Goal: Task Accomplishment & Management: Complete application form

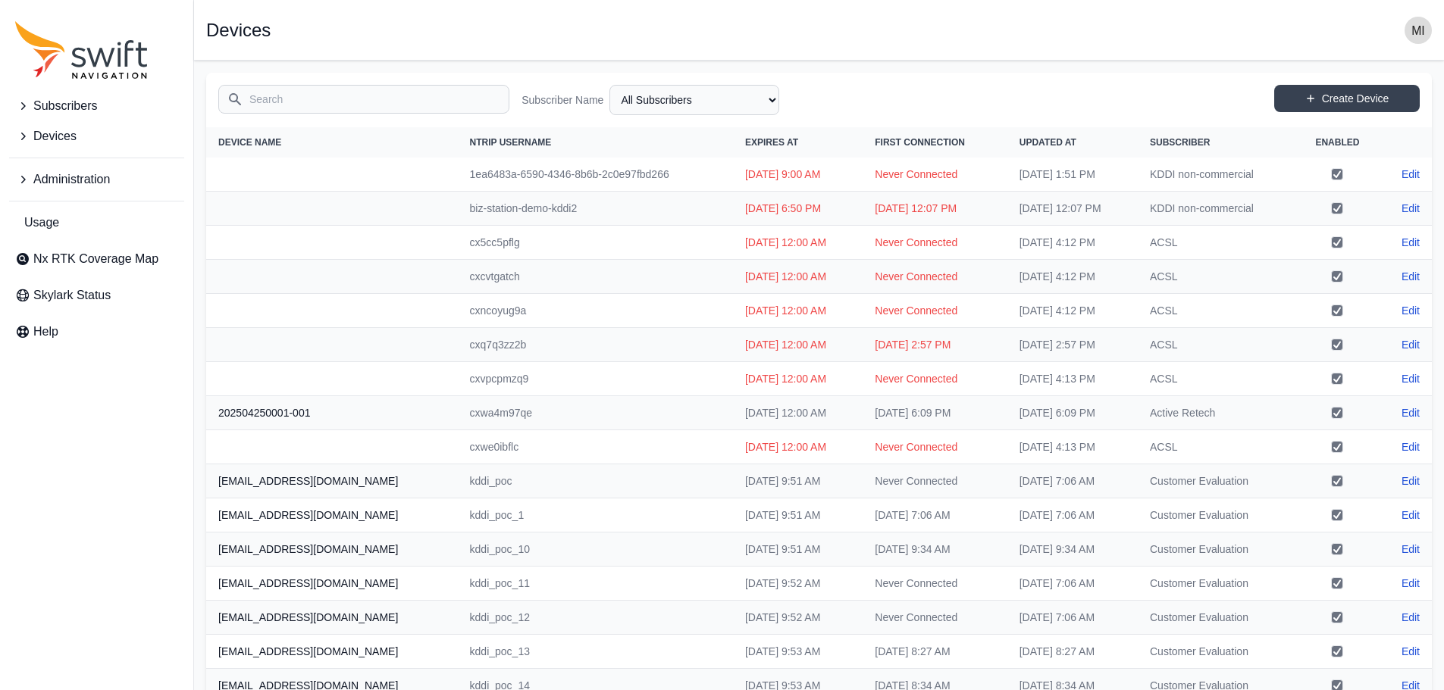
click at [83, 111] on span "Subscribers" at bounding box center [65, 106] width 64 height 18
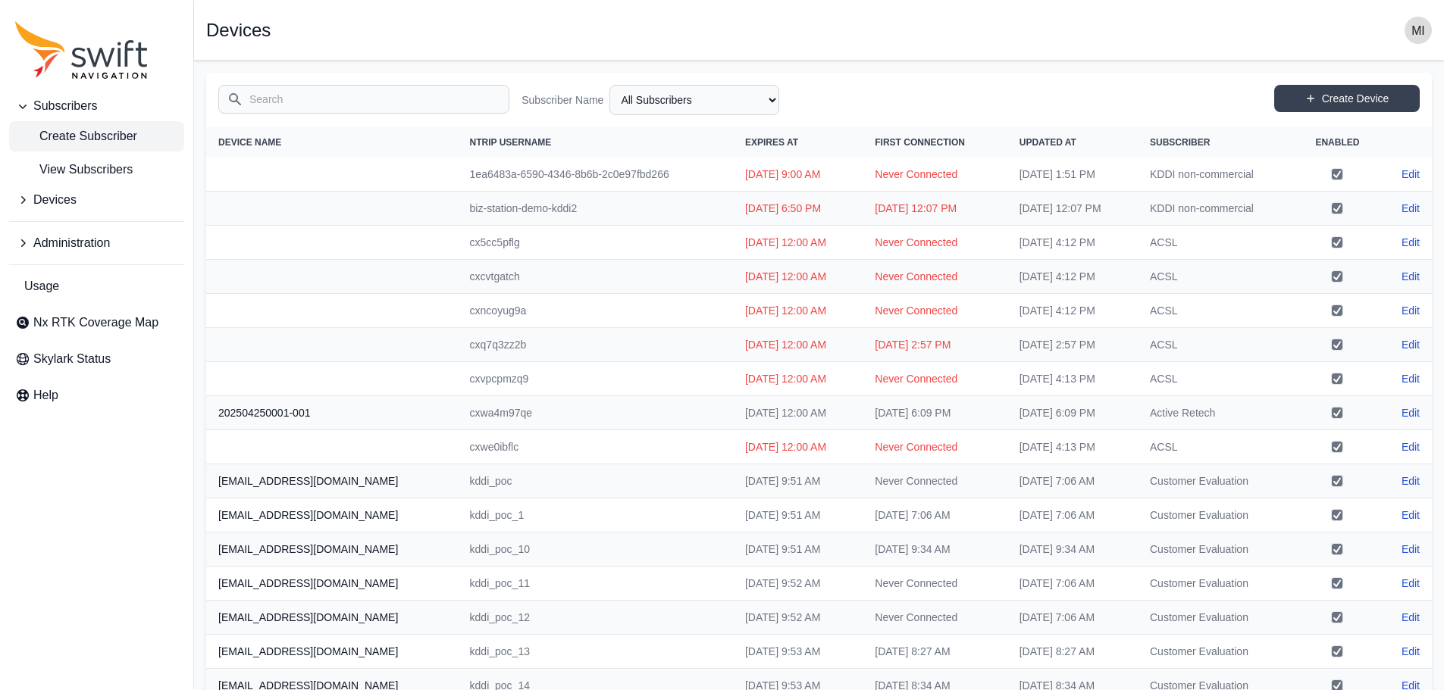
click at [91, 141] on span "Create Subscriber" at bounding box center [76, 136] width 122 height 18
click at [93, 161] on span "View Subscribers" at bounding box center [73, 170] width 117 height 18
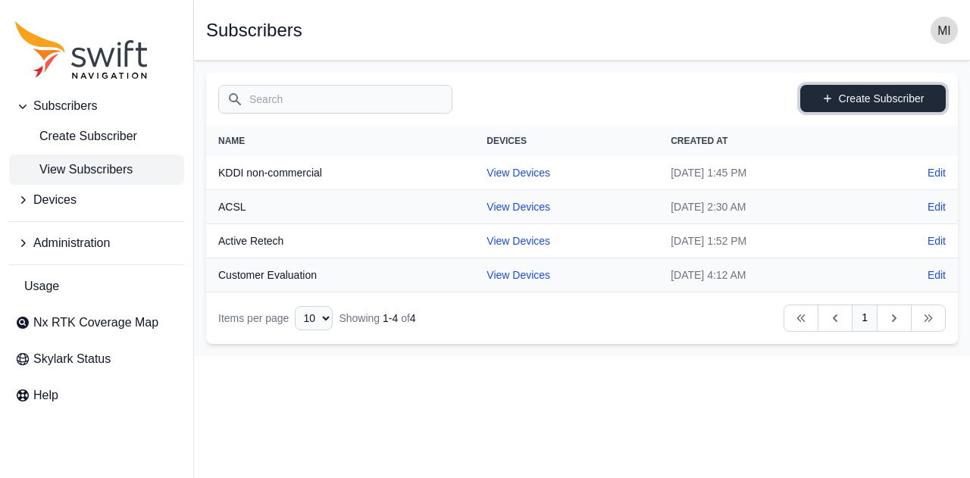
click at [859, 99] on link "Create Subscriber" at bounding box center [873, 98] width 146 height 27
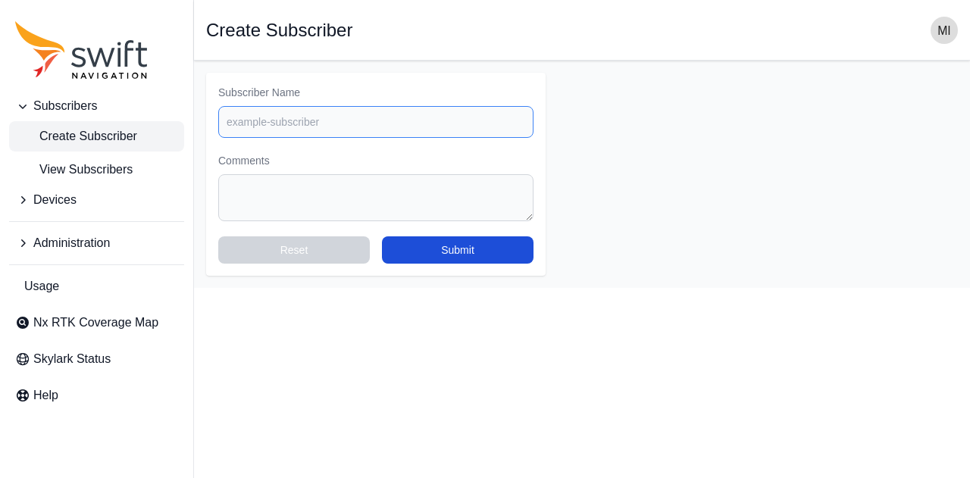
click at [365, 112] on input "Subscriber Name" at bounding box center [375, 122] width 315 height 32
type input "S"
type input "SUBARU"
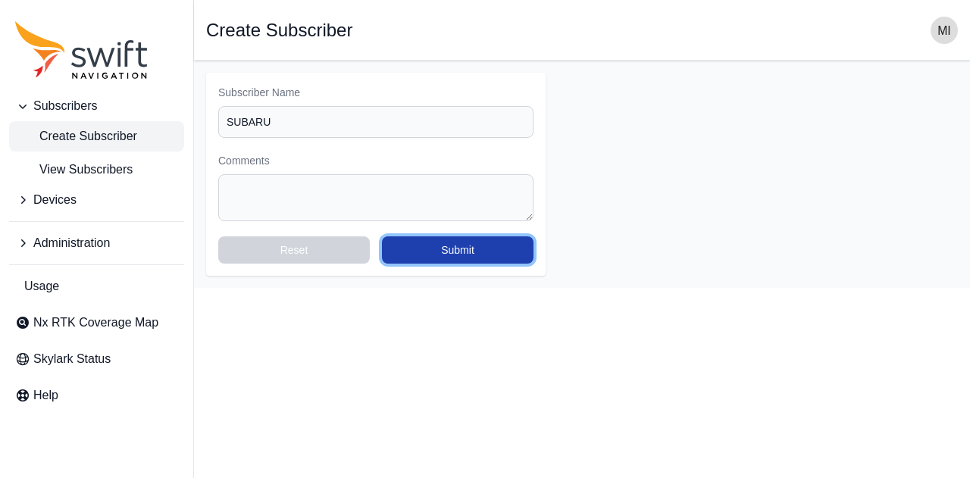
click at [485, 245] on button "Submit" at bounding box center [458, 249] width 152 height 27
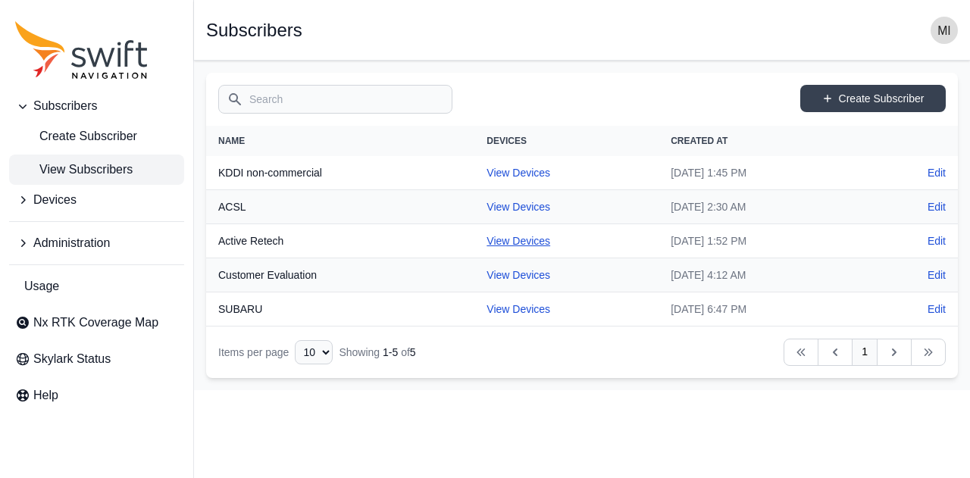
click at [507, 239] on link "View Devices" at bounding box center [519, 241] width 64 height 12
select select "927c0249-3ed5-439f-af73-554faa84f878"
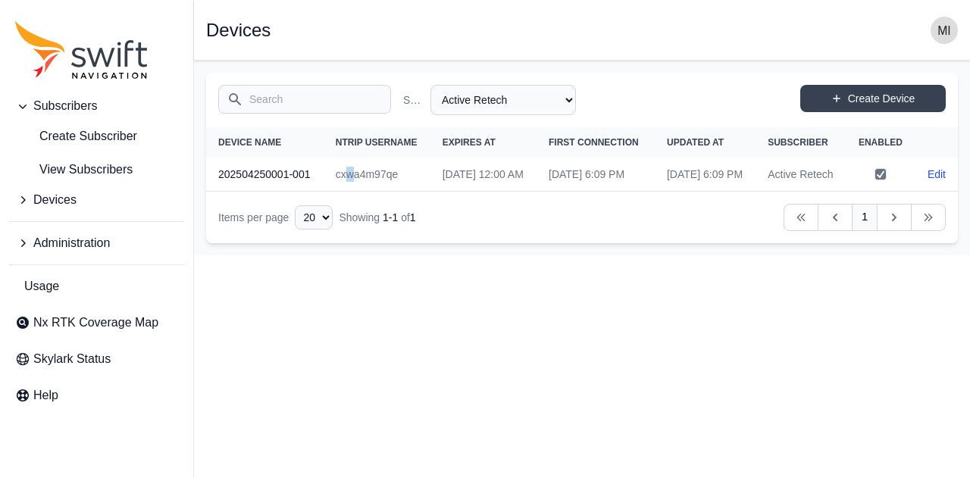
drag, startPoint x: 348, startPoint y: 193, endPoint x: 358, endPoint y: 196, distance: 11.0
click at [358, 192] on td "cxwa4m97qe" at bounding box center [377, 175] width 107 height 34
drag, startPoint x: 349, startPoint y: 193, endPoint x: 402, endPoint y: 198, distance: 53.2
click at [402, 192] on td "cxwa4m97qe" at bounding box center [377, 175] width 107 height 34
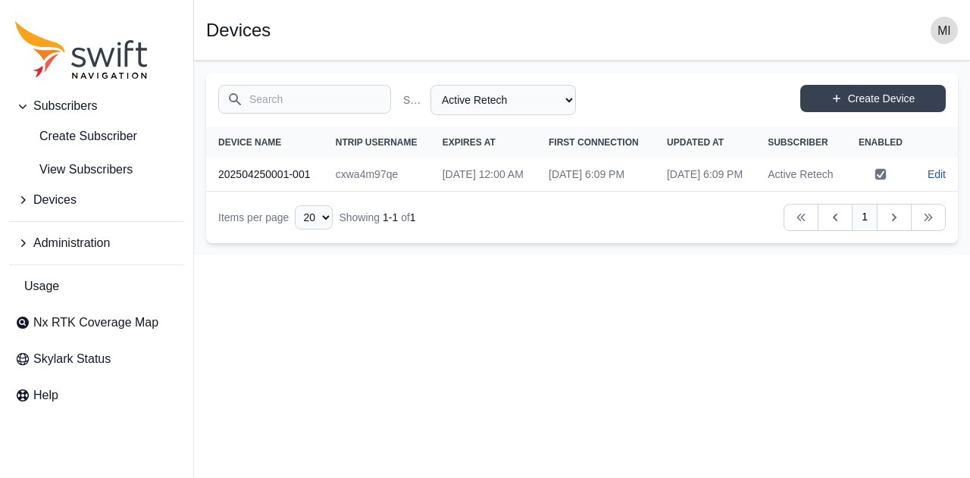
click at [432, 255] on html "Subscribers Create Subscriber View Subscribers Devices Administration Usage Nx …" at bounding box center [485, 127] width 970 height 255
click at [76, 142] on span "Create Subscriber" at bounding box center [76, 136] width 122 height 18
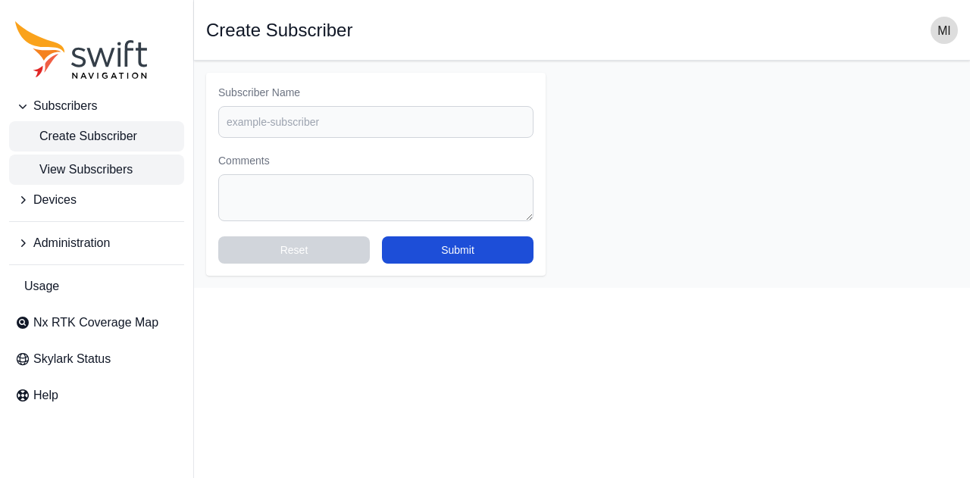
click at [118, 171] on span "View Subscribers" at bounding box center [73, 170] width 117 height 18
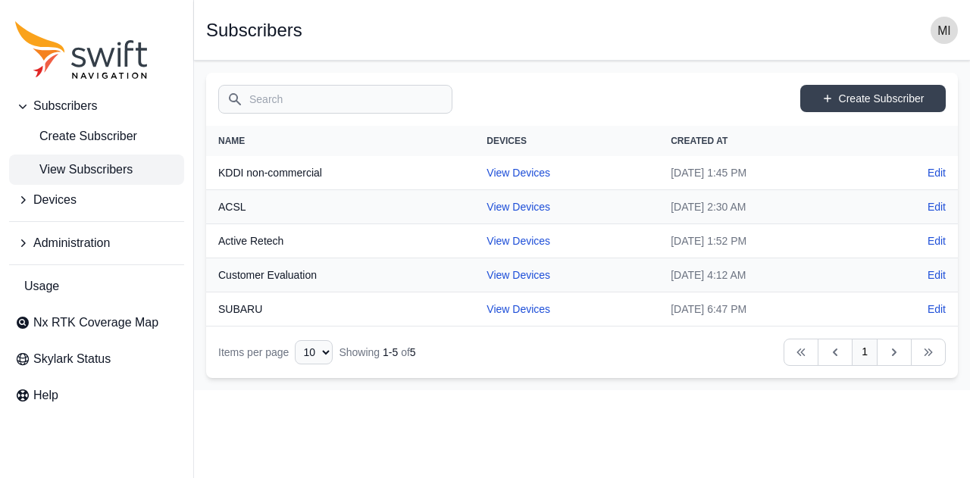
drag, startPoint x: 233, startPoint y: 210, endPoint x: 365, endPoint y: 213, distance: 131.9
click at [241, 208] on th "ACSL" at bounding box center [340, 207] width 268 height 34
click at [493, 208] on link "View Devices" at bounding box center [519, 207] width 64 height 12
select select "df5e2c72-b3a9-476e-9f2b-869e5954f93d"
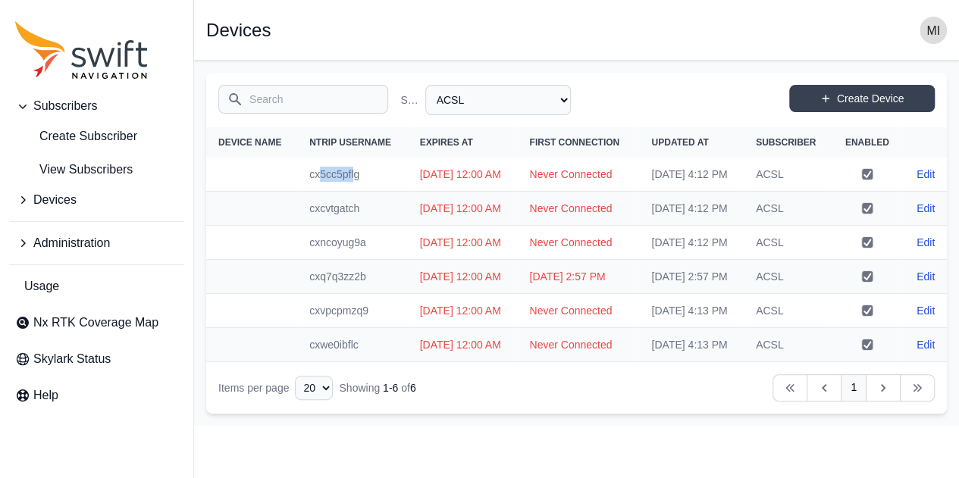
drag, startPoint x: 305, startPoint y: 198, endPoint x: 338, endPoint y: 196, distance: 33.4
click at [338, 192] on td "cx5cc5pflg" at bounding box center [352, 175] width 111 height 34
click at [305, 192] on td "cx5cc5pflg" at bounding box center [352, 175] width 111 height 34
drag, startPoint x: 347, startPoint y: 199, endPoint x: 301, endPoint y: 198, distance: 46.3
click at [301, 192] on td "cx5cc5pflg" at bounding box center [352, 175] width 111 height 34
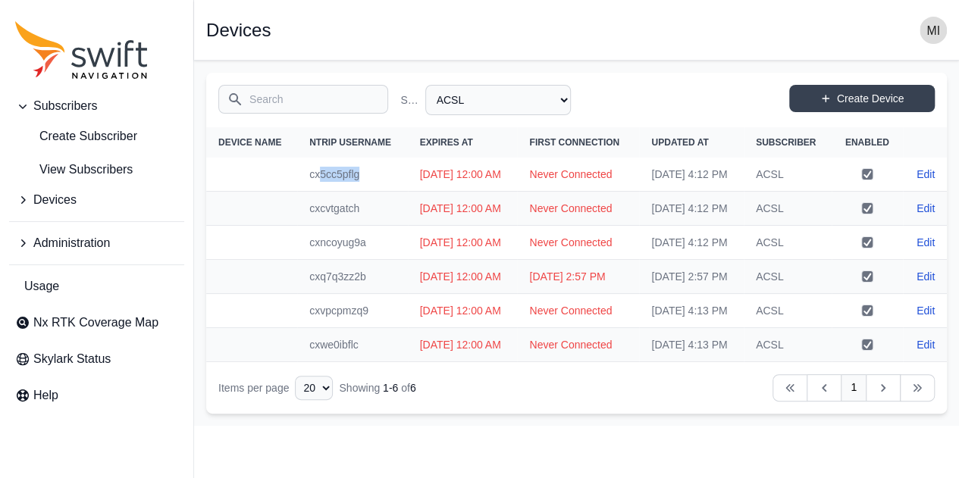
click at [301, 192] on td "cx5cc5pflg" at bounding box center [352, 175] width 111 height 34
click at [119, 143] on span "Create Subscriber" at bounding box center [76, 136] width 122 height 18
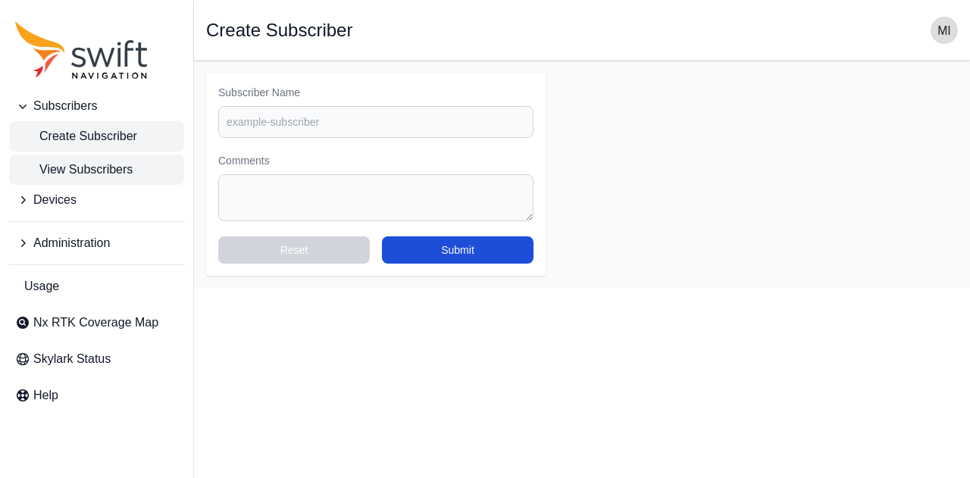
click at [112, 178] on span "View Subscribers" at bounding box center [73, 170] width 117 height 18
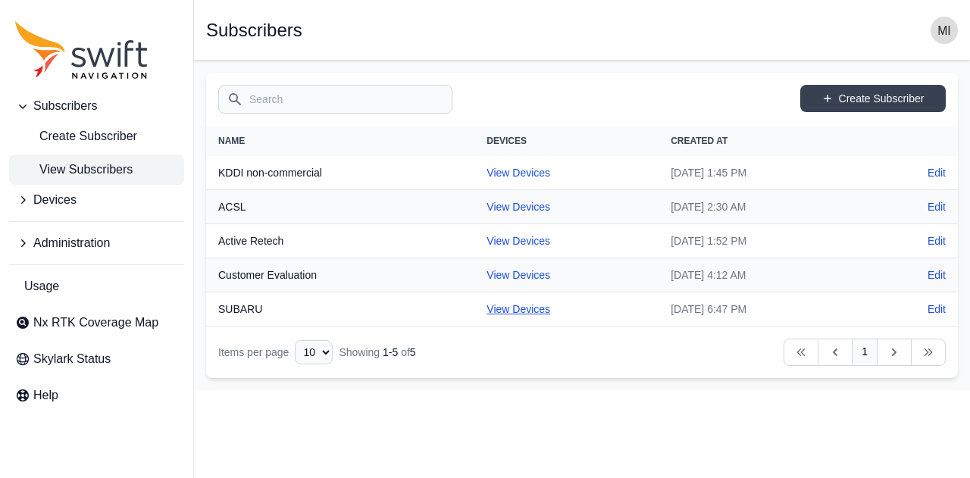
click at [487, 310] on link "View Devices" at bounding box center [519, 309] width 64 height 12
select select "88de7cc2-bb1a-4752-a0e2-c3de54cae152"
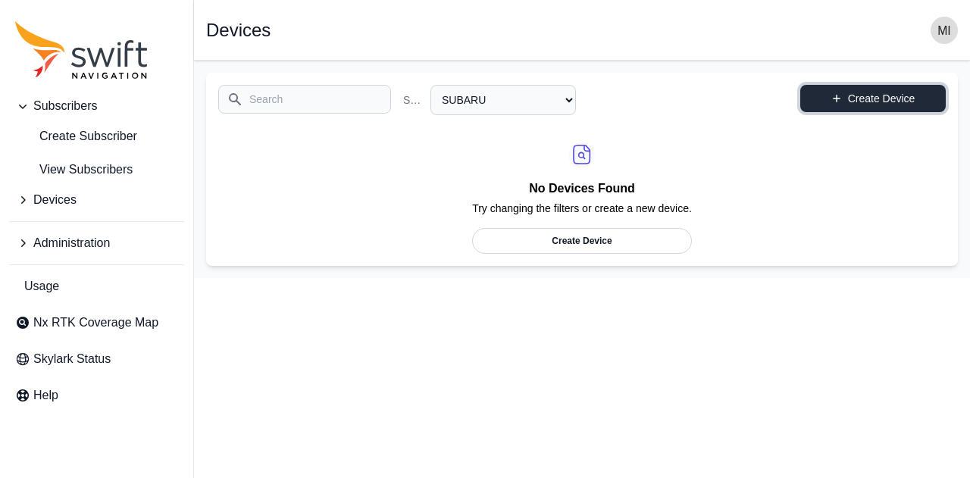
click at [906, 92] on link "Create Device" at bounding box center [873, 98] width 146 height 27
select select "88de7cc2-bb1a-4752-a0e2-c3de54cae152"
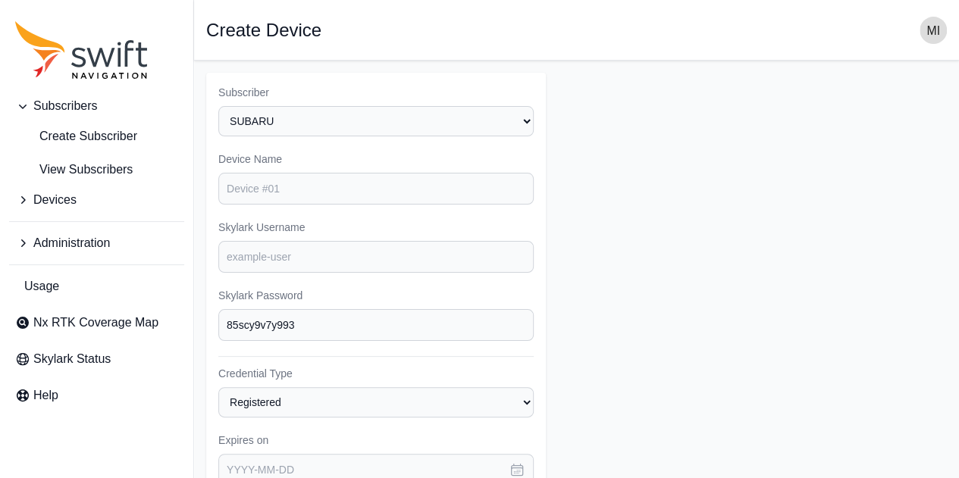
click at [637, 236] on form "Subscriber Select a Subscriber ACSL Active Retech Customer Evaluation KDDI non-…" at bounding box center [576, 455] width 740 height 765
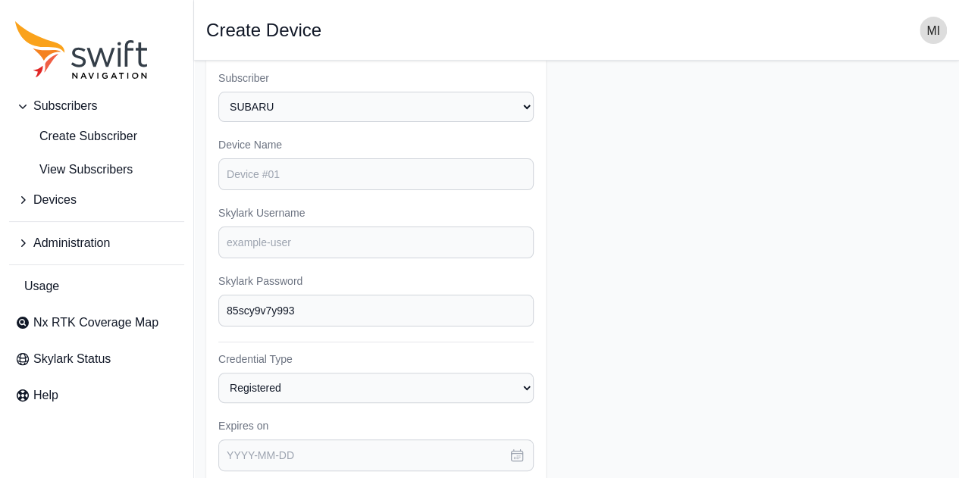
scroll to position [15, 0]
click at [63, 140] on span "Create Subscriber" at bounding box center [76, 136] width 122 height 18
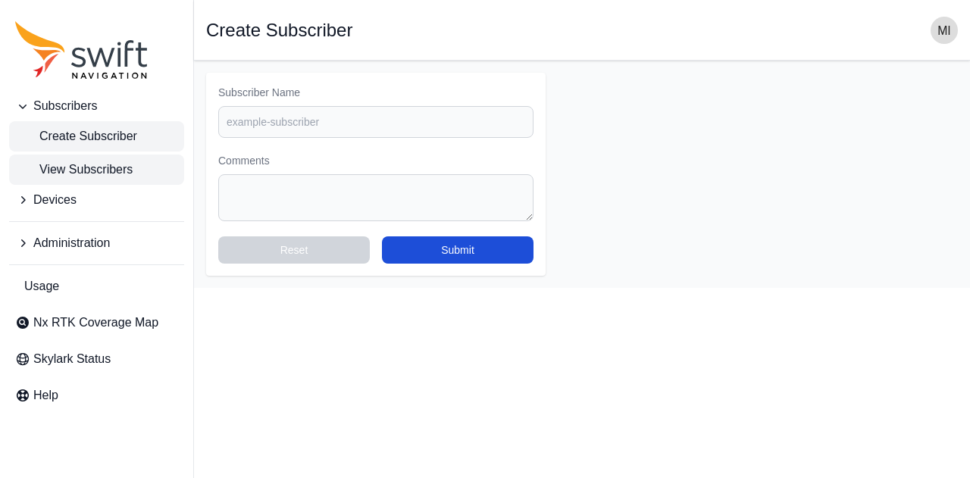
click at [76, 170] on span "View Subscribers" at bounding box center [73, 170] width 117 height 18
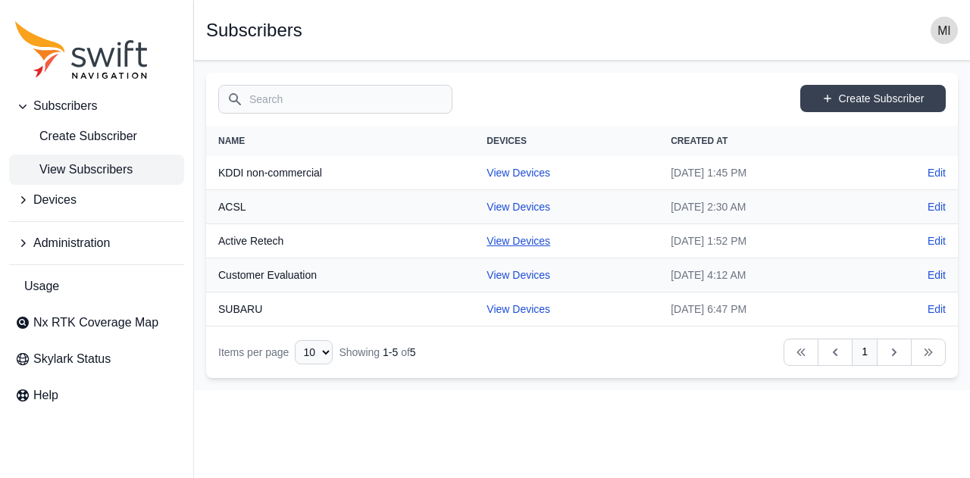
click at [487, 243] on link "View Devices" at bounding box center [519, 241] width 64 height 12
select select "927c0249-3ed5-439f-af73-554faa84f878"
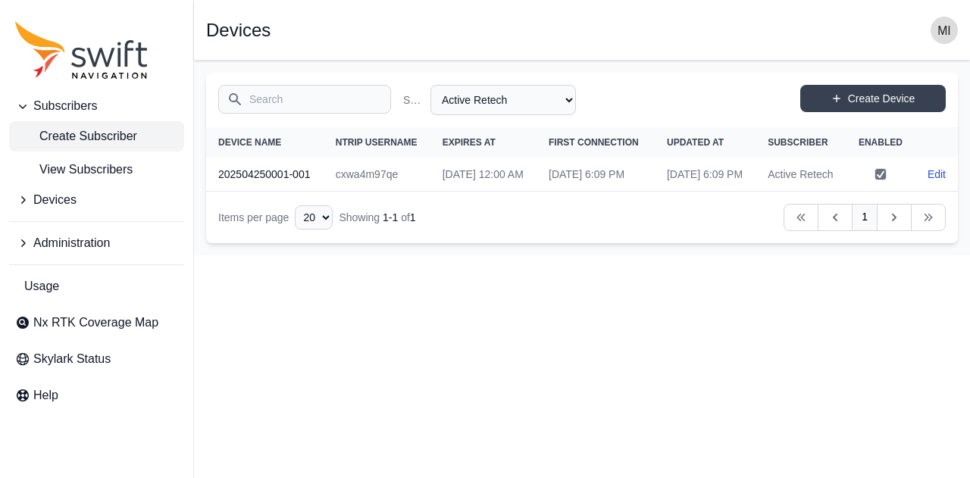
click at [118, 130] on span "Create Subscriber" at bounding box center [76, 136] width 122 height 18
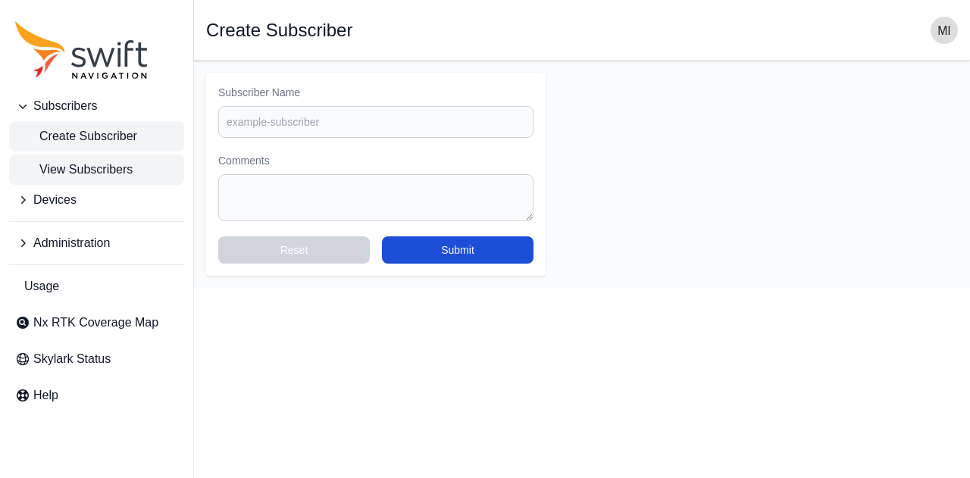
click at [109, 177] on span "View Subscribers" at bounding box center [73, 170] width 117 height 18
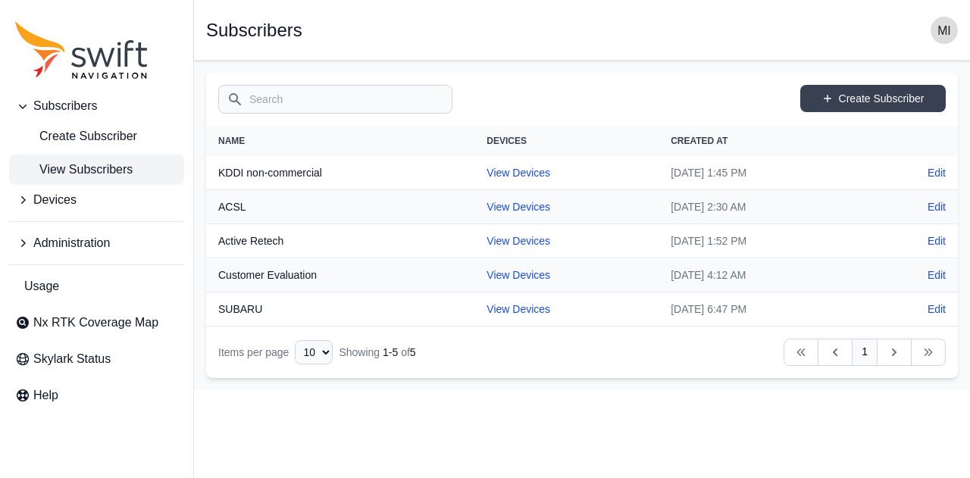
click at [271, 177] on th "KDDI non-commercial" at bounding box center [340, 173] width 268 height 34
click at [487, 172] on link "View Devices" at bounding box center [519, 173] width 64 height 12
select select "81da0e77-e0fb-4414-8bd2-3d26afd5e29c"
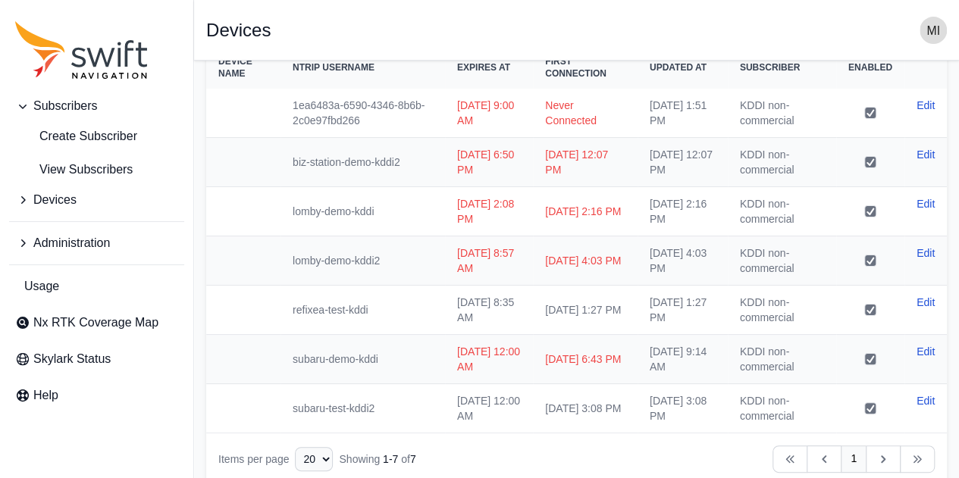
scroll to position [99, 0]
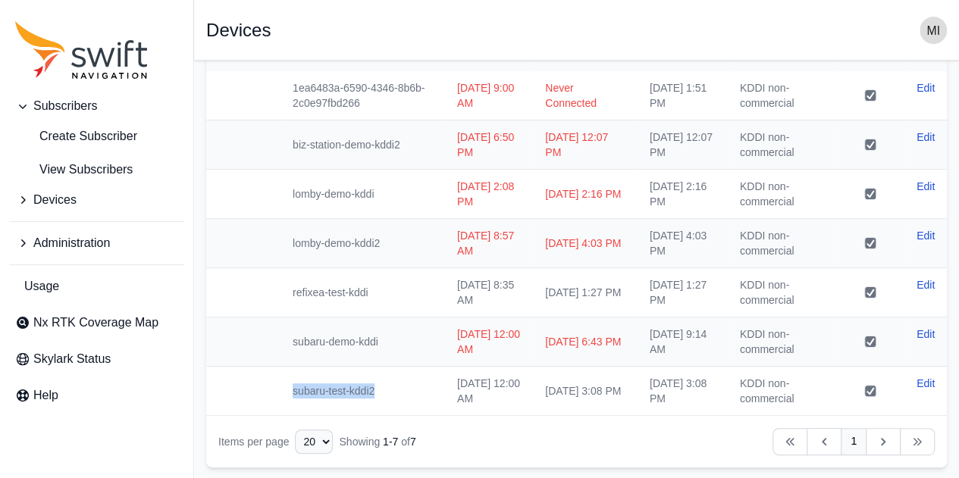
drag, startPoint x: 286, startPoint y: 392, endPoint x: 371, endPoint y: 384, distance: 85.2
click at [371, 384] on td "subaru-test-kddi2" at bounding box center [362, 391] width 164 height 49
copy td "subaru-test-kddi2"
click at [374, 386] on td "subaru-test-kddi2" at bounding box center [362, 391] width 164 height 49
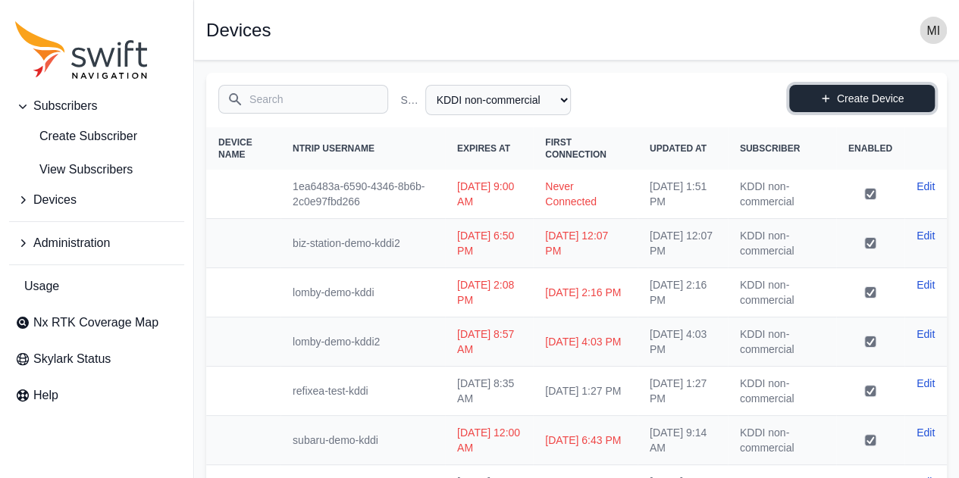
click at [845, 91] on link "Create Device" at bounding box center [862, 98] width 146 height 27
select select "81da0e77-e0fb-4414-8bd2-3d26afd5e29c"
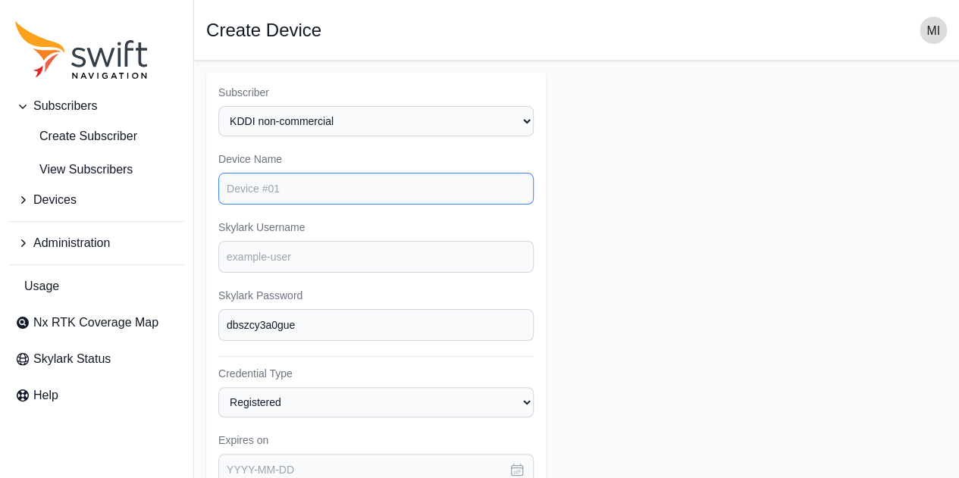
click at [340, 195] on input "Device Name" at bounding box center [375, 189] width 315 height 32
paste input "subaru-test-kddi2"
type input "subaru-test-kddi2"
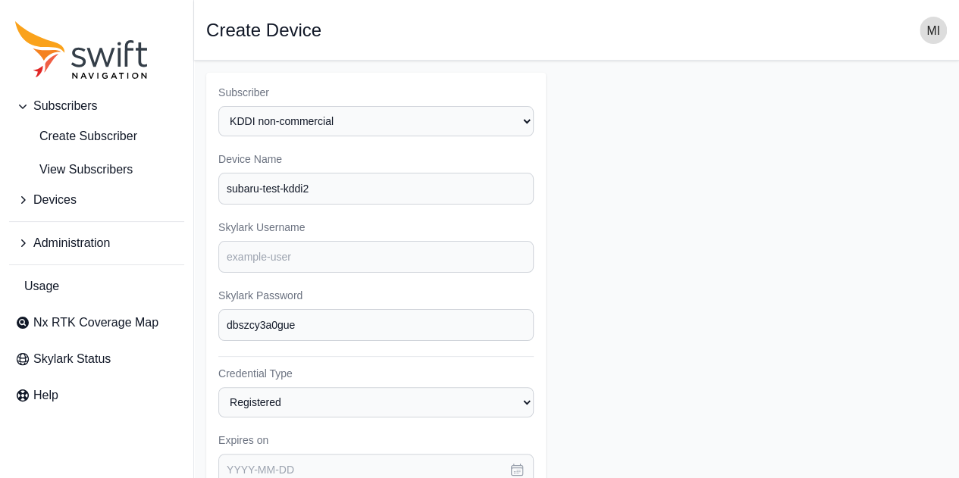
click at [579, 246] on form "Subscriber Select a Subscriber ACSL Active Retech Customer Evaluation KDDI non-…" at bounding box center [576, 455] width 740 height 765
click at [108, 140] on span "Create Subscriber" at bounding box center [76, 136] width 122 height 18
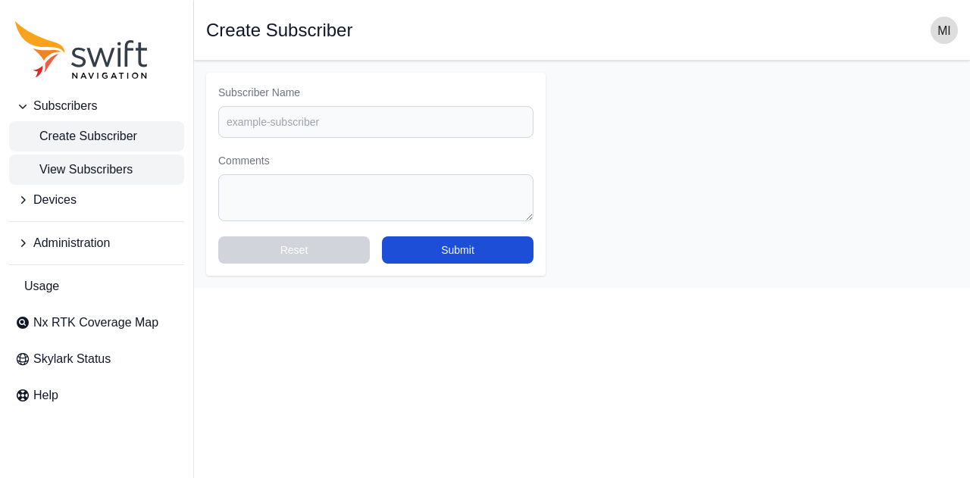
click at [121, 172] on span "View Subscribers" at bounding box center [73, 170] width 117 height 18
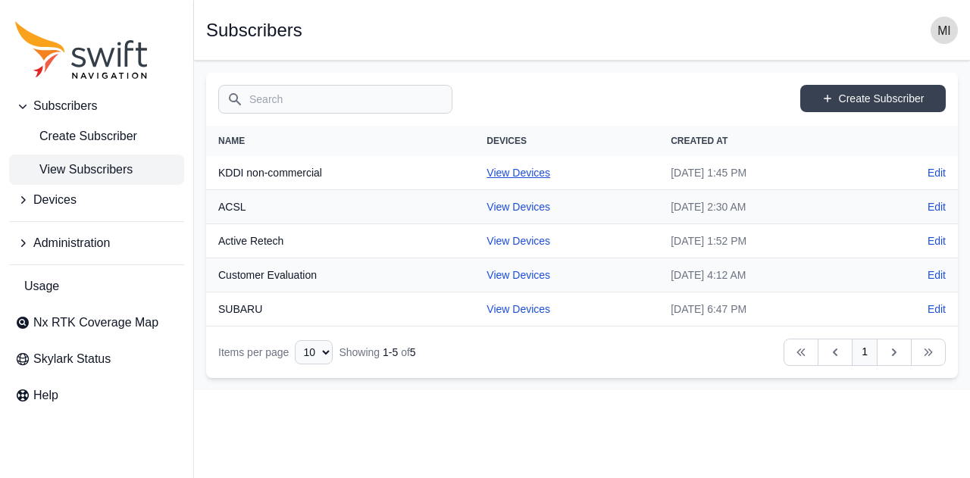
click at [493, 177] on link "View Devices" at bounding box center [519, 173] width 64 height 12
select select "81da0e77-e0fb-4414-8bd2-3d26afd5e29c"
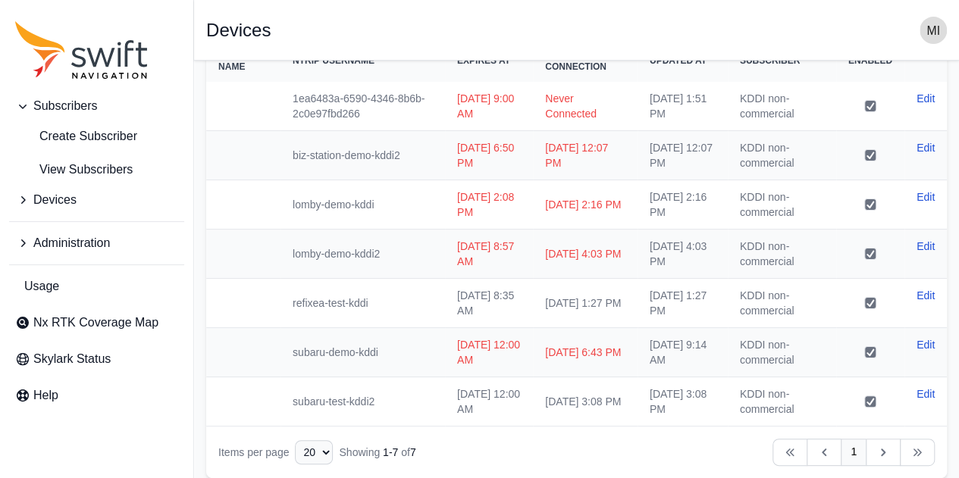
scroll to position [99, 0]
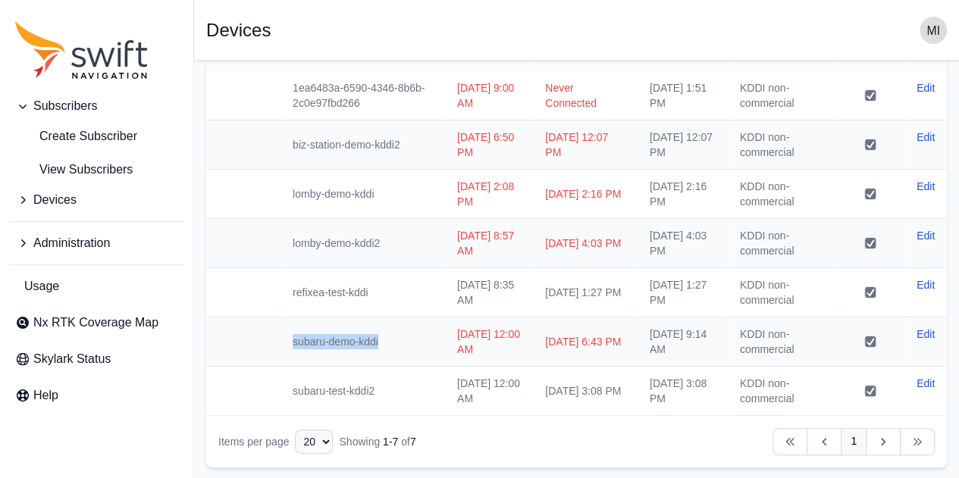
drag, startPoint x: 383, startPoint y: 342, endPoint x: 280, endPoint y: 339, distance: 103.1
click at [280, 339] on td "subaru-demo-kddi" at bounding box center [362, 342] width 164 height 49
copy td "subaru-demo-kddi"
click at [405, 340] on td "subaru-demo-kddi" at bounding box center [362, 342] width 164 height 49
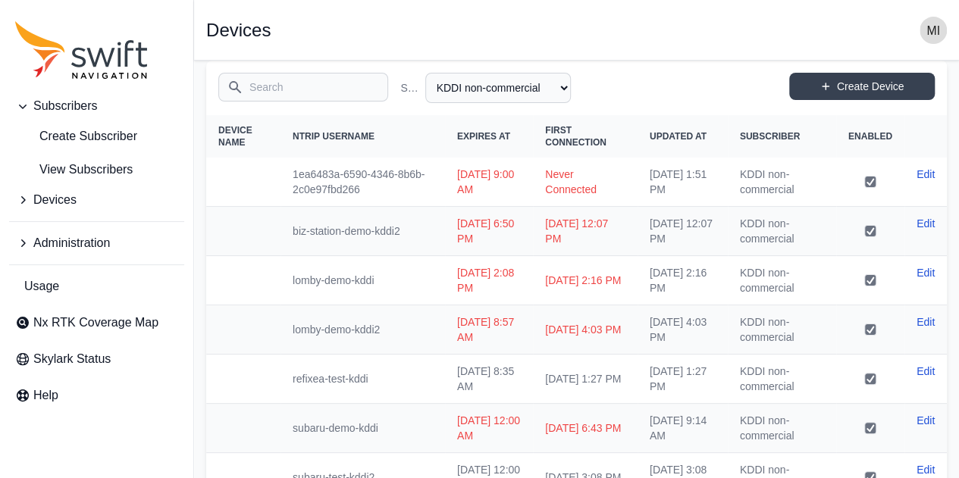
scroll to position [0, 0]
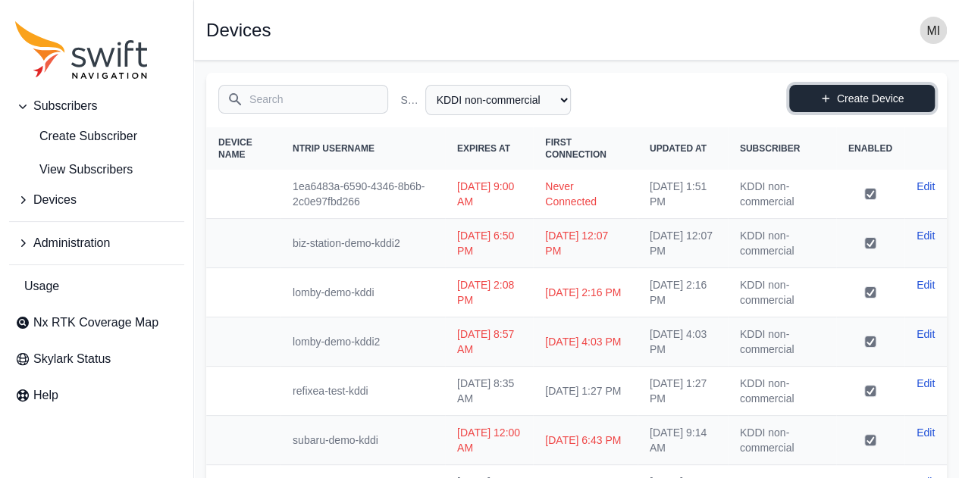
click at [879, 86] on link "Create Device" at bounding box center [862, 98] width 146 height 27
select select "81da0e77-e0fb-4414-8bd2-3d26afd5e29c"
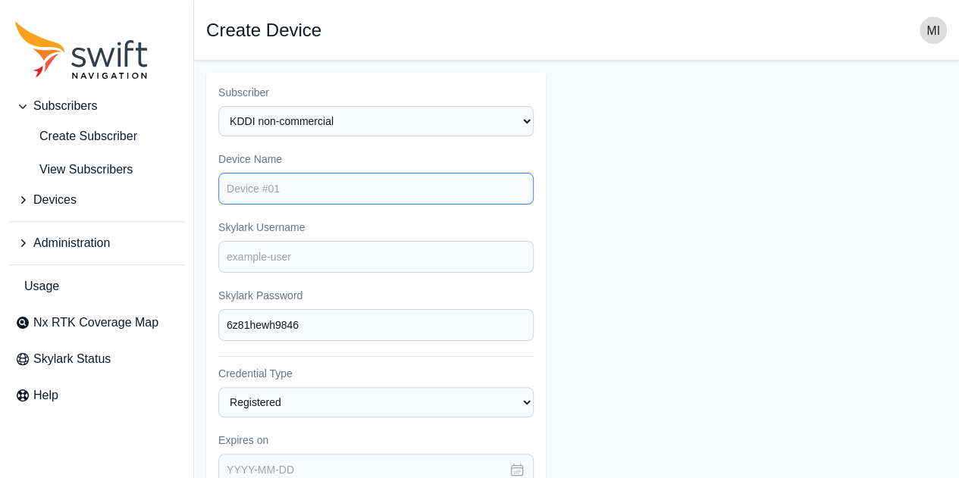
click at [318, 200] on input "Device Name" at bounding box center [375, 189] width 315 height 32
paste input "subaru-demo-kddi"
type input "subaru-demo-kddi"
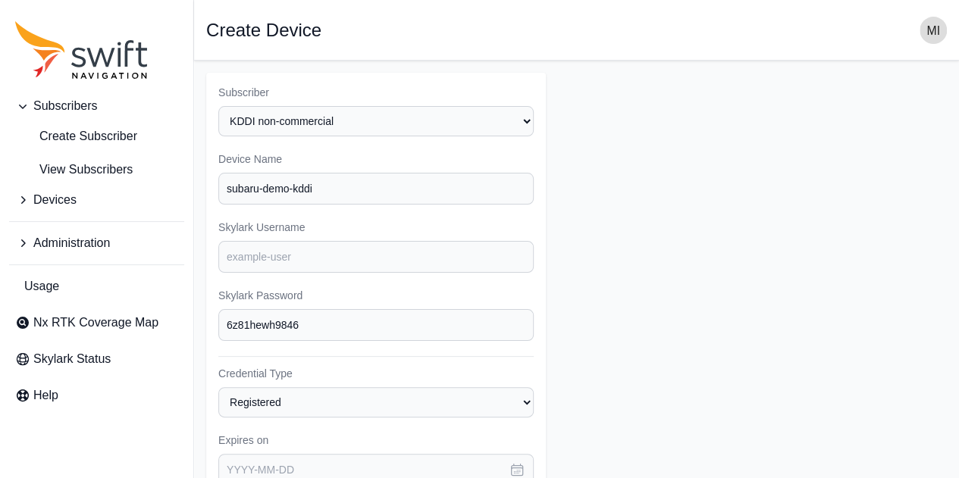
click at [617, 211] on form "Subscriber Select a Subscriber ACSL Active Retech Customer Evaluation KDDI non-…" at bounding box center [576, 455] width 740 height 765
click at [403, 260] on input "Skylark Username" at bounding box center [375, 257] width 315 height 32
paste input "subaru-demo-kddi"
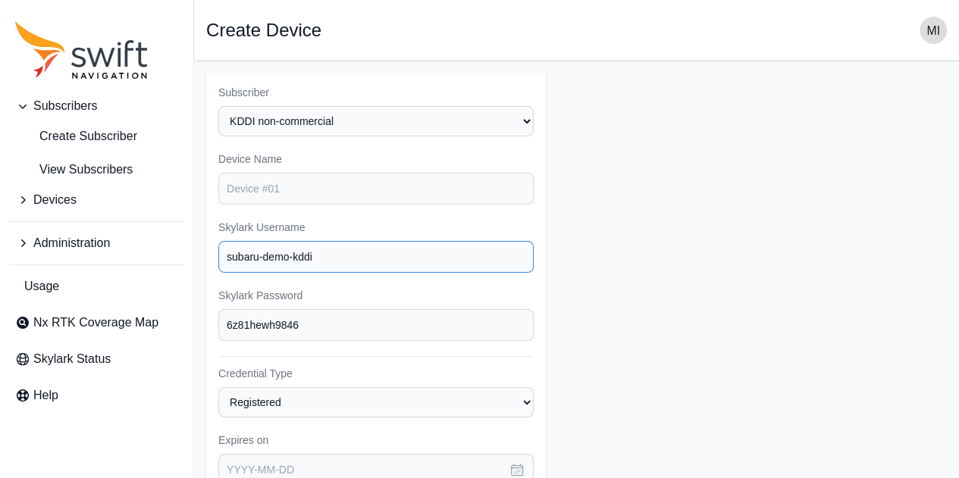
type input "subaru-demo-kddi"
click at [647, 281] on form "Subscriber Select a Subscriber ACSL Active Retech Customer Evaluation KDDI non-…" at bounding box center [576, 455] width 740 height 765
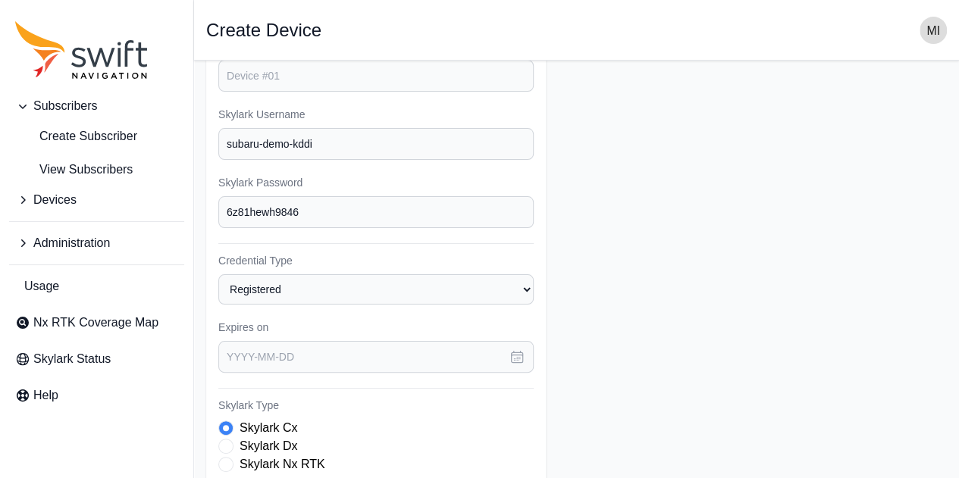
scroll to position [114, 0]
click at [647, 281] on form "Subscriber Select a Subscriber ACSL Active Retech Customer Evaluation KDDI non-…" at bounding box center [576, 341] width 740 height 765
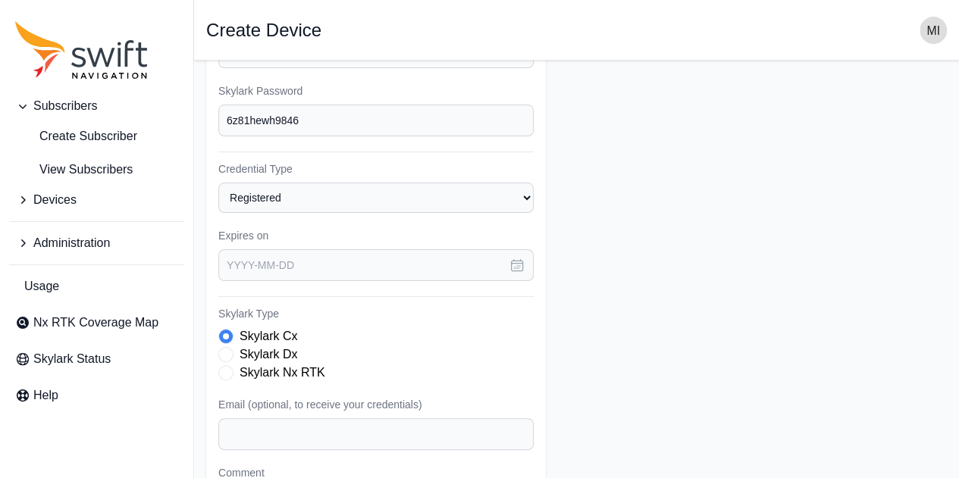
scroll to position [208, 0]
click at [516, 264] on icon "button" at bounding box center [516, 262] width 15 height 15
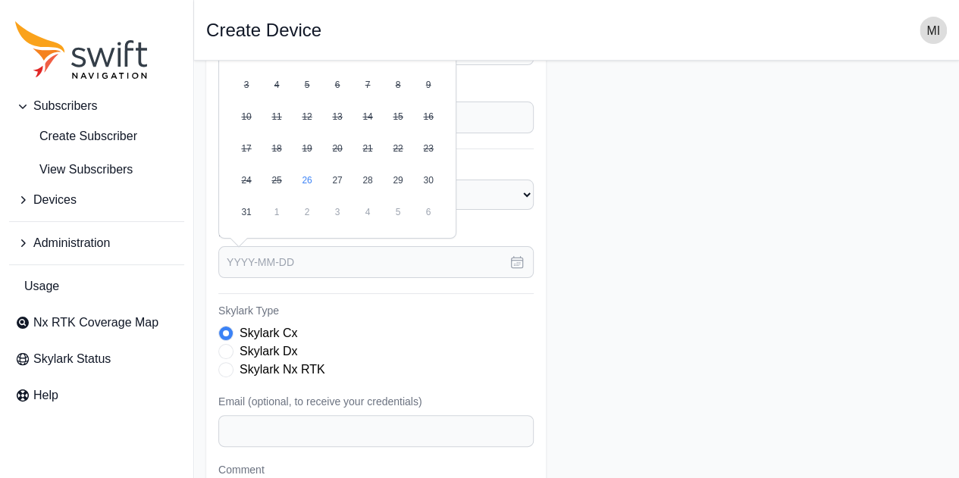
click at [632, 265] on form "Subscriber Select a Subscriber ACSL Active Retech Customer Evaluation KDDI non-…" at bounding box center [576, 247] width 740 height 765
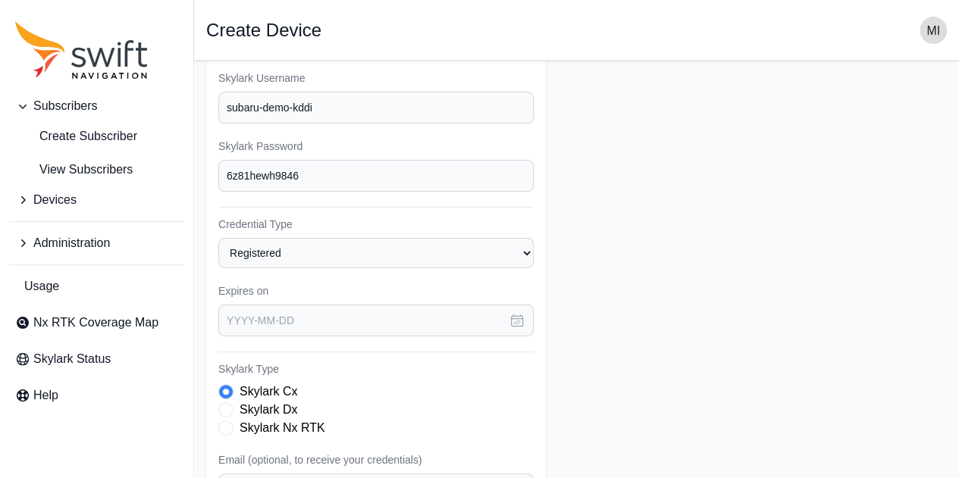
scroll to position [150, 0]
click at [521, 324] on icon "button" at bounding box center [516, 319] width 15 height 15
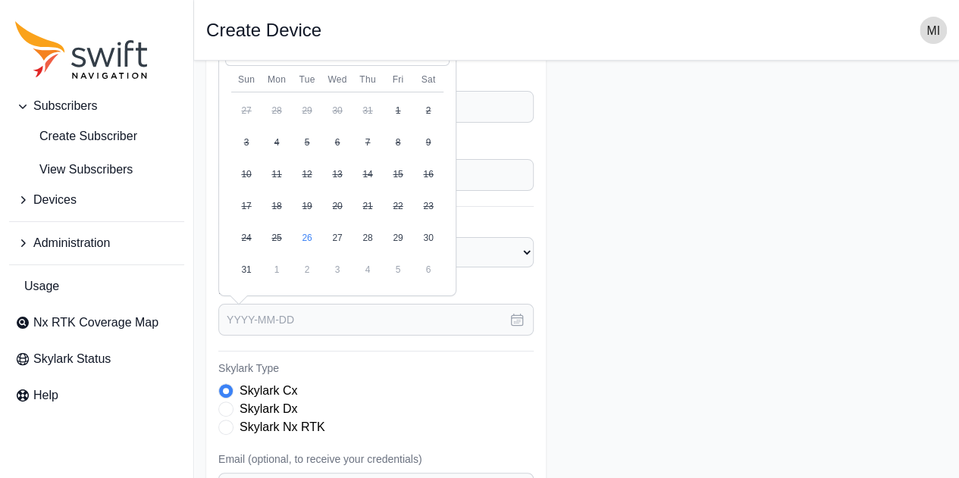
click at [244, 275] on button "31" at bounding box center [246, 270] width 30 height 30
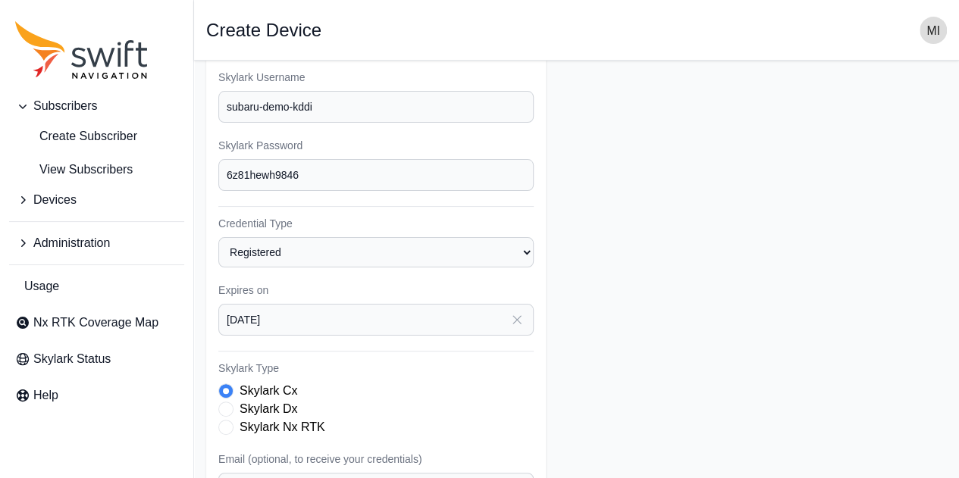
type input "[DATE]"
click at [600, 342] on form "Subscriber Select a Subscriber ACSL Active Retech Customer Evaluation KDDI non-…" at bounding box center [576, 305] width 740 height 765
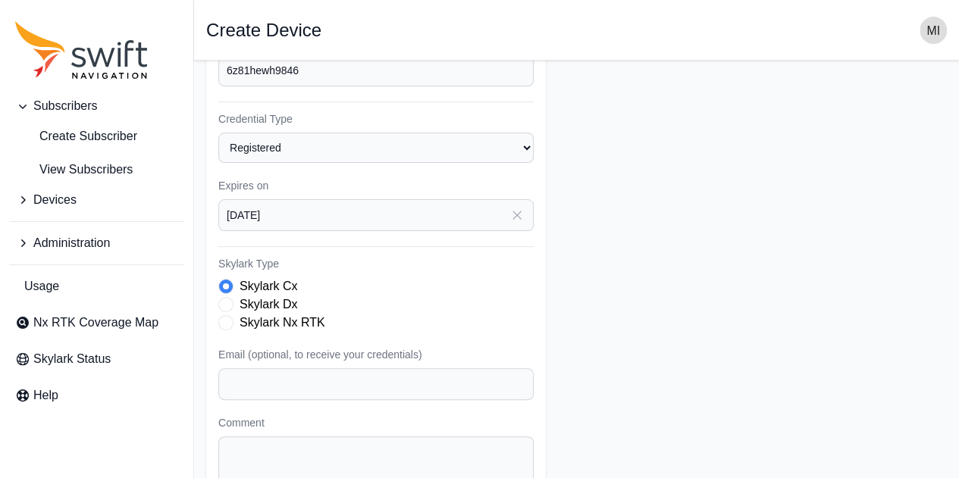
scroll to position [330, 0]
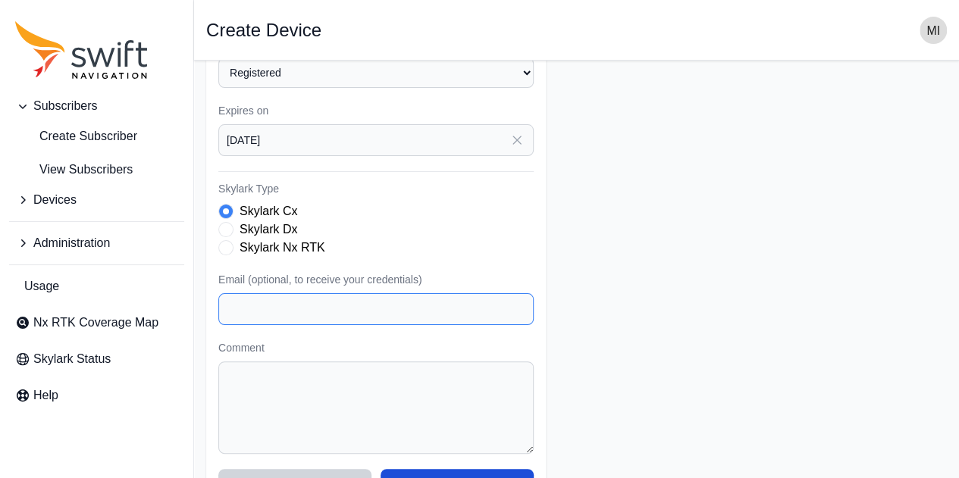
click at [425, 298] on input "Email (optional, to receive your credentials)" at bounding box center [375, 309] width 315 height 32
type input "[EMAIL_ADDRESS][DOMAIN_NAME]"
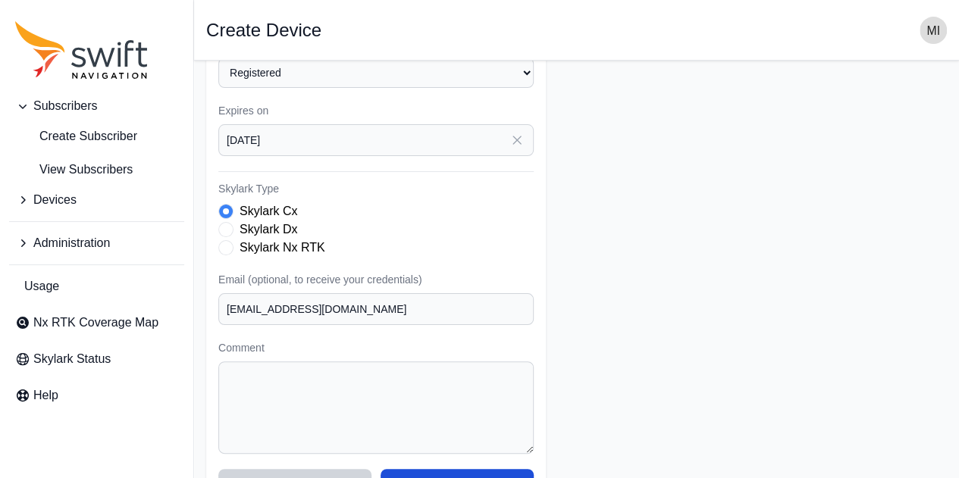
click at [614, 321] on form "Subscriber Select a Subscriber ACSL Active Retech Customer Evaluation KDDI non-…" at bounding box center [576, 125] width 740 height 765
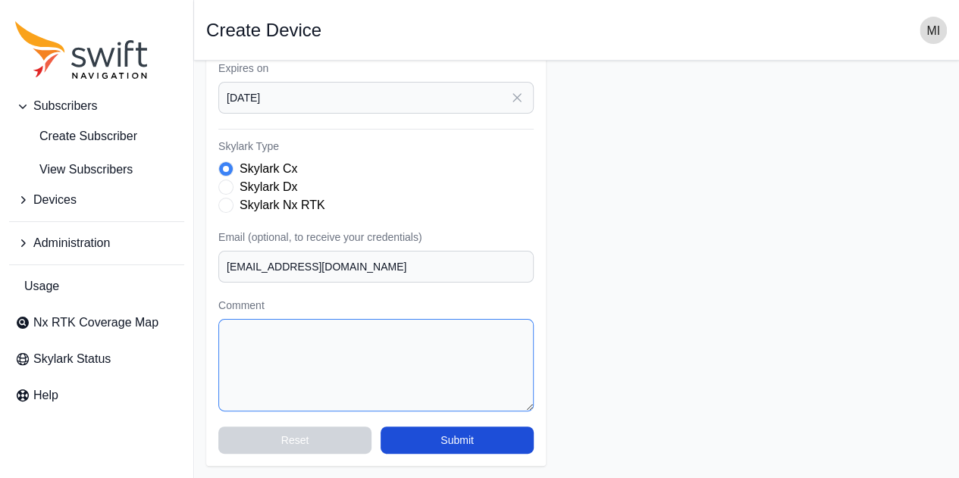
click at [503, 336] on textarea "Comment" at bounding box center [375, 365] width 315 height 92
click at [632, 331] on form "Subscriber Select a Subscriber ACSL Active Retech Customer Evaluation KDDI non-…" at bounding box center [576, 83] width 740 height 765
click at [312, 336] on textarea "Comment" at bounding box center [375, 365] width 315 height 92
paste textarea "This registration is to confirm that "devices with the same ID cannot be create…"
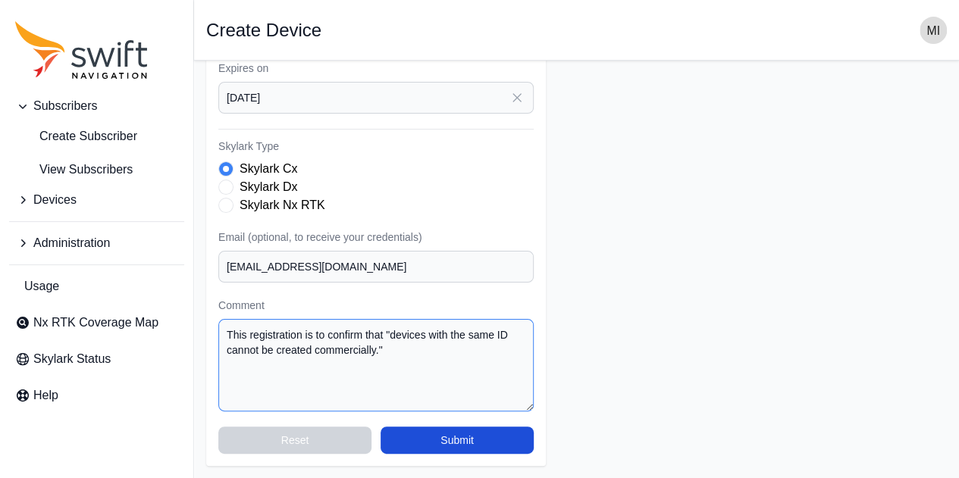
type textarea "This registration is to confirm that "devices with the same ID cannot be create…"
click at [626, 327] on form "Subscriber Select a Subscriber ACSL Active Retech Customer Evaluation KDDI non-…" at bounding box center [576, 83] width 740 height 765
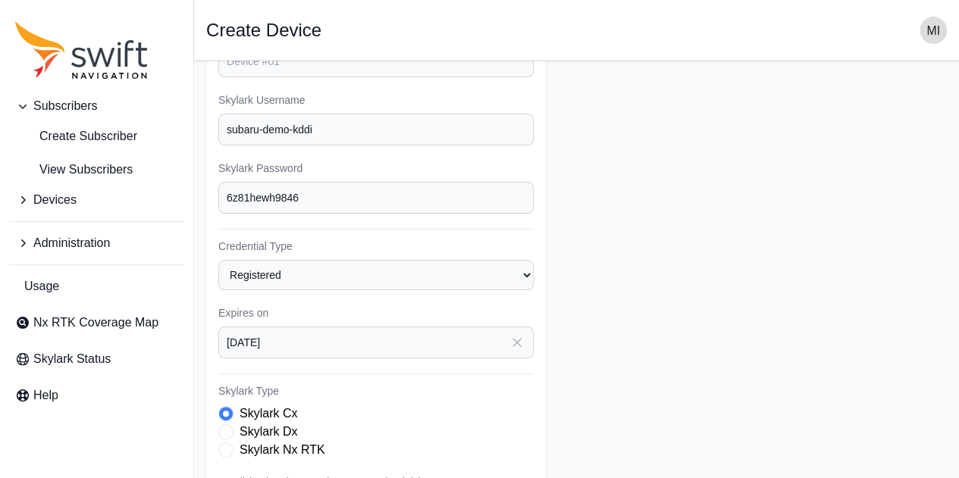
scroll to position [0, 0]
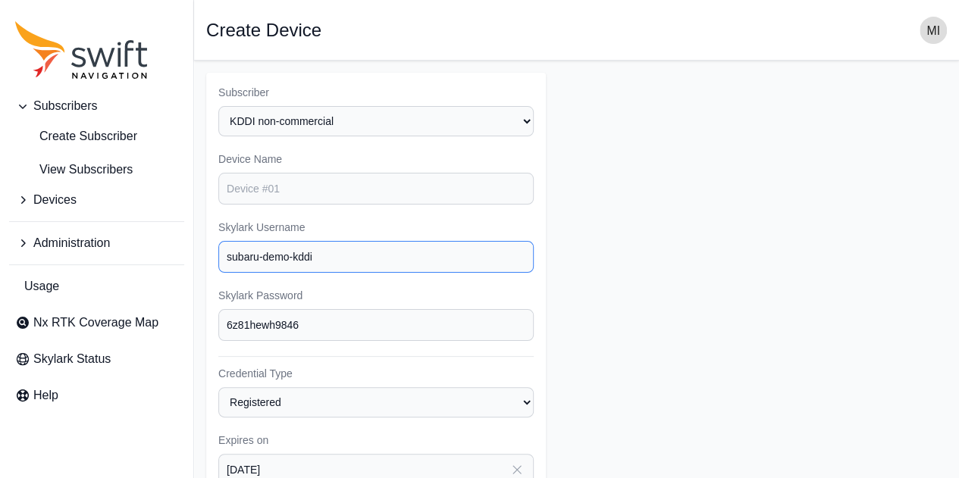
drag, startPoint x: 350, startPoint y: 272, endPoint x: 358, endPoint y: 268, distance: 8.8
click at [356, 268] on input "subaru-demo-kddi" at bounding box center [375, 257] width 315 height 32
click at [618, 287] on form "Subscriber Select a Subscriber ACSL Active Retech Customer Evaluation KDDI non-…" at bounding box center [576, 455] width 740 height 765
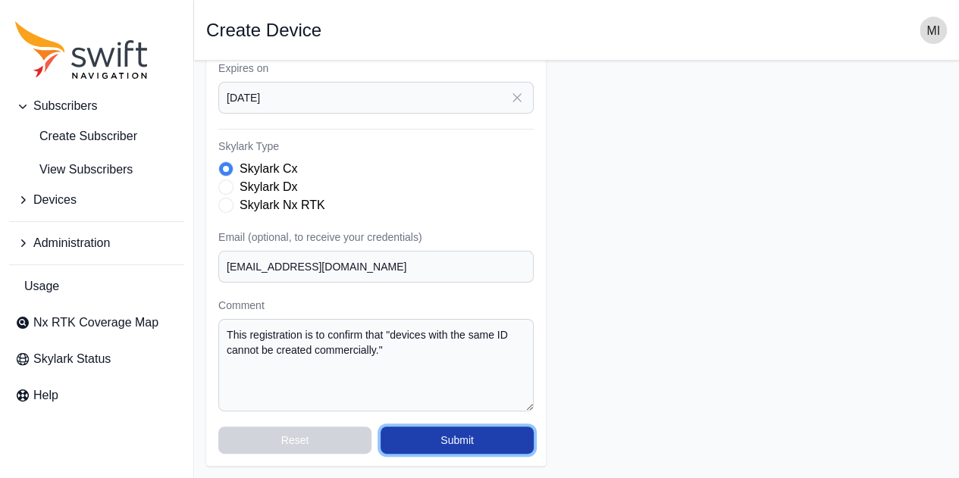
click at [506, 430] on button "Submit" at bounding box center [456, 440] width 153 height 27
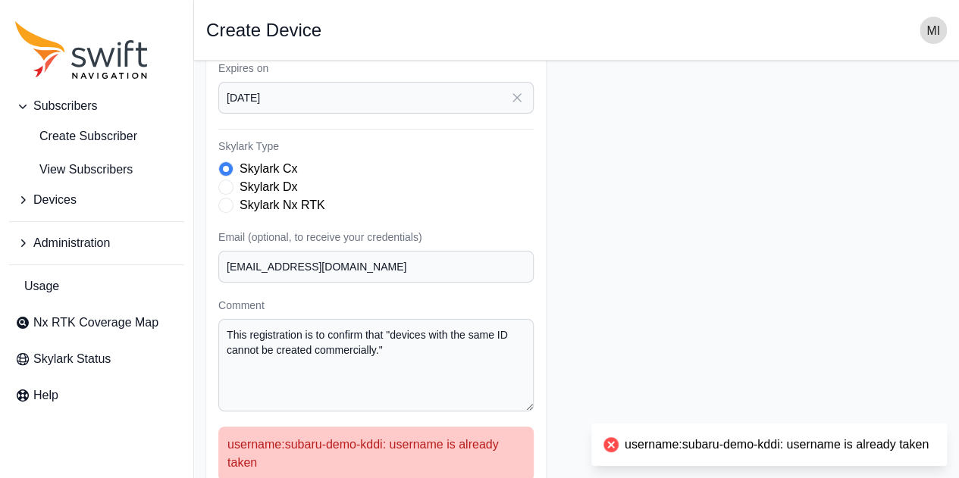
scroll to position [460, 0]
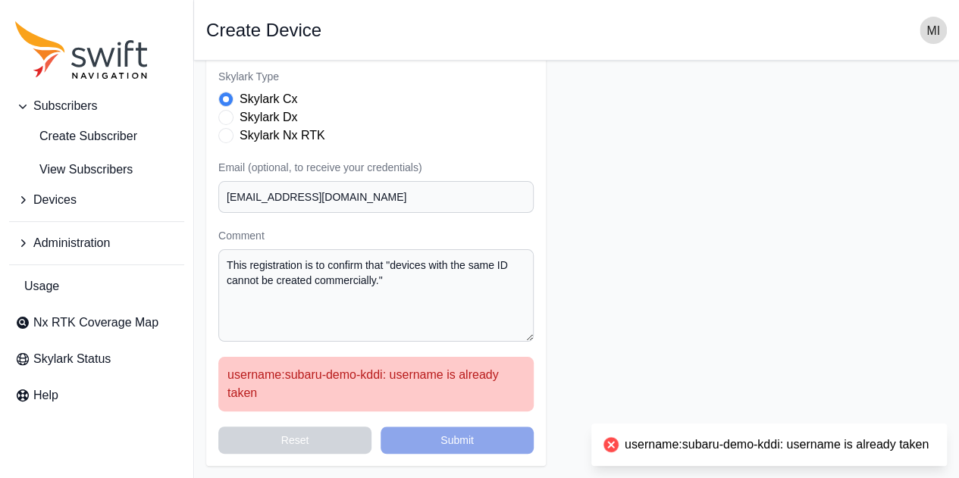
drag, startPoint x: 611, startPoint y: 445, endPoint x: 950, endPoint y: 457, distance: 339.8
click at [950, 457] on div "Subscribers Create Subscriber View Subscribers Devices Administration Usage Nx …" at bounding box center [479, 40] width 959 height 878
click at [725, 311] on form "Subscriber Select a Subscriber ACSL Active Retech Customer Evaluation KDDI non-…" at bounding box center [576, 39] width 740 height 853
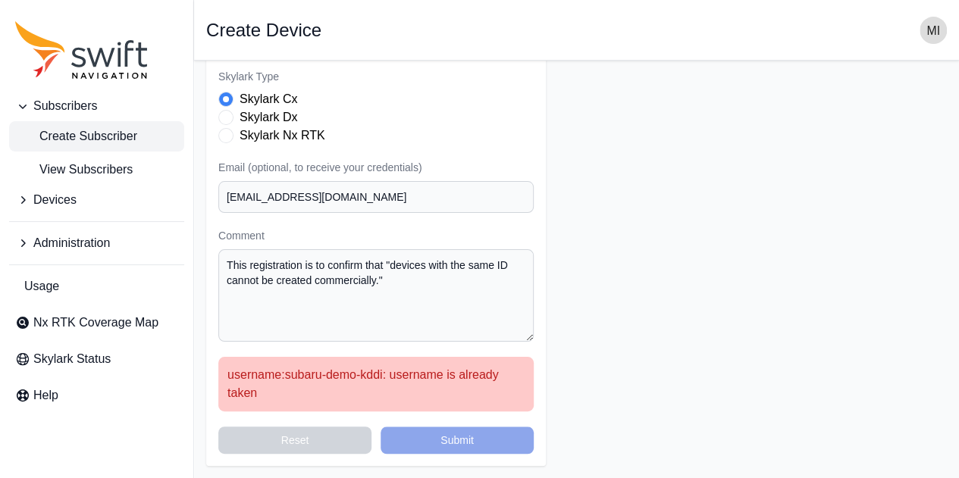
click at [61, 133] on span "Create Subscriber" at bounding box center [76, 136] width 122 height 18
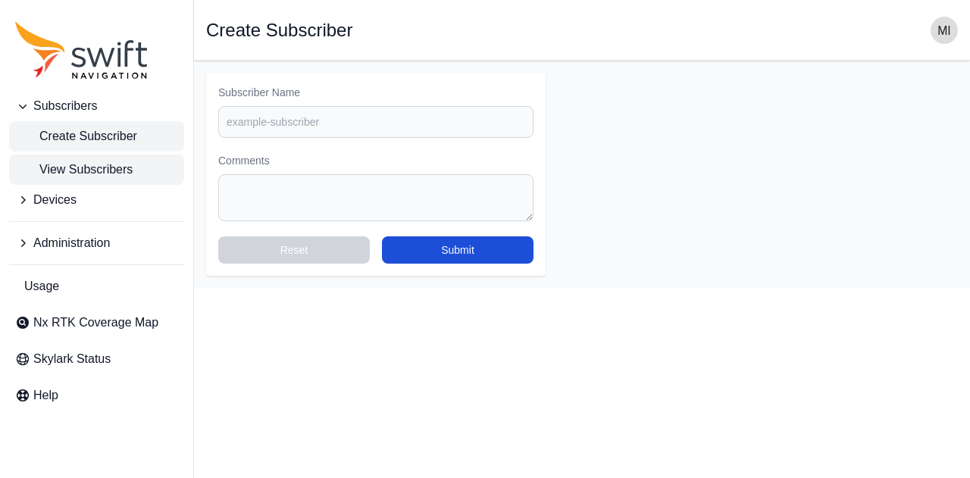
click at [92, 181] on link "View Subscribers" at bounding box center [96, 170] width 175 height 30
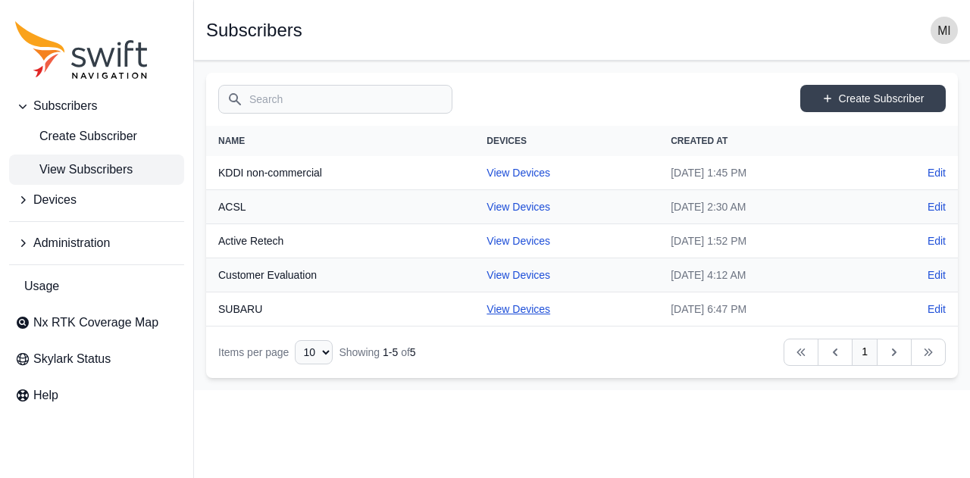
click at [504, 311] on link "View Devices" at bounding box center [519, 309] width 64 height 12
select select "88de7cc2-bb1a-4752-a0e2-c3de54cae152"
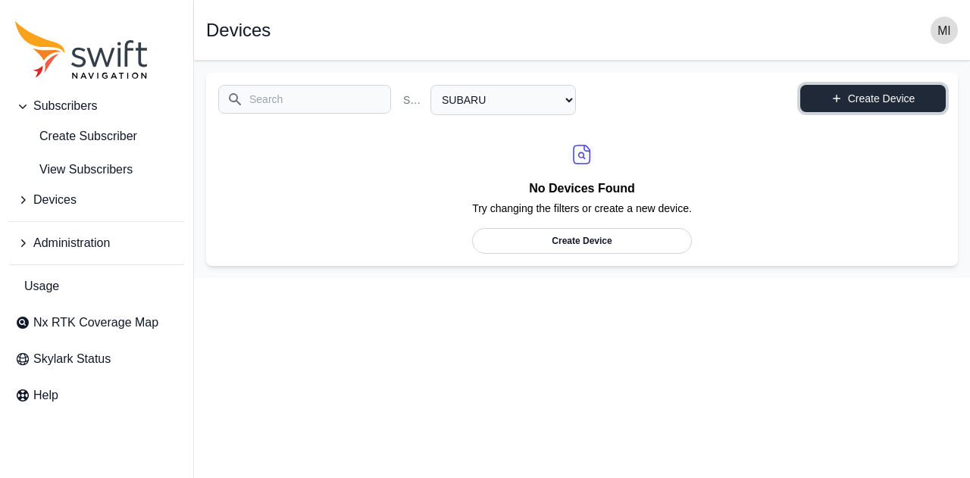
click at [865, 105] on link "Create Device" at bounding box center [873, 98] width 146 height 27
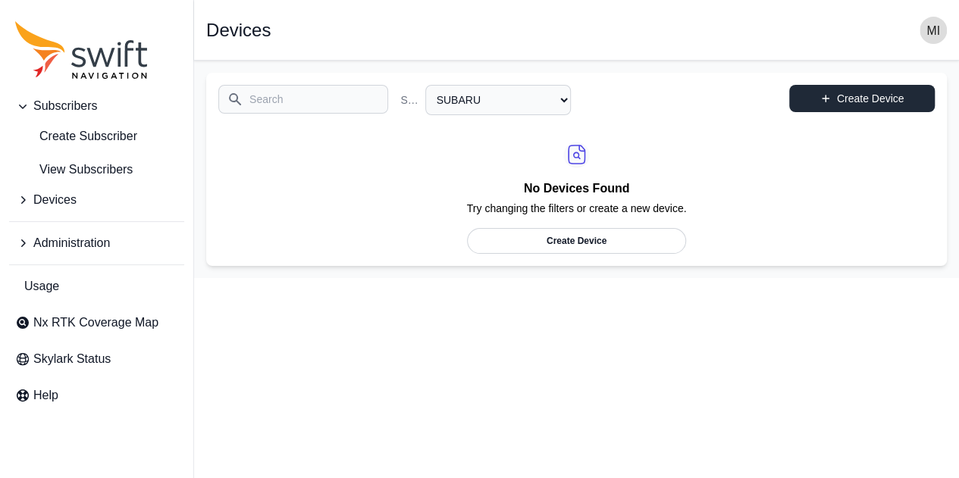
select select "88de7cc2-bb1a-4752-a0e2-c3de54cae152"
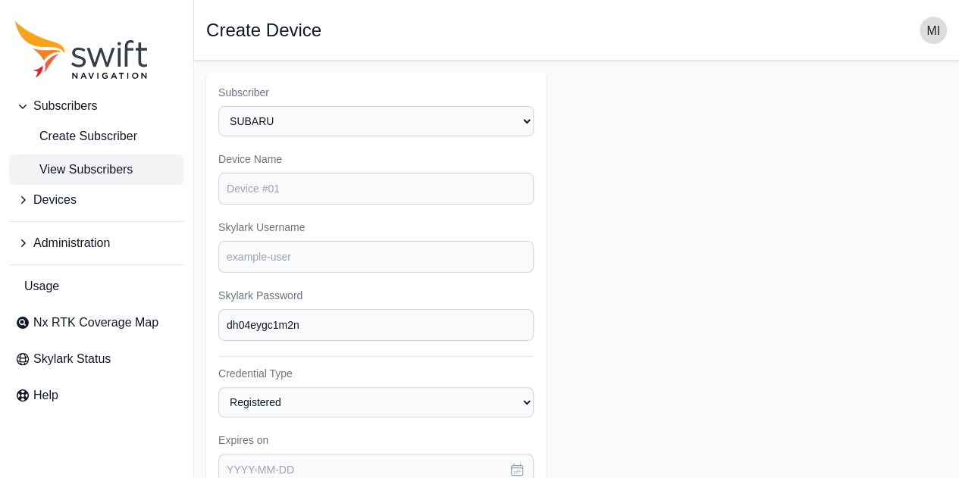
click at [111, 171] on span "View Subscribers" at bounding box center [73, 170] width 117 height 18
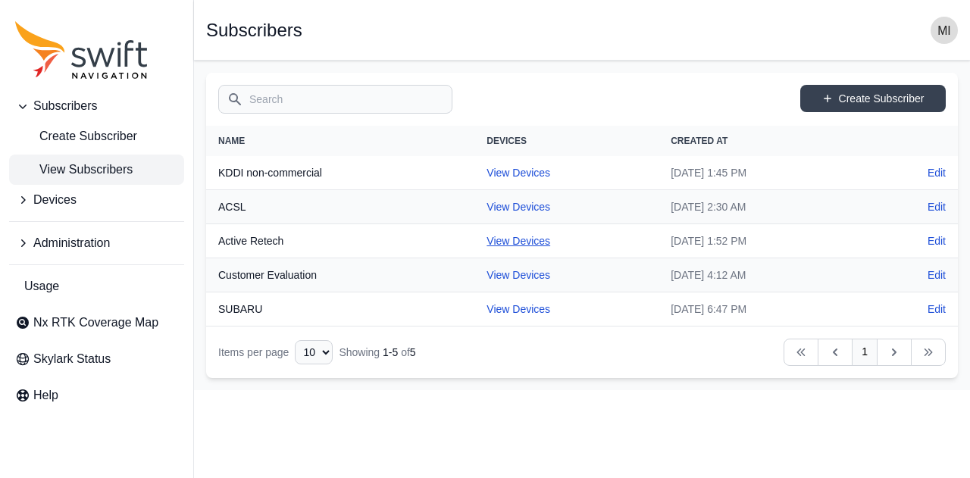
click at [487, 242] on link "View Devices" at bounding box center [519, 241] width 64 height 12
select select "927c0249-3ed5-439f-af73-554faa84f878"
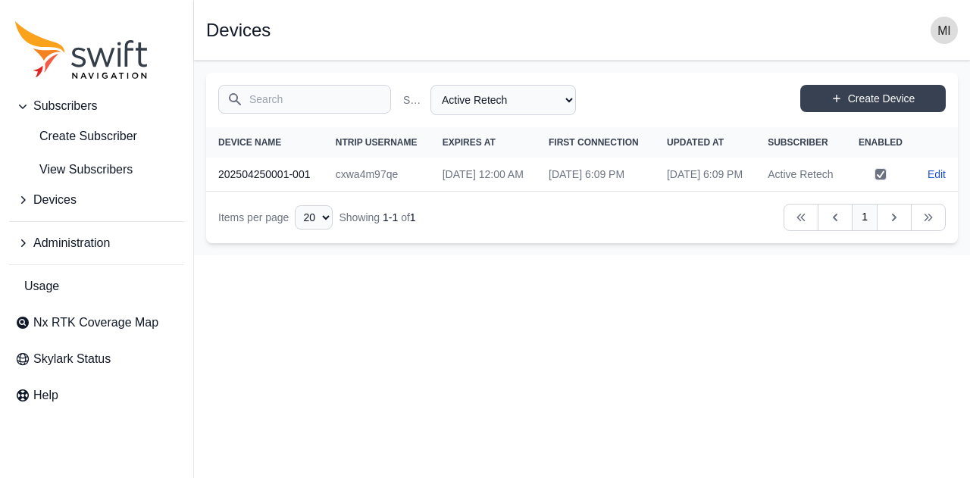
click at [400, 192] on td "cxwa4m97qe" at bounding box center [377, 175] width 107 height 34
drag, startPoint x: 400, startPoint y: 198, endPoint x: 349, endPoint y: 205, distance: 52.0
click at [349, 192] on td "cxwa4m97qe" at bounding box center [377, 175] width 107 height 34
click at [442, 255] on html "Subscribers Create Subscriber View Subscribers Devices Administration Usage Nx …" at bounding box center [485, 127] width 970 height 255
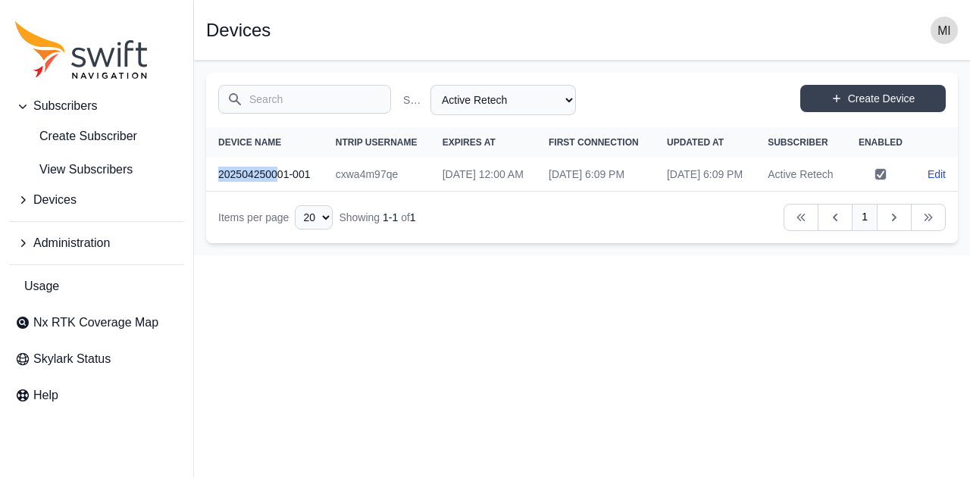
drag, startPoint x: 218, startPoint y: 198, endPoint x: 280, endPoint y: 192, distance: 61.7
click at [280, 192] on th "202504250001-001" at bounding box center [264, 175] width 117 height 34
click at [317, 192] on th "202504250001-001" at bounding box center [264, 175] width 117 height 34
drag, startPoint x: 311, startPoint y: 195, endPoint x: 218, endPoint y: 189, distance: 92.7
click at [218, 189] on th "202504250001-001" at bounding box center [264, 175] width 117 height 34
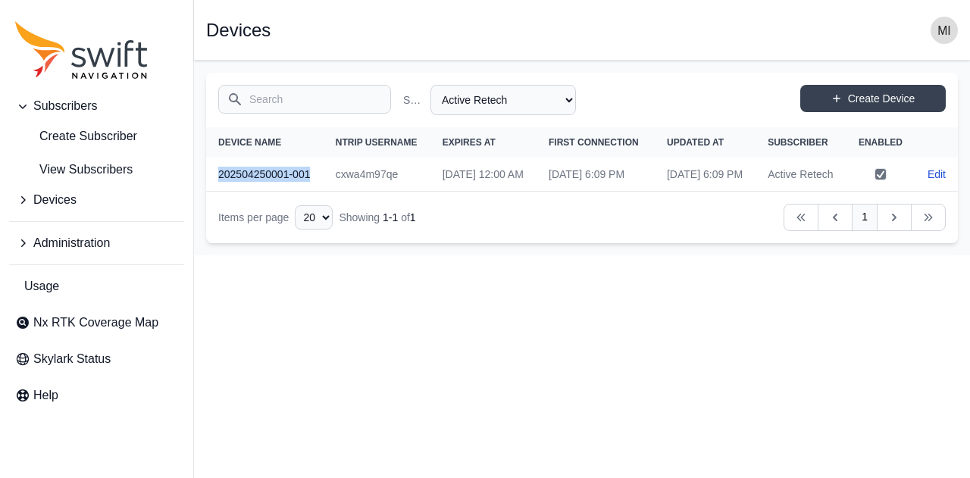
copy th "202504250001-001"
click at [287, 255] on html "Subscribers Create Subscriber View Subscribers Devices Administration Usage Nx …" at bounding box center [485, 127] width 970 height 255
click at [283, 189] on th "202504250001-001" at bounding box center [264, 175] width 117 height 34
drag, startPoint x: 290, startPoint y: 197, endPoint x: 218, endPoint y: 204, distance: 71.6
click at [218, 192] on th "202504250001-001" at bounding box center [264, 175] width 117 height 34
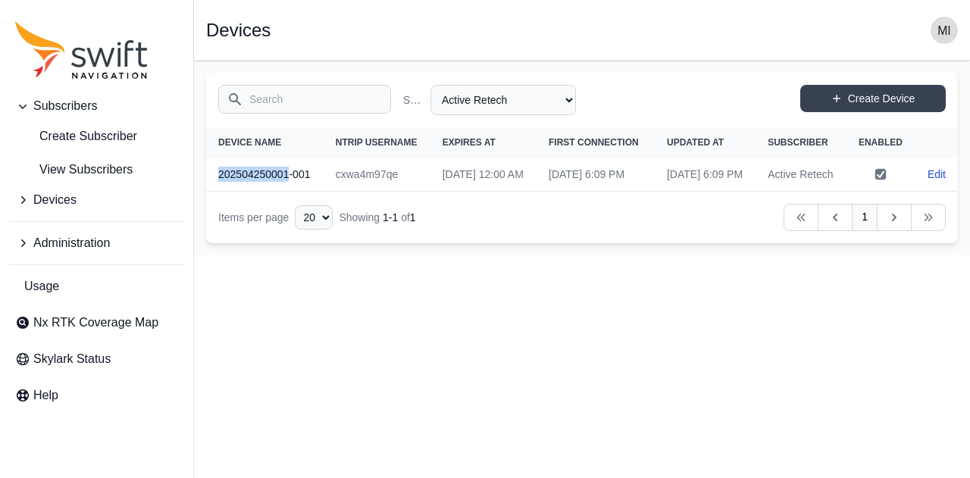
copy th "202504250001"
click at [443, 255] on html "Subscribers Create Subscriber View Subscribers Devices Administration Usage Nx …" at bounding box center [485, 127] width 970 height 255
click at [929, 182] on link "Edit" at bounding box center [937, 174] width 18 height 15
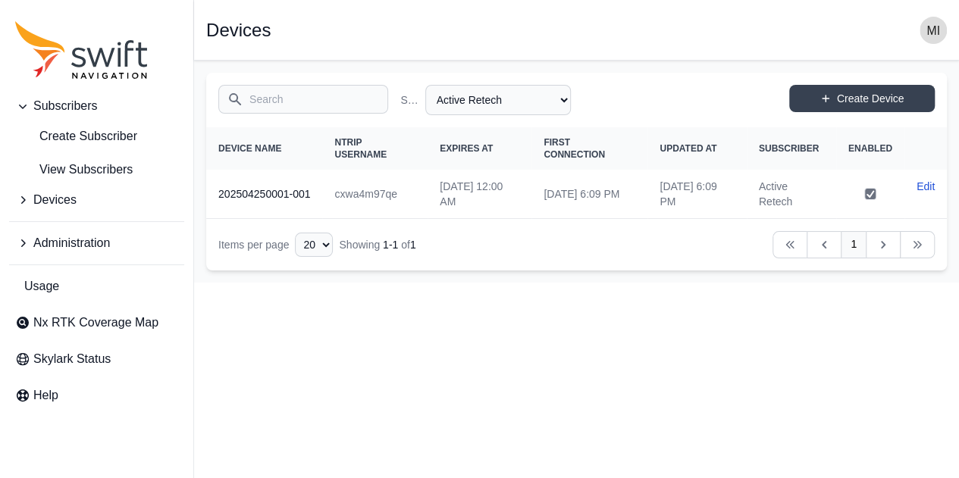
select select "927c0249-3ed5-439f-af73-554faa84f878"
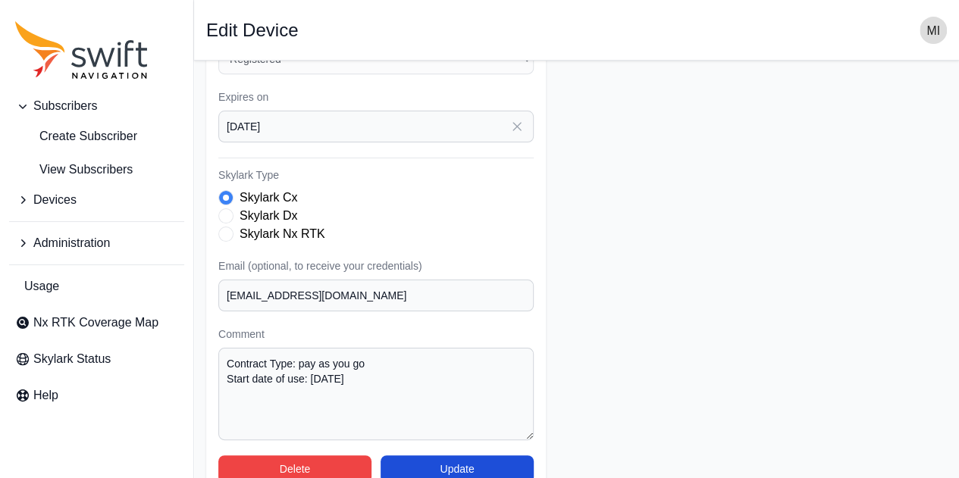
scroll to position [420, 0]
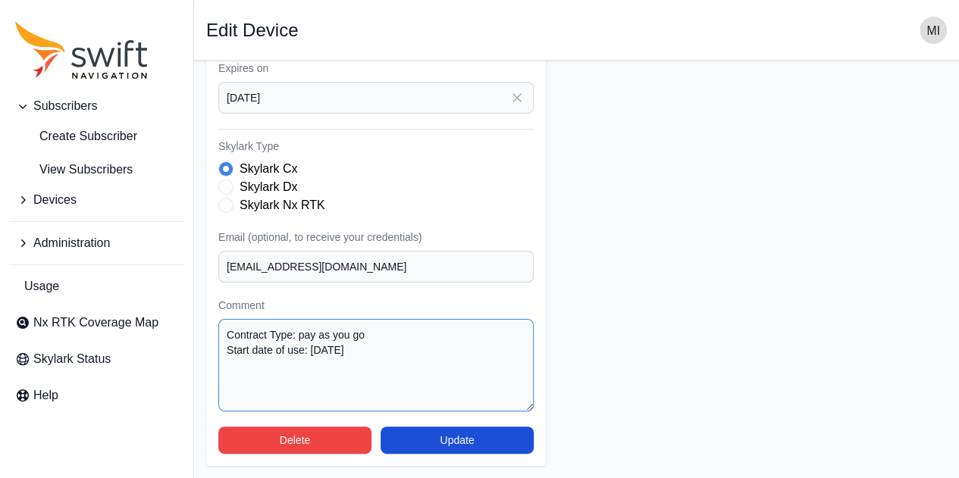
drag, startPoint x: 379, startPoint y: 352, endPoint x: 216, endPoint y: 321, distance: 166.0
click at [216, 321] on div "Subscriber Select a Subscriber ACSL Active Retech Customer Evaluation KDDI non-…" at bounding box center [376, 60] width 340 height 812
click at [706, 348] on form "Subscriber Select a Subscriber ACSL Active Retech Customer Evaluation KDDI non-…" at bounding box center [576, 60] width 740 height 812
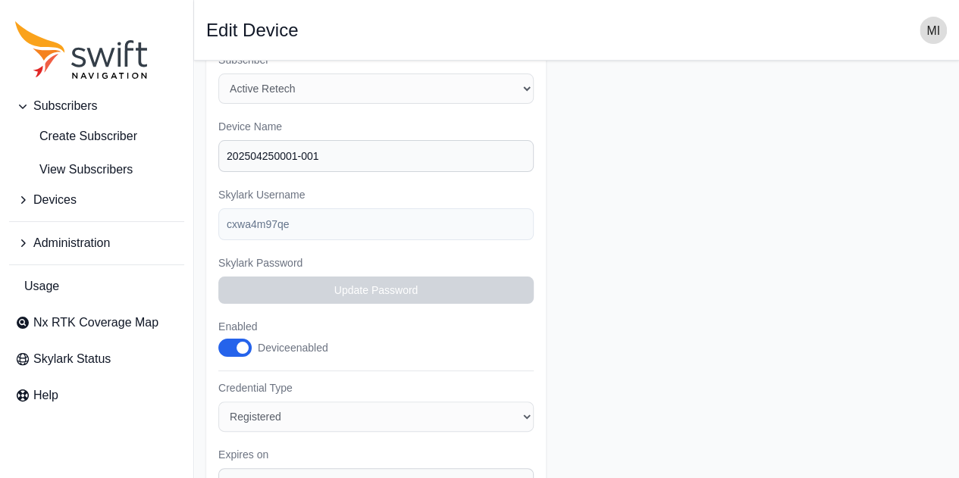
scroll to position [30, 0]
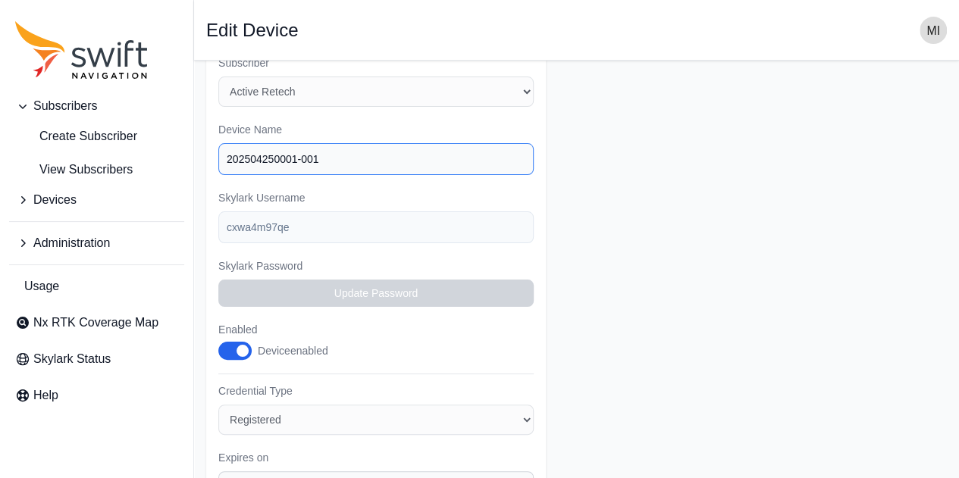
click at [357, 161] on input "202504250001-001" at bounding box center [375, 159] width 315 height 32
click at [661, 168] on form "Subscriber Select a Subscriber ACSL Active Retech Customer Evaluation KDDI non-…" at bounding box center [576, 449] width 740 height 812
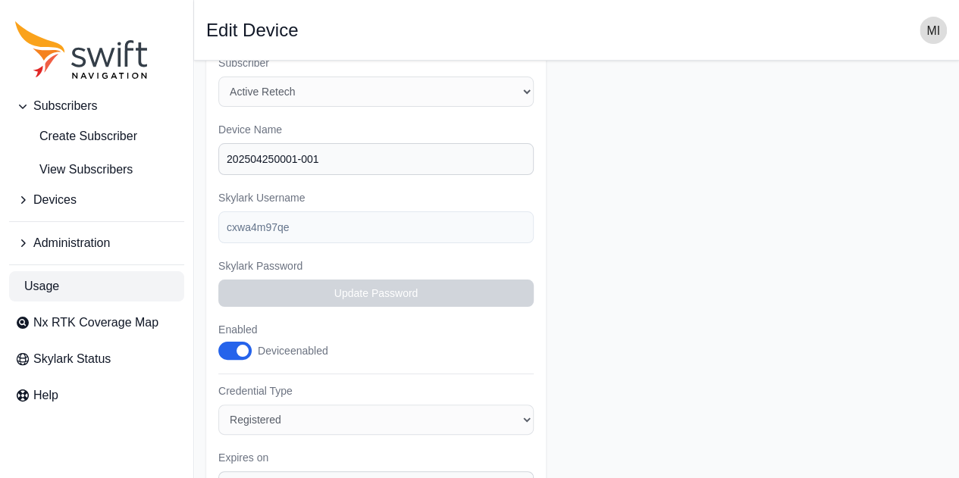
click at [85, 287] on link "Usage" at bounding box center [96, 286] width 175 height 30
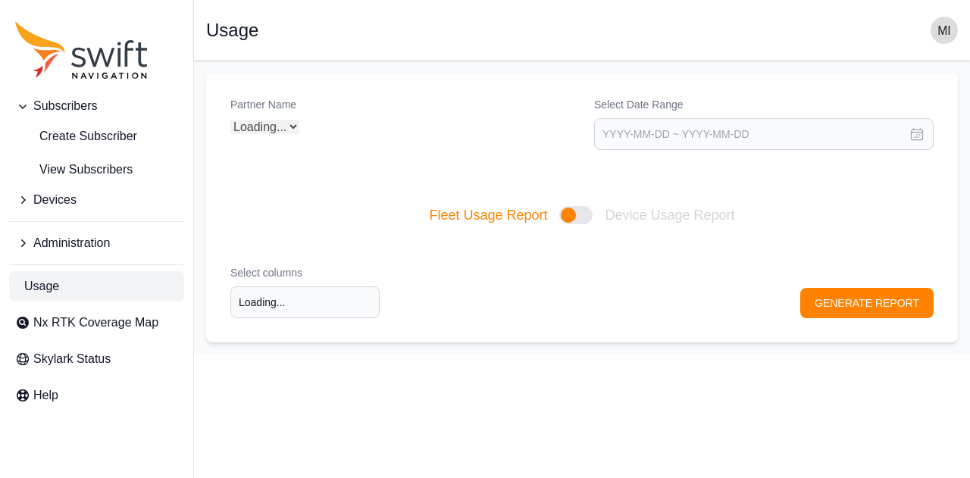
type input "Select columns"
select select "Partner Name"
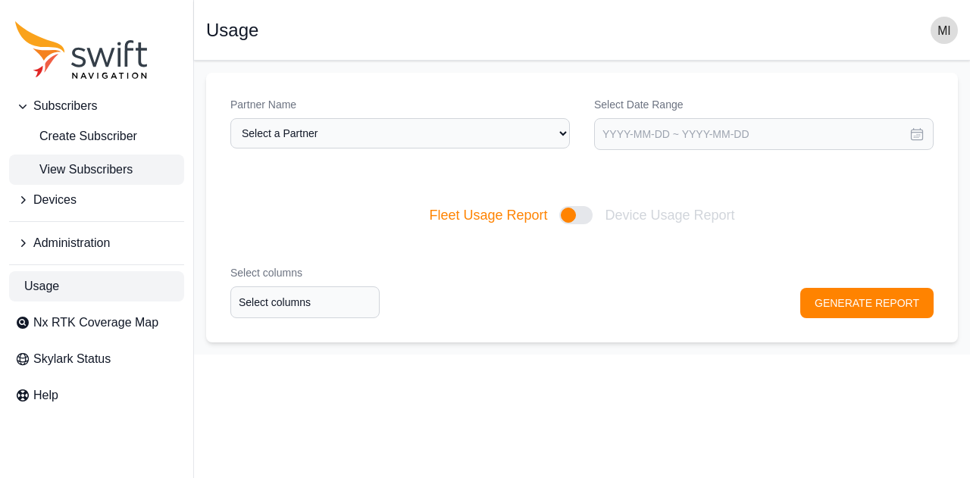
click at [95, 170] on span "View Subscribers" at bounding box center [73, 170] width 117 height 18
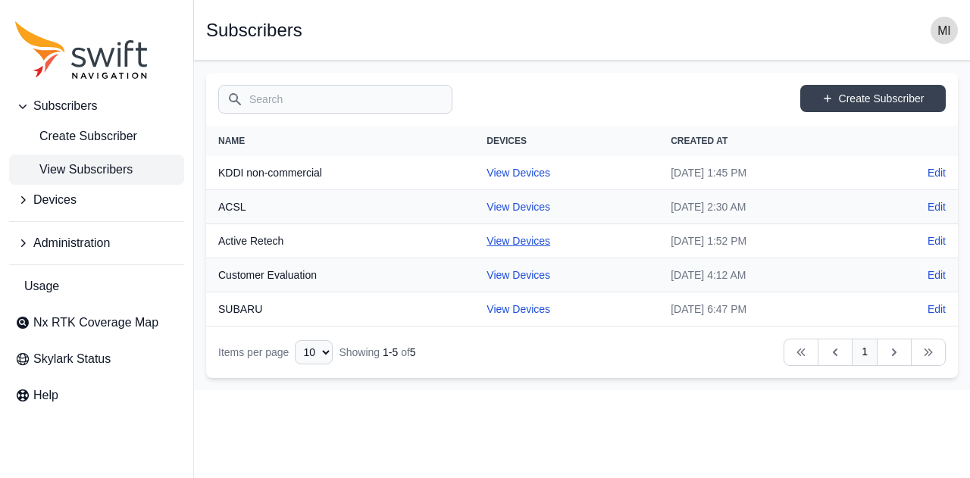
click at [502, 246] on link "View Devices" at bounding box center [519, 241] width 64 height 12
select select "927c0249-3ed5-439f-af73-554faa84f878"
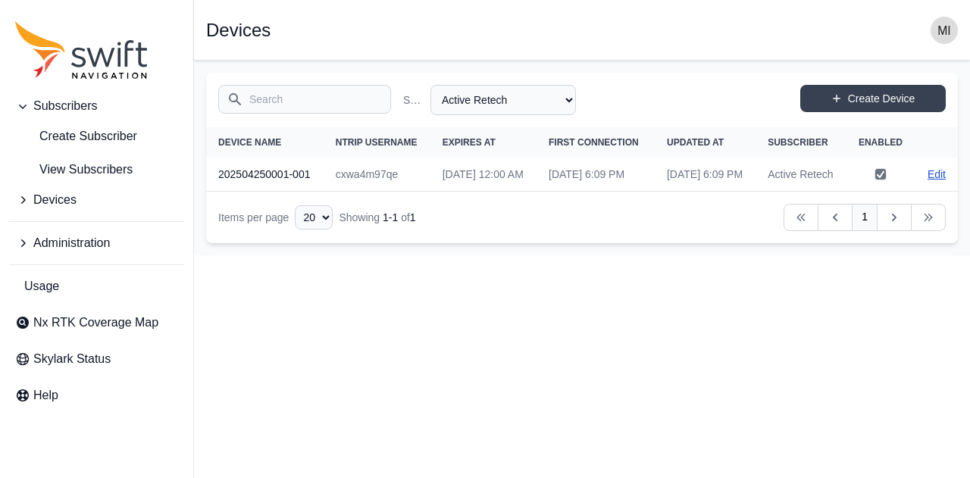
click at [931, 182] on link "Edit" at bounding box center [937, 174] width 18 height 15
select select "927c0249-3ed5-439f-af73-554faa84f878"
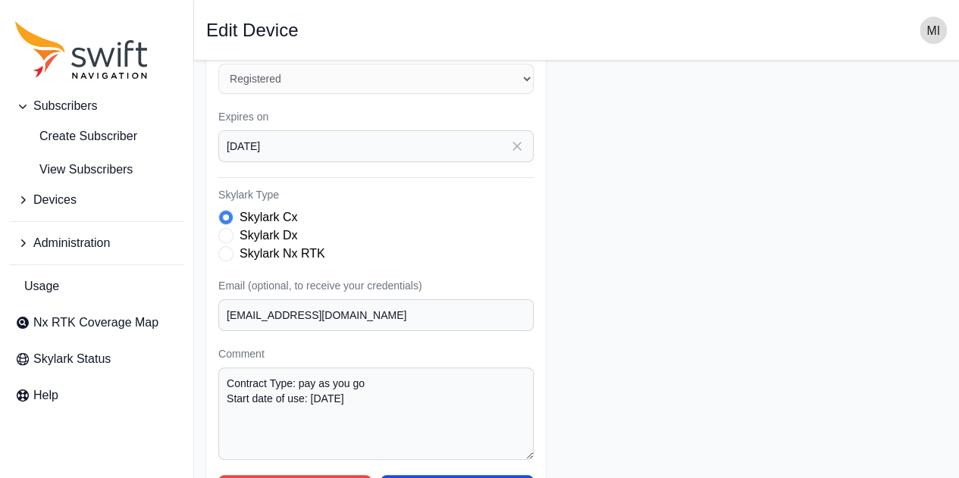
scroll to position [420, 0]
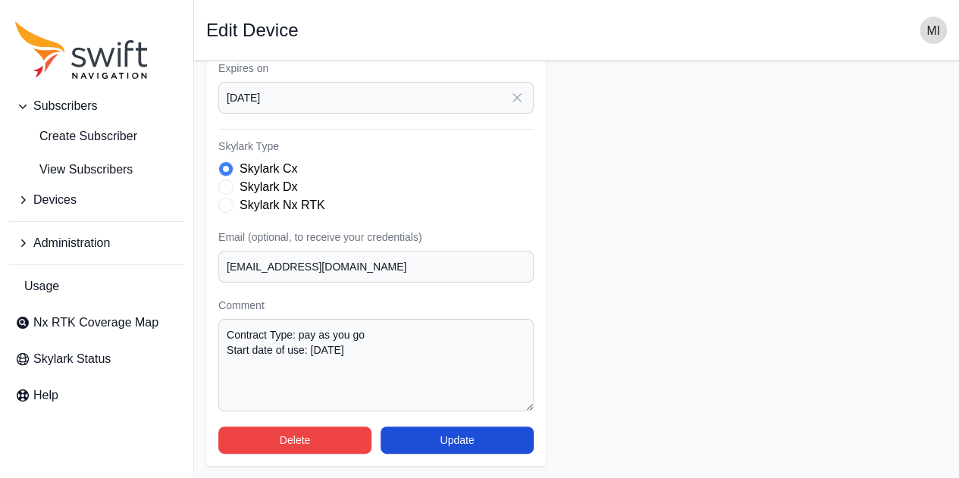
click at [706, 222] on form "Subscriber Select a Subscriber ACSL Active Retech Customer Evaluation KDDI non-…" at bounding box center [576, 60] width 740 height 812
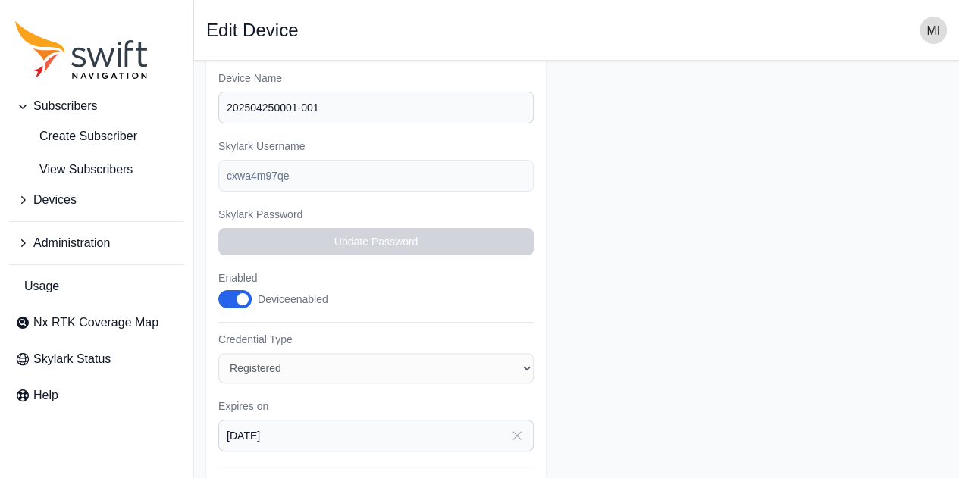
scroll to position [0, 0]
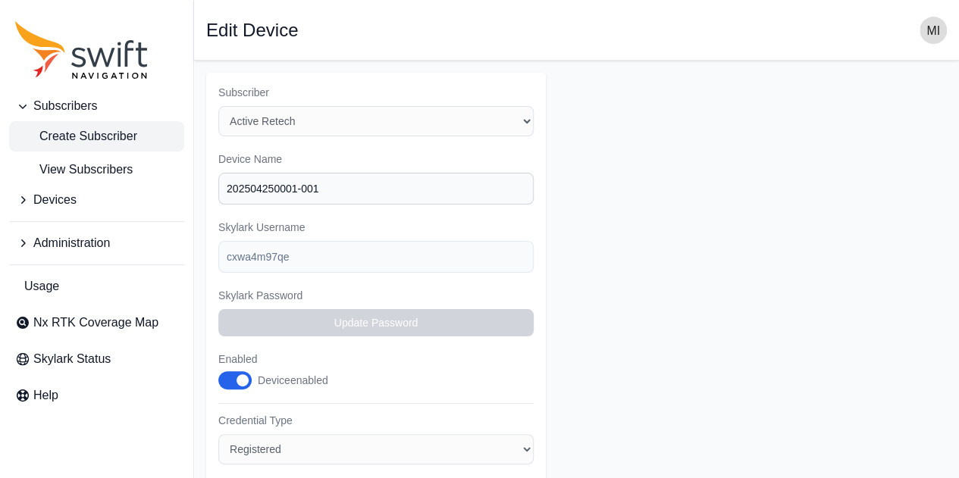
click at [85, 142] on span "Create Subscriber" at bounding box center [76, 136] width 122 height 18
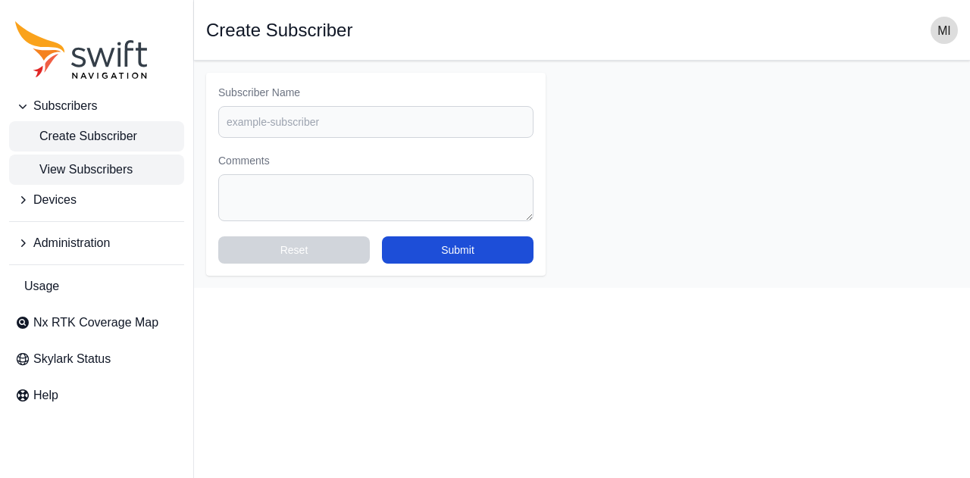
click at [94, 165] on span "View Subscribers" at bounding box center [73, 170] width 117 height 18
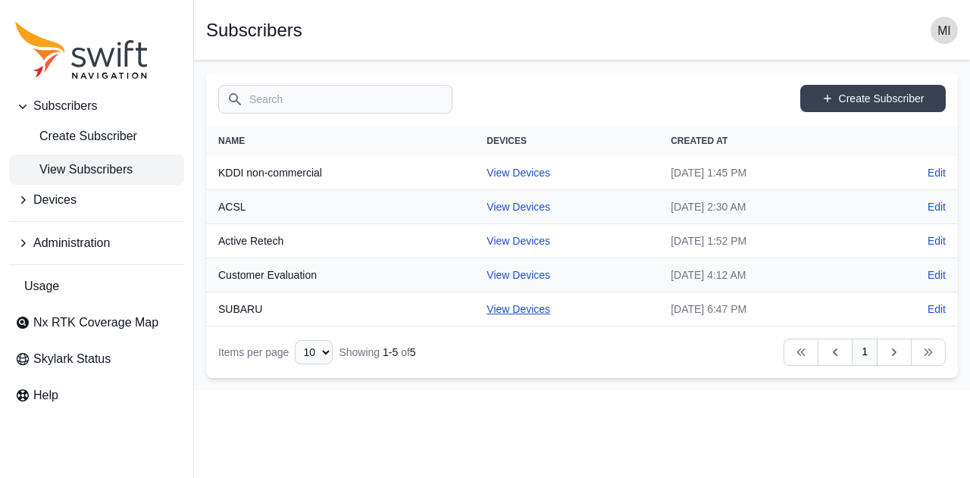
click at [496, 305] on link "View Devices" at bounding box center [519, 309] width 64 height 12
select select "88de7cc2-bb1a-4752-a0e2-c3de54cae152"
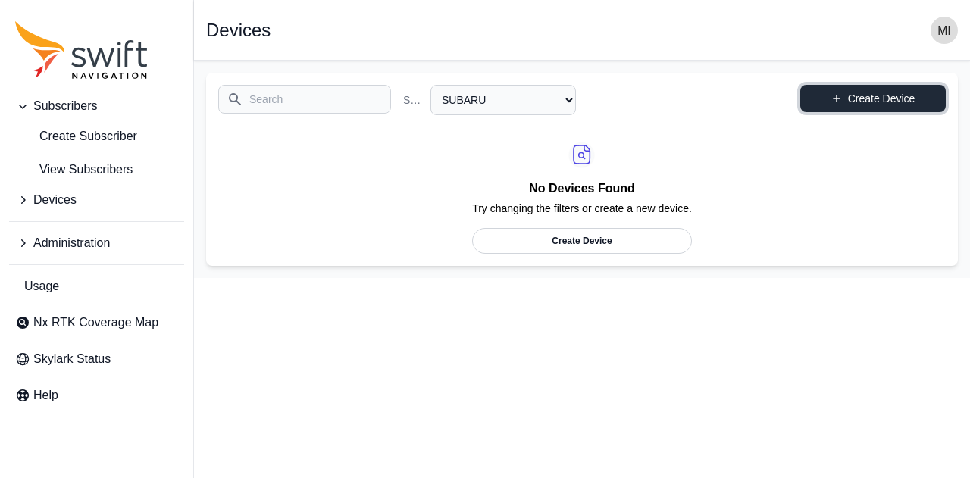
click at [900, 108] on link "Create Device" at bounding box center [873, 98] width 146 height 27
select select "88de7cc2-bb1a-4752-a0e2-c3de54cae152"
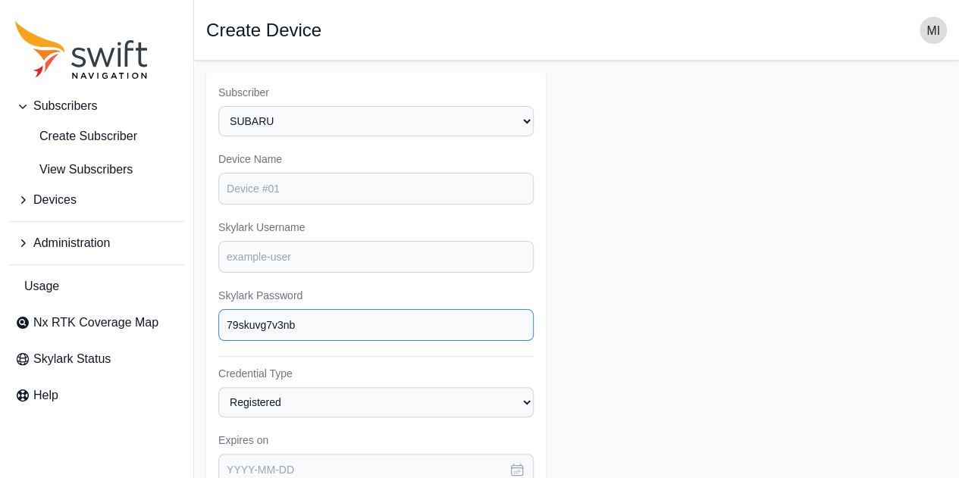
click at [226, 326] on input "79skuvg7v3nb" at bounding box center [375, 325] width 315 height 32
click at [643, 233] on form "Subscriber Select a Subscriber ACSL Active Retech Customer Evaluation KDDI non-…" at bounding box center [576, 455] width 740 height 765
click at [112, 163] on span "View Subscribers" at bounding box center [73, 170] width 117 height 18
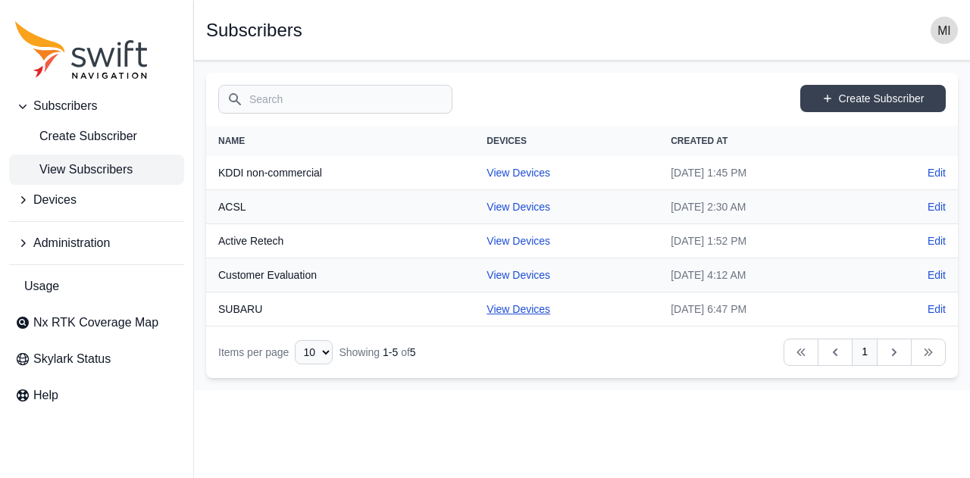
click at [487, 314] on link "View Devices" at bounding box center [519, 309] width 64 height 12
select select "88de7cc2-bb1a-4752-a0e2-c3de54cae152"
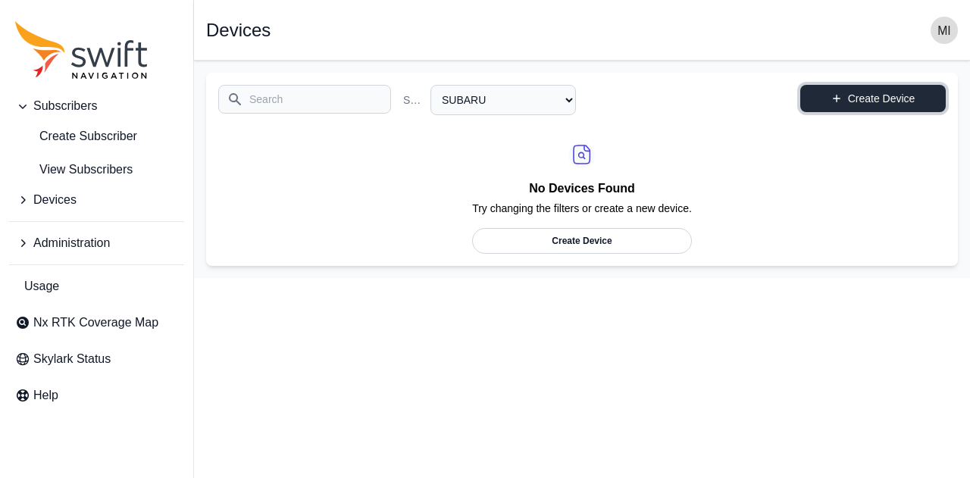
click at [841, 103] on link "Create Device" at bounding box center [873, 98] width 146 height 27
select select "88de7cc2-bb1a-4752-a0e2-c3de54cae152"
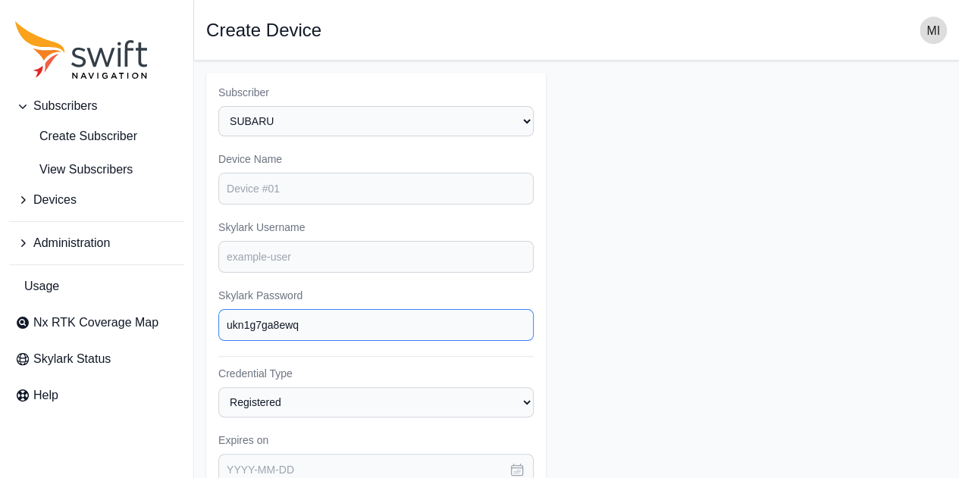
click at [227, 330] on input "ukn1g7ga8ewq" at bounding box center [375, 325] width 315 height 32
click at [745, 259] on form "Subscriber Select a Subscriber ACSL Active Retech Customer Evaluation KDDI non-…" at bounding box center [576, 455] width 740 height 765
select select "88de7cc2-bb1a-4752-a0e2-c3de54cae152"
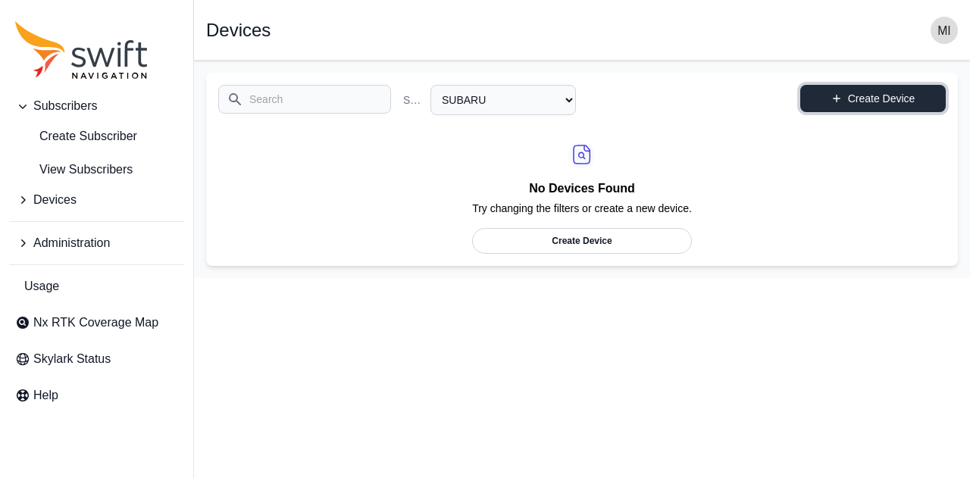
click at [885, 96] on link "Create Device" at bounding box center [873, 98] width 146 height 27
select select "88de7cc2-bb1a-4752-a0e2-c3de54cae152"
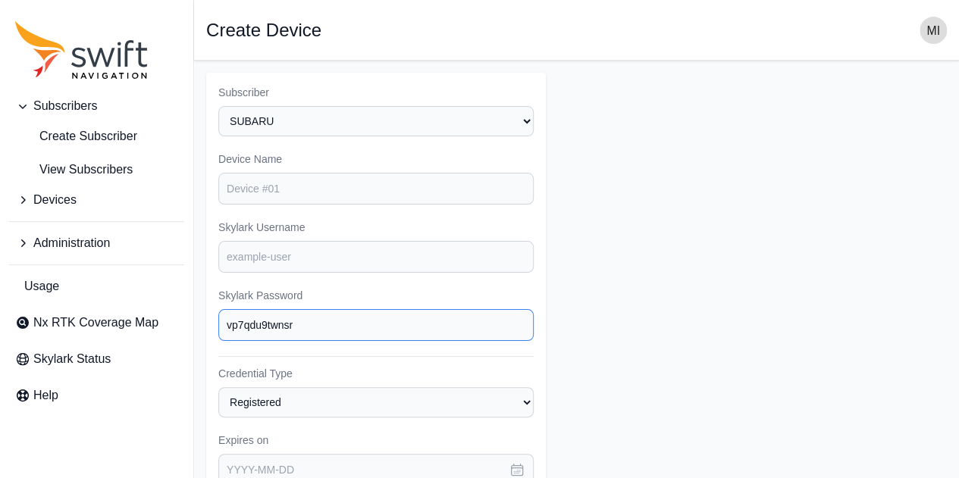
click at [227, 330] on input "vp7qdu9twnsr" at bounding box center [375, 325] width 315 height 32
click at [752, 224] on form "Subscriber Select a Subscriber ACSL Active Retech Customer Evaluation KDDI non-…" at bounding box center [576, 455] width 740 height 765
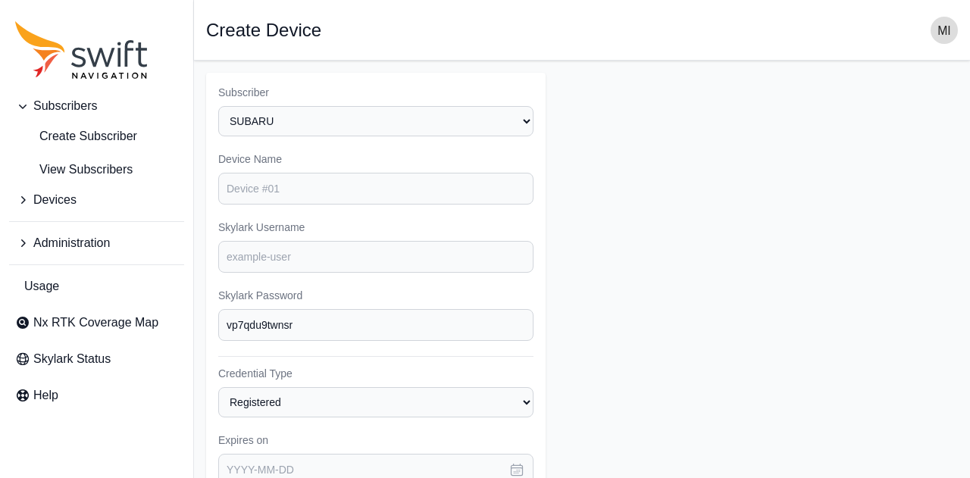
select select "88de7cc2-bb1a-4752-a0e2-c3de54cae152"
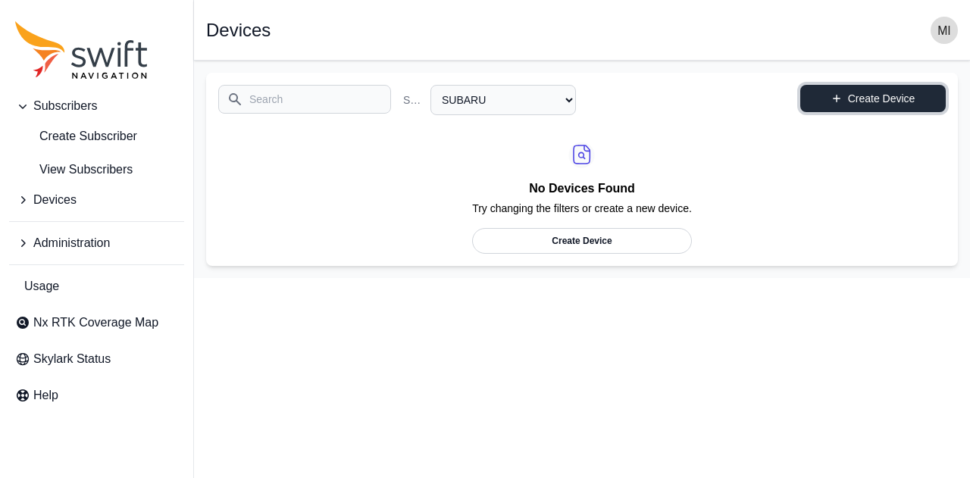
click at [888, 102] on link "Create Device" at bounding box center [873, 98] width 146 height 27
select select "88de7cc2-bb1a-4752-a0e2-c3de54cae152"
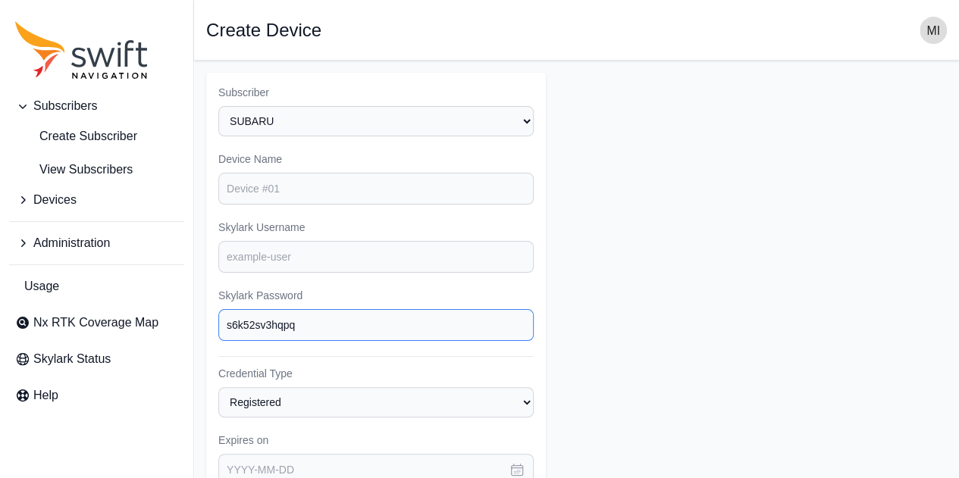
click at [225, 323] on input "s6k52sv3hqpq" at bounding box center [375, 325] width 315 height 32
click at [703, 183] on form "Subscriber Select a Subscriber ACSL Active Retech Customer Evaluation KDDI non-…" at bounding box center [576, 455] width 740 height 765
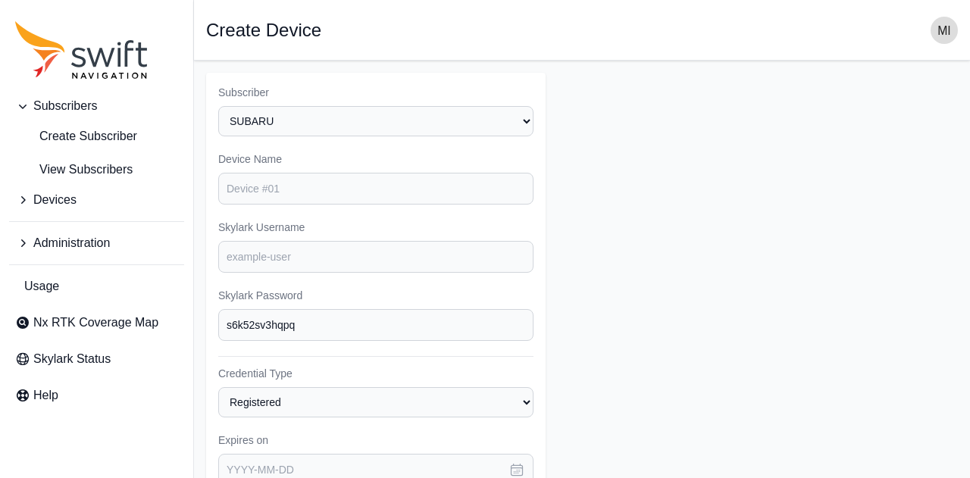
select select "88de7cc2-bb1a-4752-a0e2-c3de54cae152"
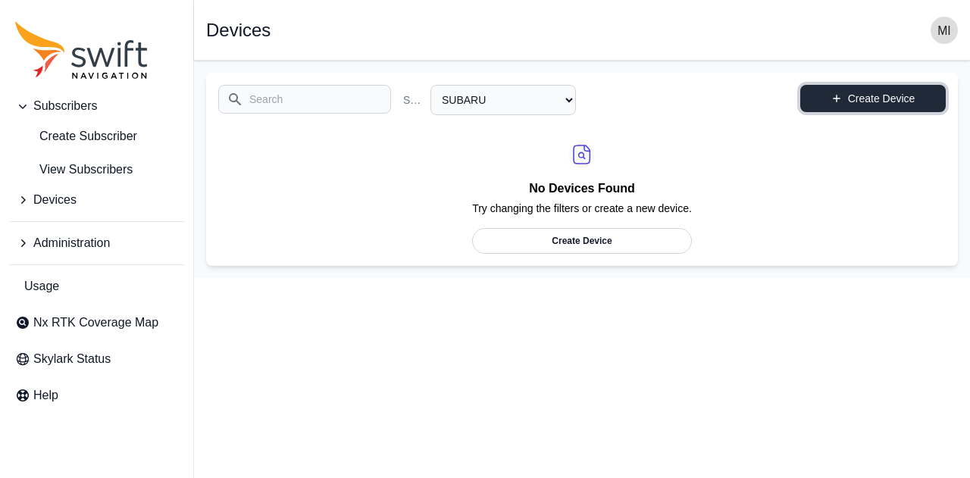
click at [882, 87] on link "Create Device" at bounding box center [873, 98] width 146 height 27
select select "88de7cc2-bb1a-4752-a0e2-c3de54cae152"
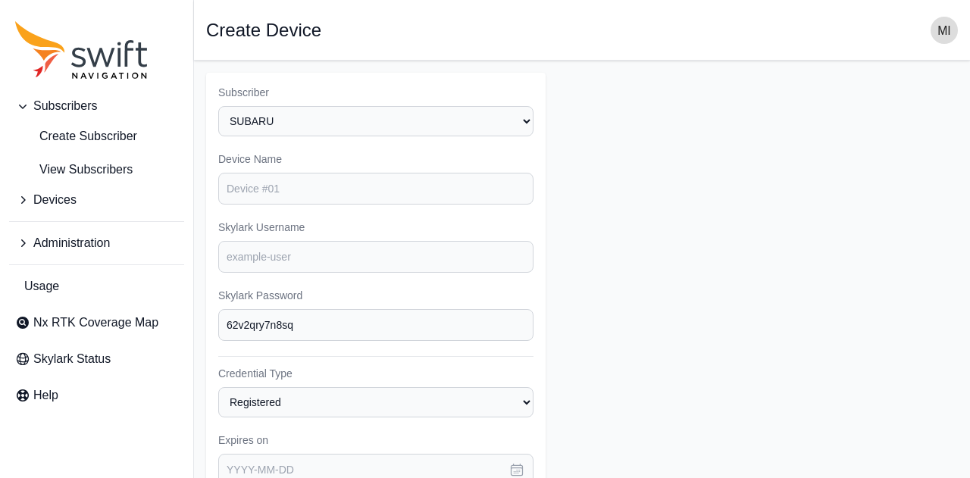
select select "88de7cc2-bb1a-4752-a0e2-c3de54cae152"
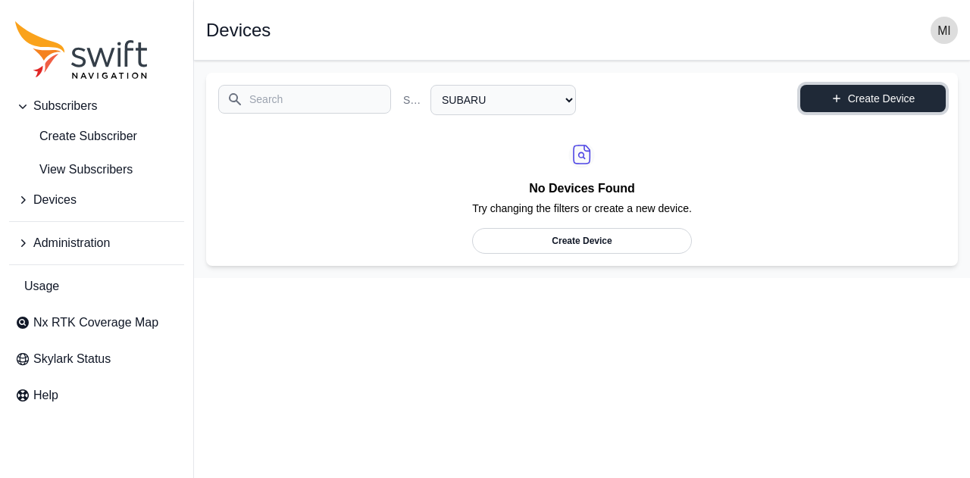
click at [866, 97] on link "Create Device" at bounding box center [873, 98] width 146 height 27
select select "88de7cc2-bb1a-4752-a0e2-c3de54cae152"
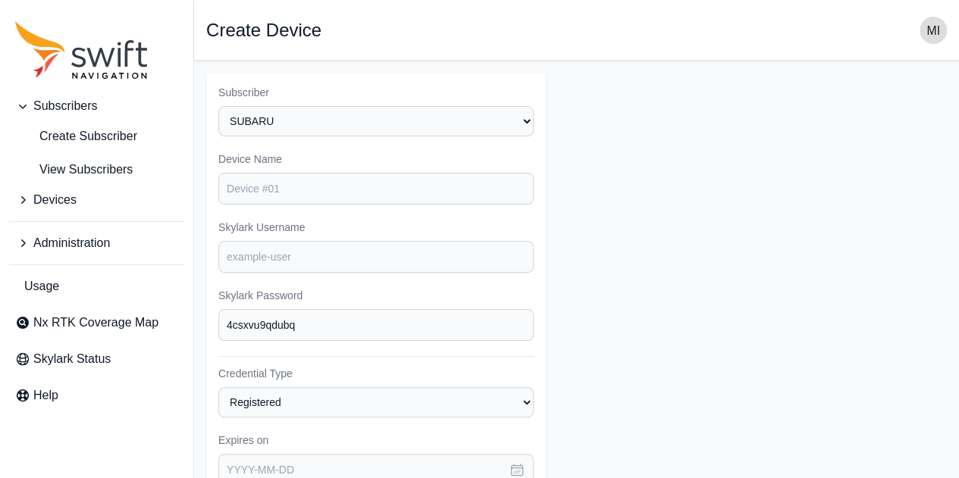
select select "88de7cc2-bb1a-4752-a0e2-c3de54cae152"
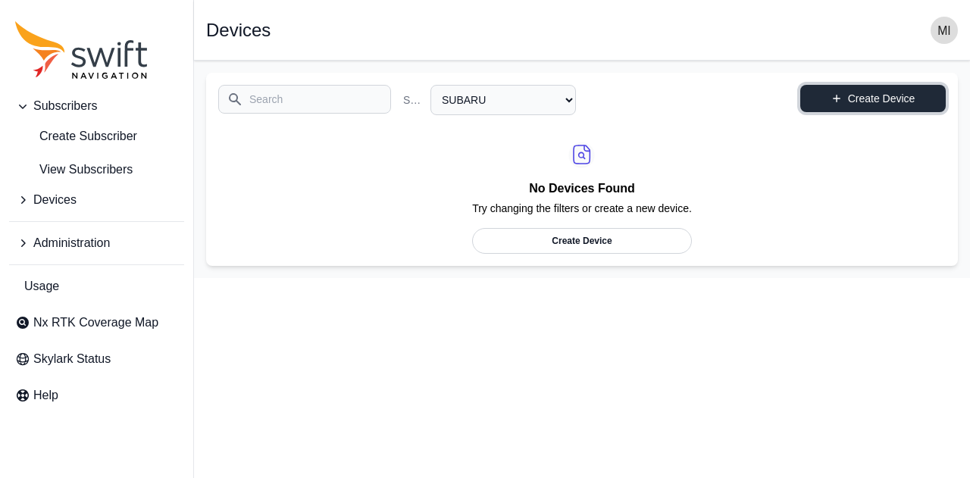
click at [887, 89] on link "Create Device" at bounding box center [873, 98] width 146 height 27
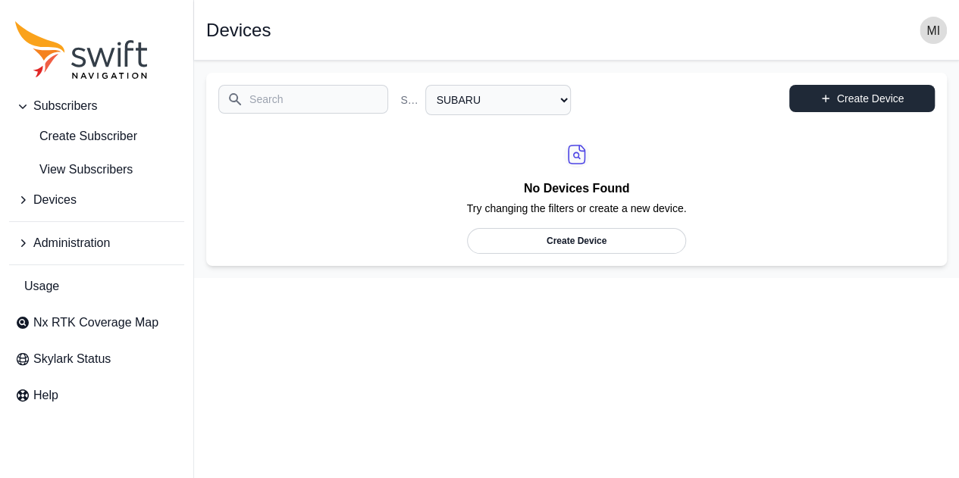
select select "88de7cc2-bb1a-4752-a0e2-c3de54cae152"
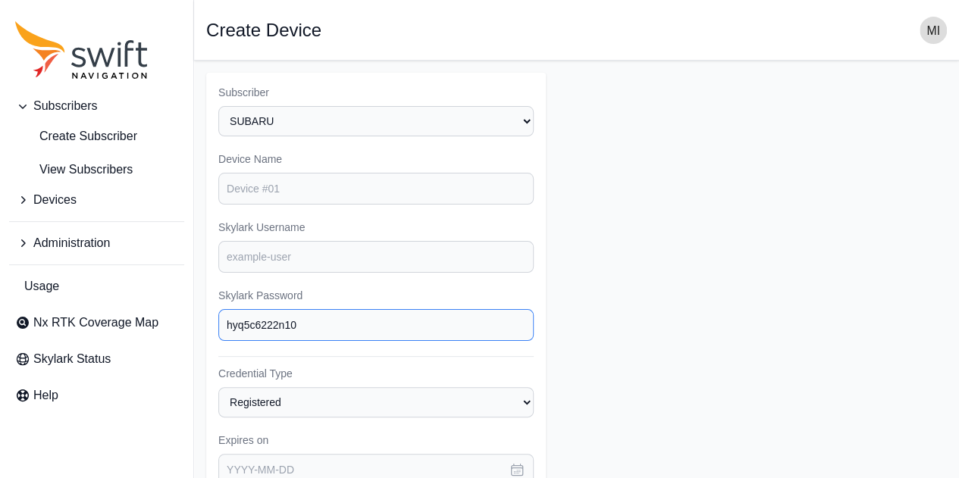
click at [225, 325] on input "hyq5c6222n10" at bounding box center [375, 325] width 315 height 32
click at [744, 230] on form "Subscriber Select a Subscriber ACSL Active Retech Customer Evaluation KDDI non-…" at bounding box center [576, 455] width 740 height 765
click at [74, 177] on span "View Subscribers" at bounding box center [73, 170] width 117 height 18
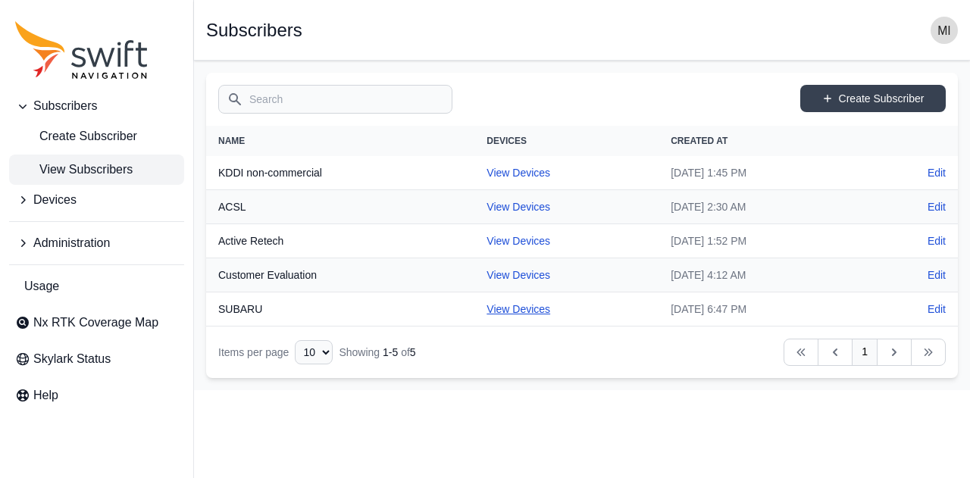
click at [488, 311] on link "View Devices" at bounding box center [519, 309] width 64 height 12
select select "88de7cc2-bb1a-4752-a0e2-c3de54cae152"
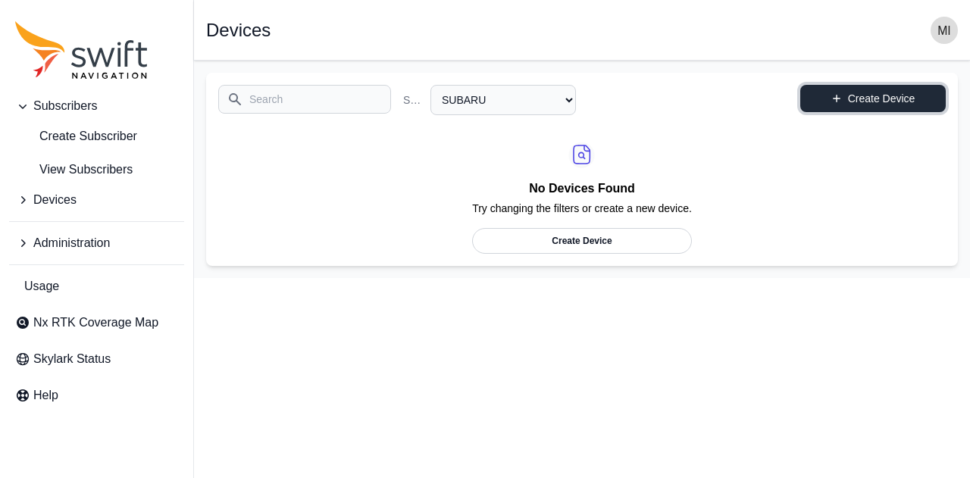
click at [869, 104] on link "Create Device" at bounding box center [873, 98] width 146 height 27
select select "88de7cc2-bb1a-4752-a0e2-c3de54cae152"
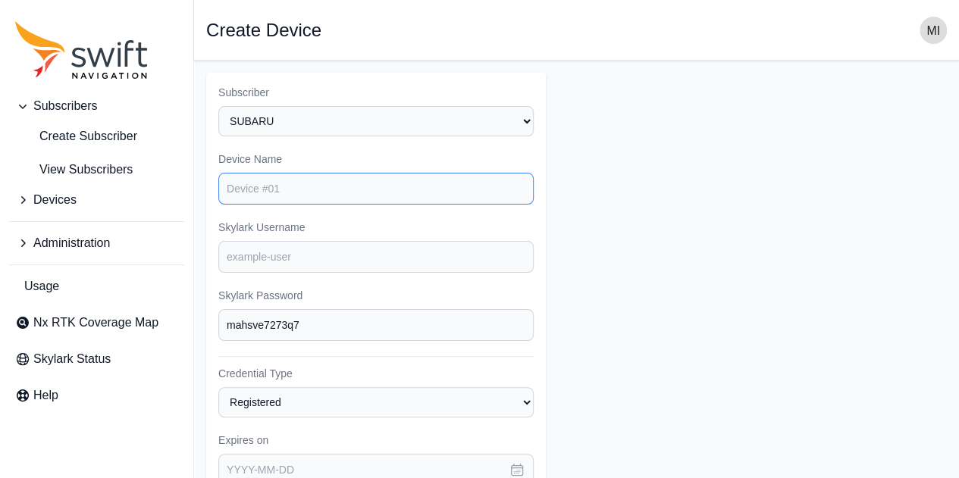
click at [326, 184] on input "Device Name" at bounding box center [375, 189] width 315 height 32
click at [370, 180] on input "Device Name" at bounding box center [375, 189] width 315 height 32
paste input "202508260001-001"
type input "202508260001-001"
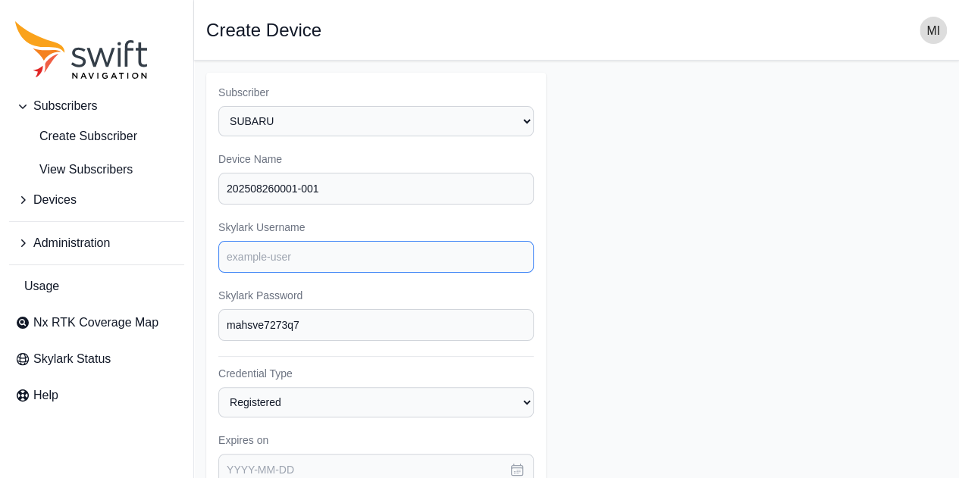
click at [390, 244] on input "Skylark Username" at bounding box center [375, 257] width 315 height 32
paste input "cxhyq5c622"
type input "cxhyq5c622"
click at [740, 224] on form "Subscriber Select a Subscriber ACSL Active Retech Customer Evaluation KDDI non-…" at bounding box center [576, 455] width 740 height 765
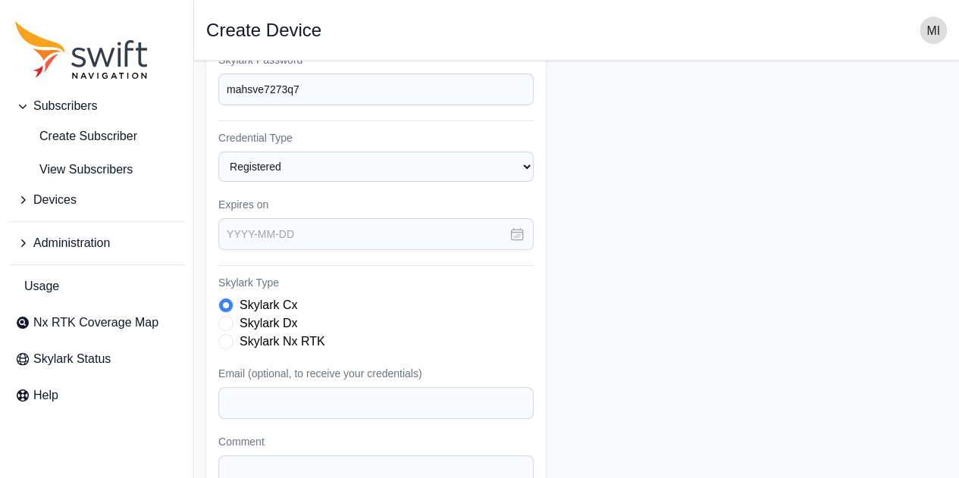
scroll to position [236, 0]
click at [516, 243] on button "button" at bounding box center [516, 234] width 33 height 32
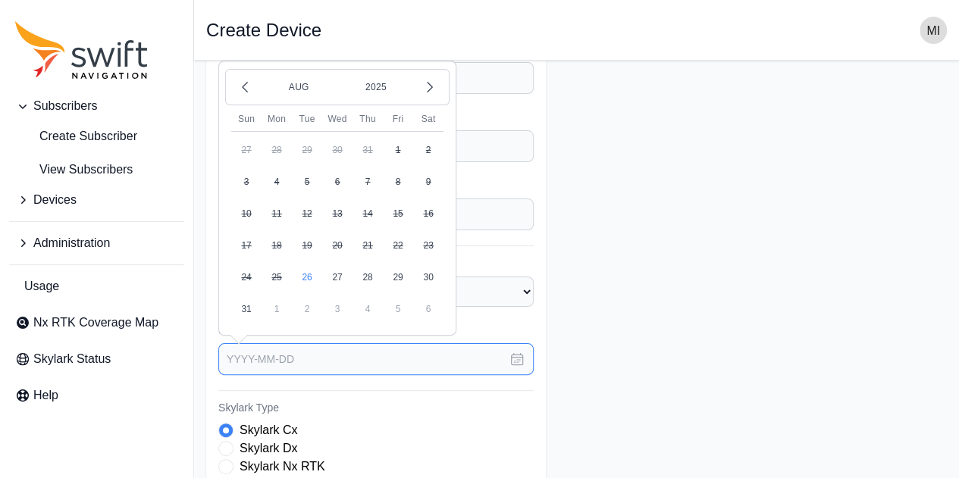
scroll to position [111, 0]
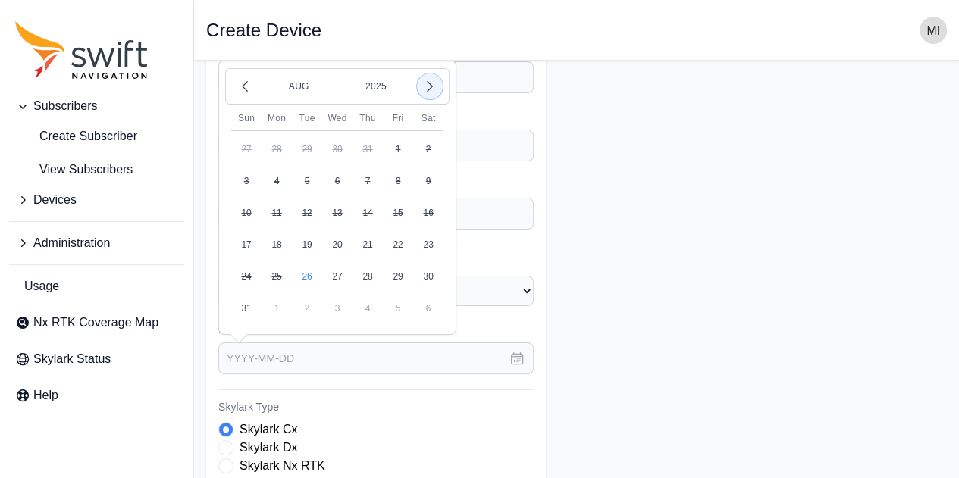
click at [419, 93] on button "button" at bounding box center [430, 87] width 26 height 26
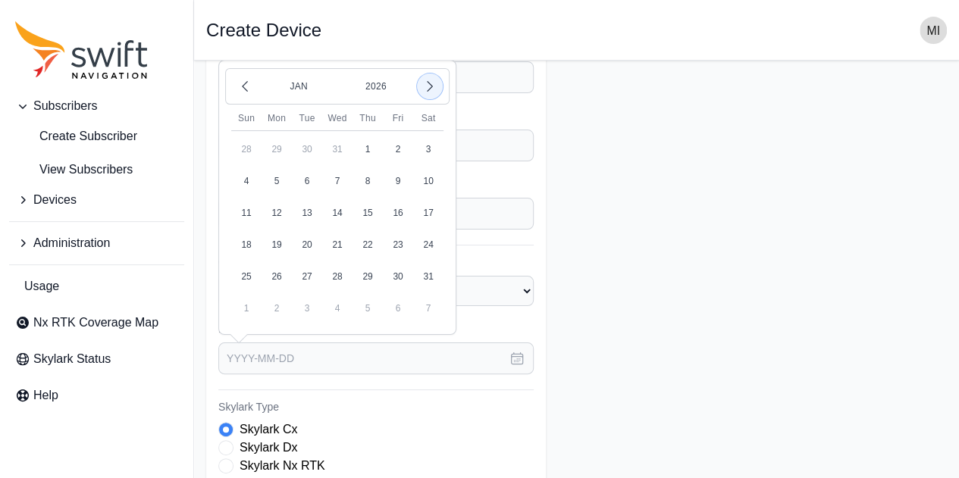
click at [419, 93] on button "button" at bounding box center [430, 87] width 26 height 26
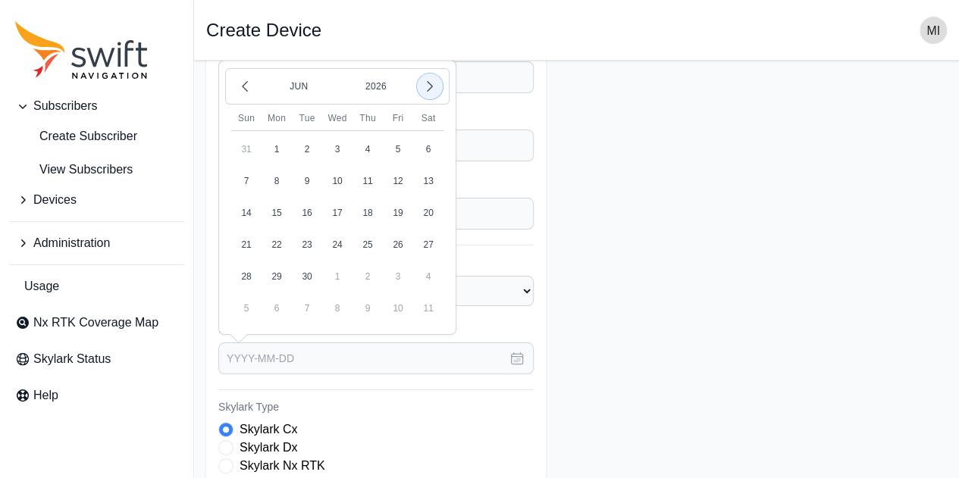
click at [419, 93] on button "button" at bounding box center [430, 87] width 26 height 26
click at [308, 302] on button "1" at bounding box center [307, 308] width 30 height 30
type input "[DATE]"
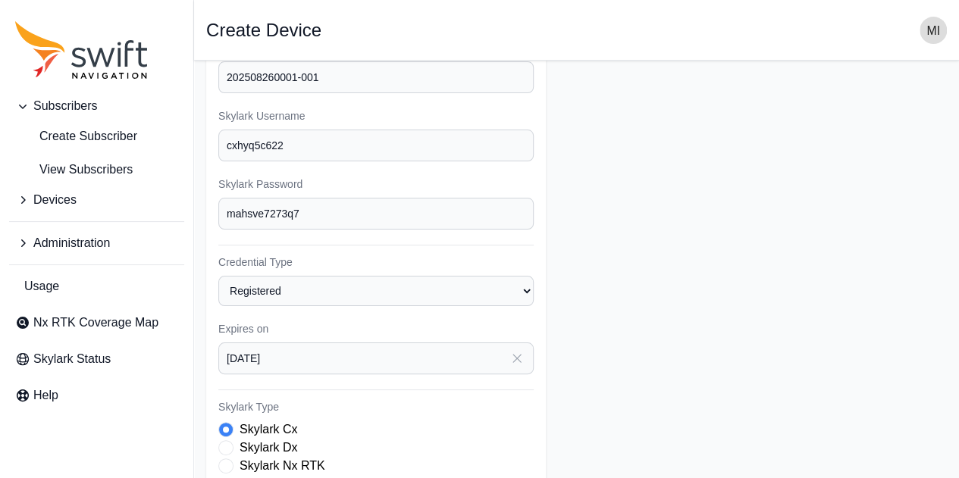
click at [618, 318] on form "Subscriber Select a Subscriber ACSL Active Retech Customer Evaluation KDDI non-…" at bounding box center [576, 343] width 740 height 765
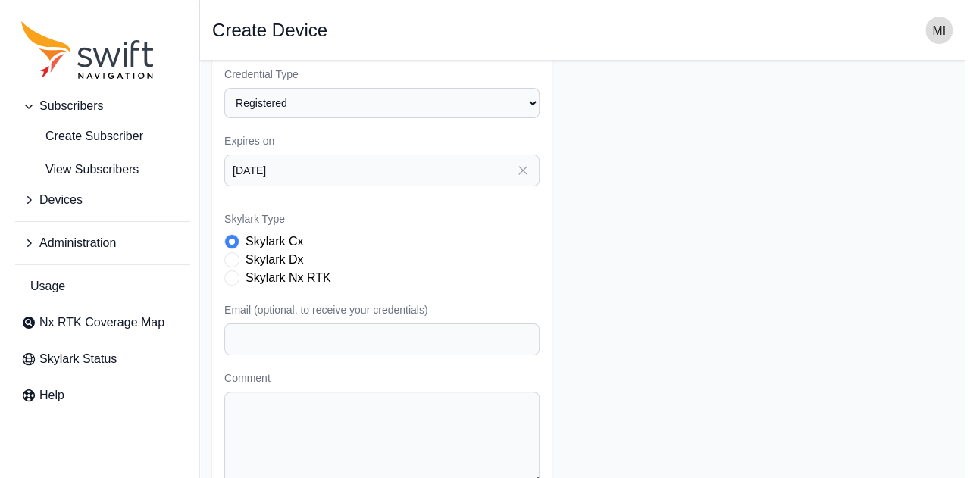
scroll to position [372, 0]
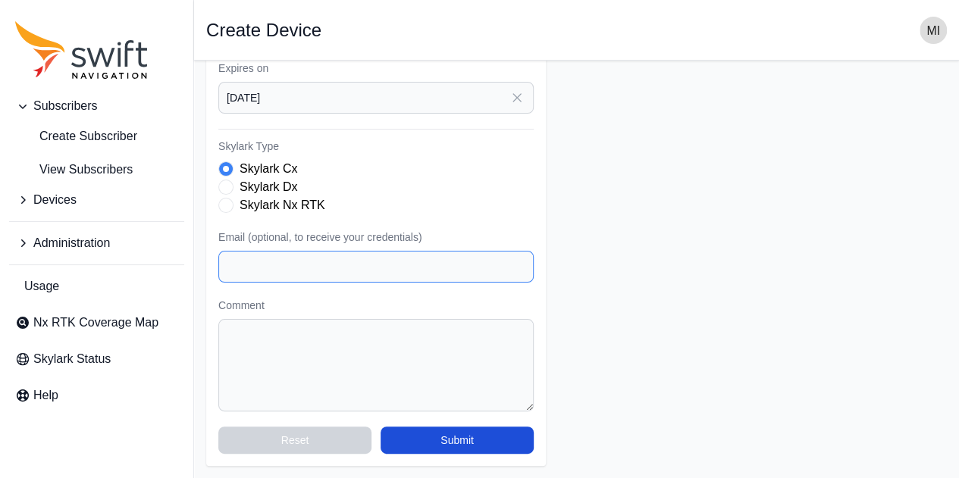
click at [433, 265] on input "Email (optional, to receive your credentials)" at bounding box center [375, 267] width 315 height 32
type input "[EMAIL_ADDRESS][DOMAIN_NAME]"
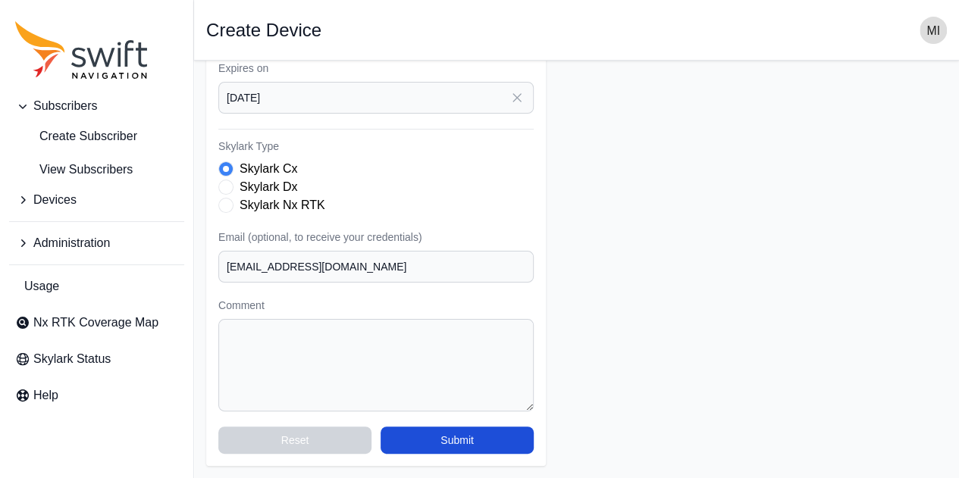
click at [759, 256] on form "Subscriber Select a Subscriber ACSL Active Retech Customer Evaluation KDDI non-…" at bounding box center [576, 83] width 740 height 765
click at [358, 340] on textarea "Comment" at bounding box center [375, 365] width 315 height 92
paste textarea "Contract Type: pay as you go Start date of use: [DATE]"
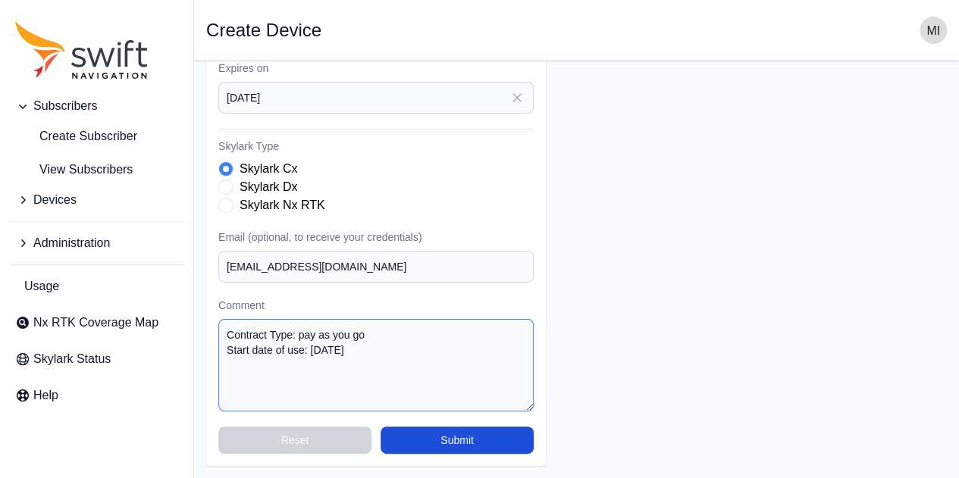
type textarea "Contract Type: pay as you go Start date of use: [DATE]"
click at [706, 334] on form "Subscriber Select a Subscriber ACSL Active Retech Customer Evaluation KDDI non-…" at bounding box center [576, 83] width 740 height 765
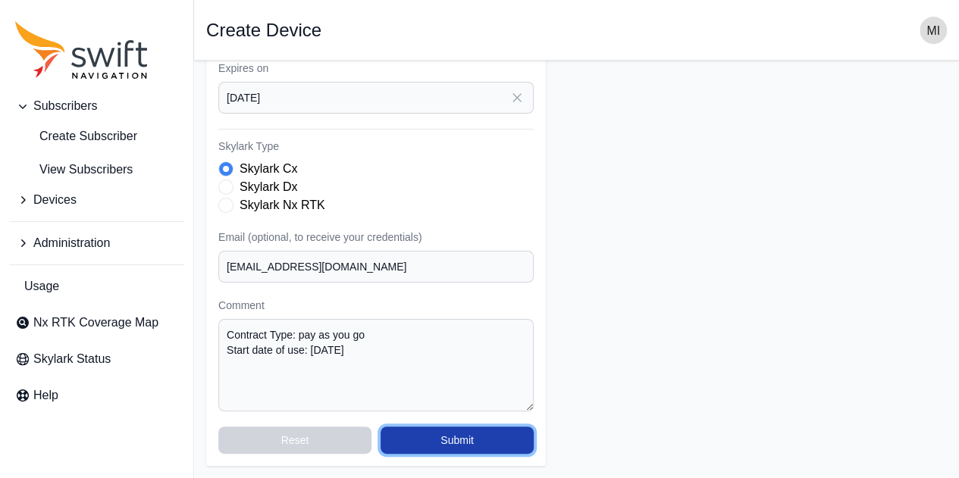
click at [503, 443] on button "Submit" at bounding box center [456, 440] width 153 height 27
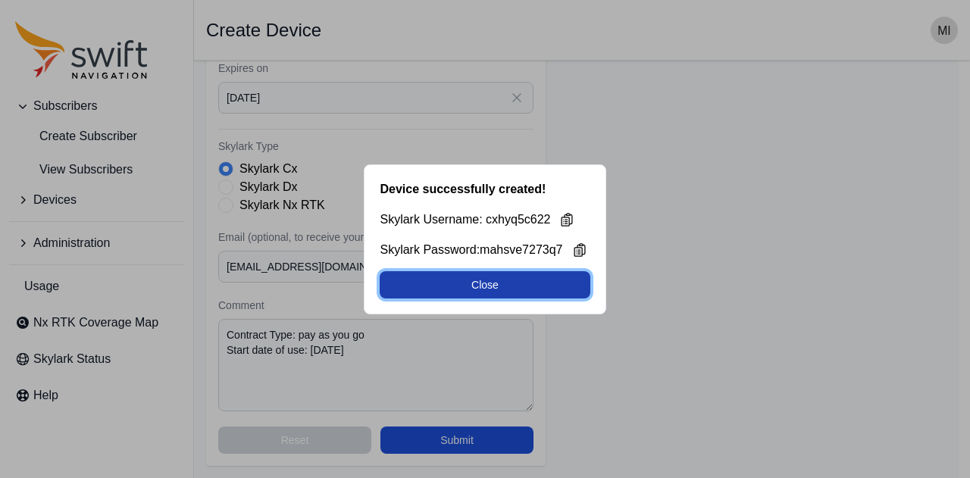
click at [572, 291] on button "Close" at bounding box center [485, 284] width 210 height 27
select select "88de7cc2-bb1a-4752-a0e2-c3de54cae152"
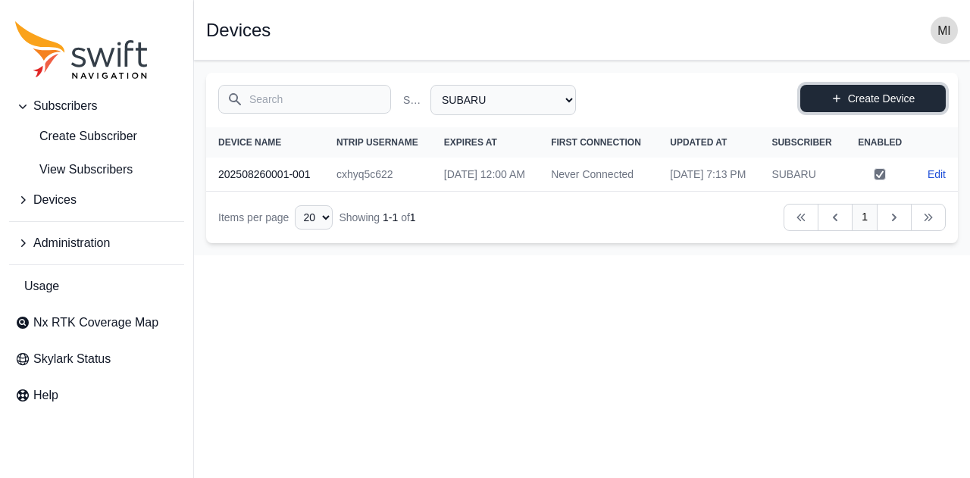
click at [850, 99] on link "Create Device" at bounding box center [873, 98] width 146 height 27
select select "88de7cc2-bb1a-4752-a0e2-c3de54cae152"
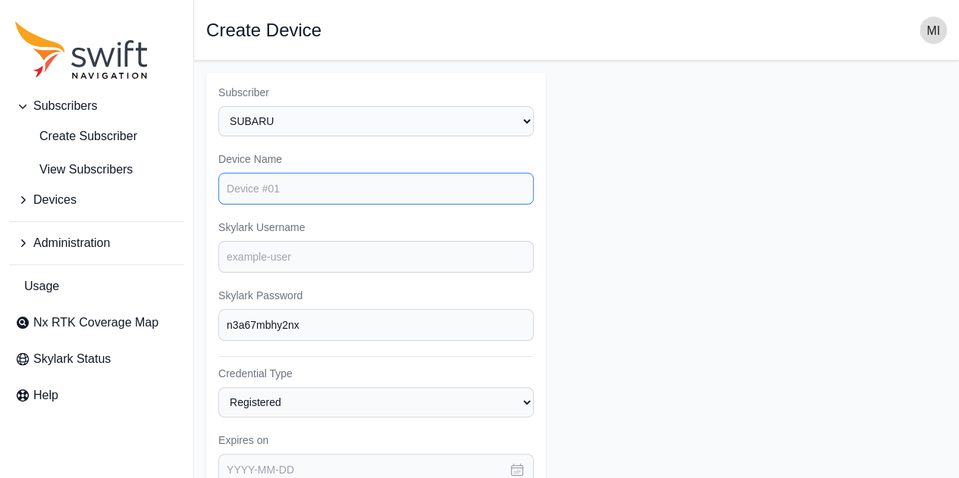
click at [318, 185] on input "Device Name" at bounding box center [375, 189] width 315 height 32
paste input "202508260001-002"
type input "202508260001-002"
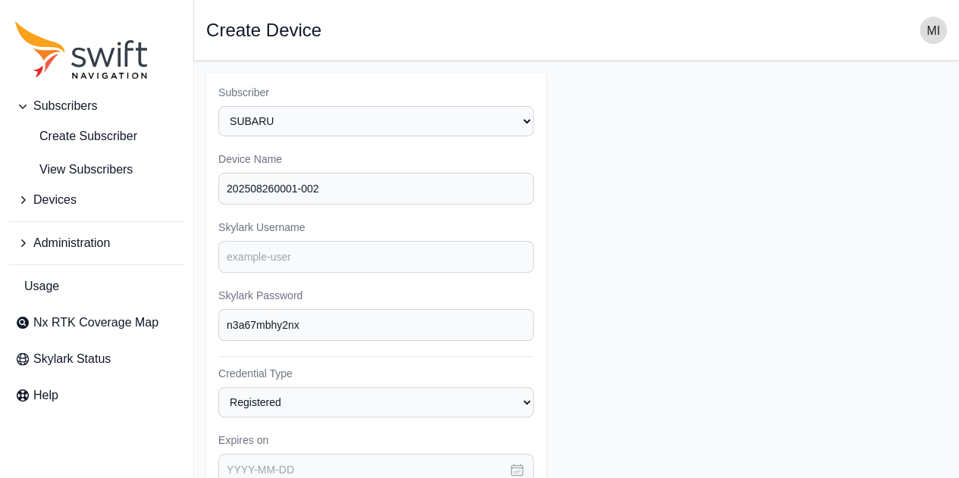
click at [562, 237] on form "Subscriber Select a Subscriber ACSL Active Retech Customer Evaluation KDDI non-…" at bounding box center [576, 455] width 740 height 765
click at [310, 255] on input "Skylark Username" at bounding box center [375, 257] width 315 height 32
paste input "cxukn1g7ga"
type input "cxukn1g7ga"
click at [617, 281] on form "Subscriber Select a Subscriber ACSL Active Retech Customer Evaluation KDDI non-…" at bounding box center [576, 455] width 740 height 765
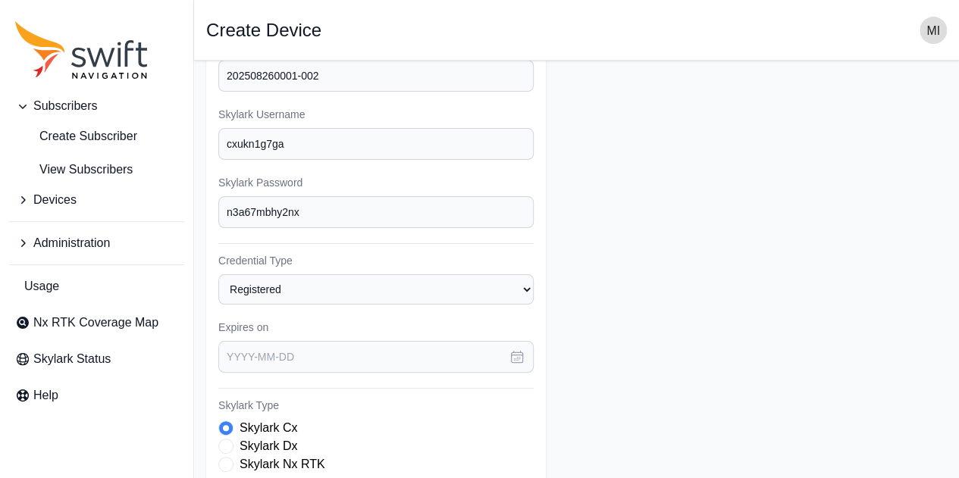
scroll to position [115, 0]
click at [640, 234] on form "Subscriber Select a Subscriber ACSL Active Retech Customer Evaluation KDDI non-…" at bounding box center [576, 340] width 740 height 765
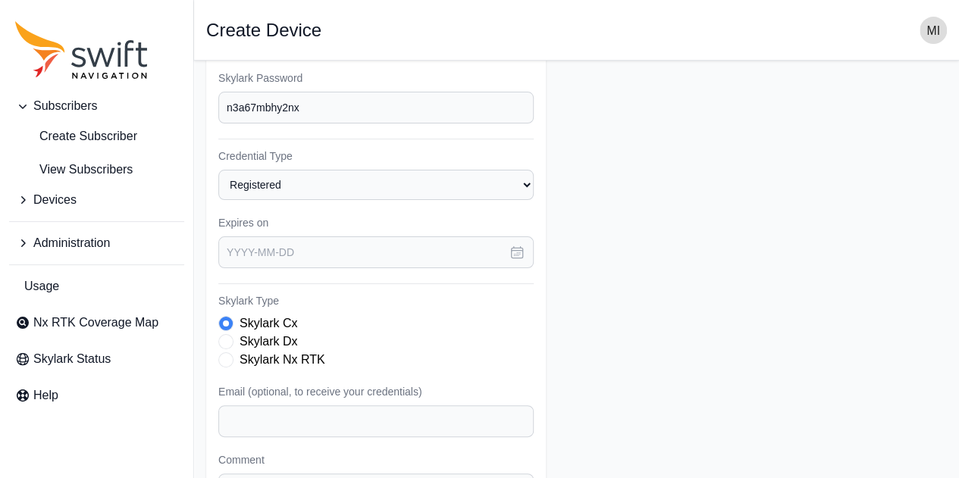
scroll to position [221, 0]
click at [521, 248] on icon "button" at bounding box center [516, 249] width 15 height 15
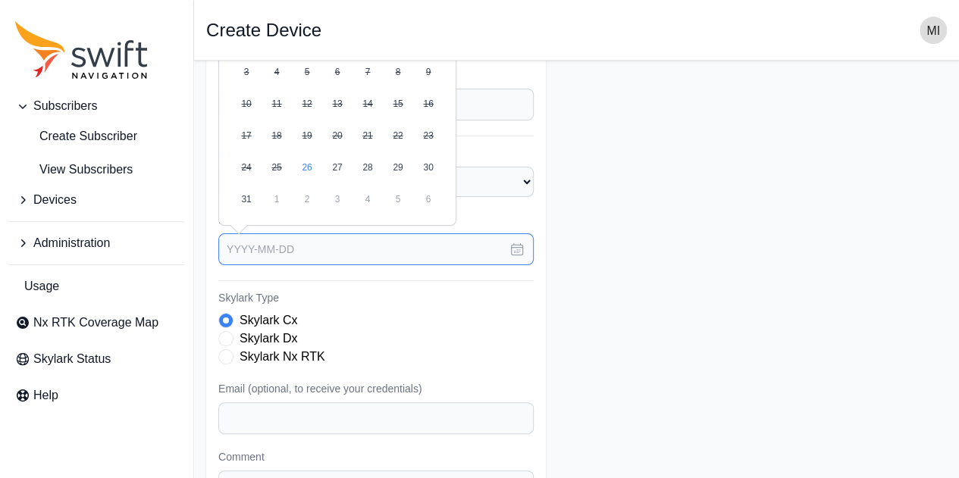
scroll to position [30, 0]
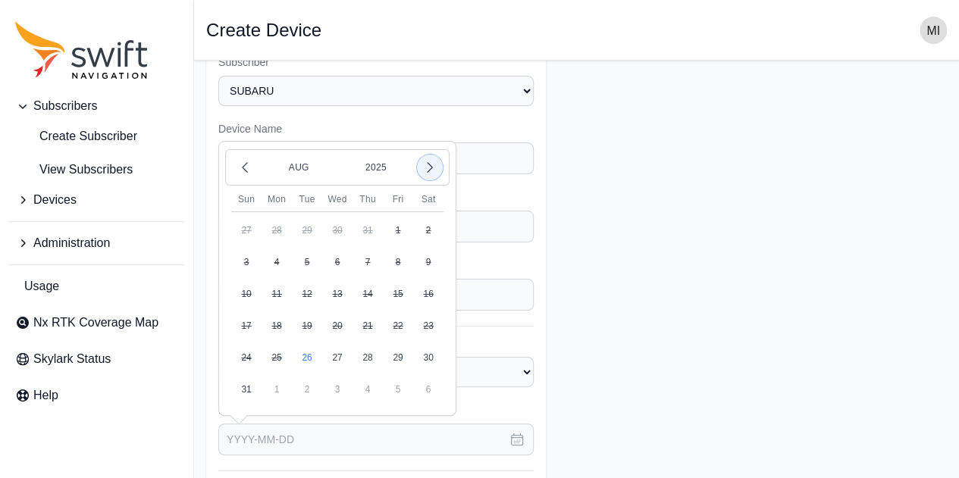
click at [429, 167] on icon "button" at bounding box center [429, 168] width 5 height 10
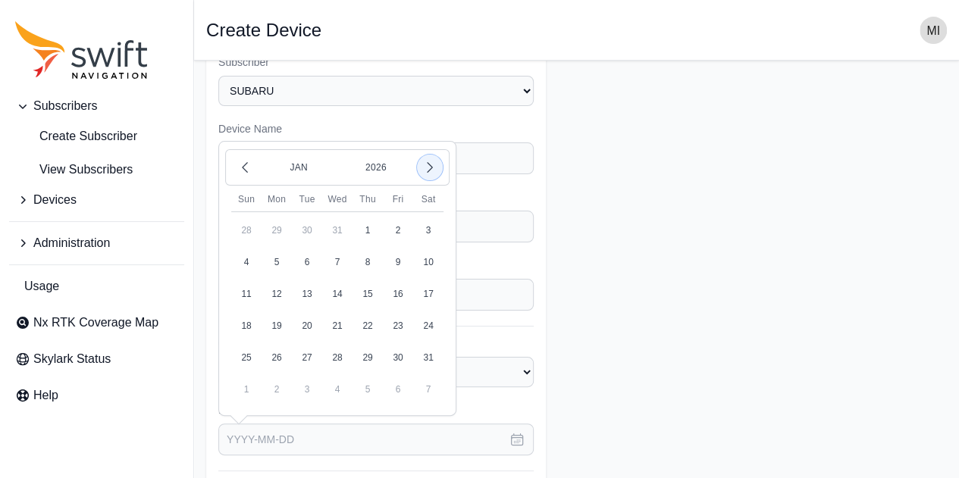
click at [429, 167] on icon "button" at bounding box center [429, 168] width 5 height 10
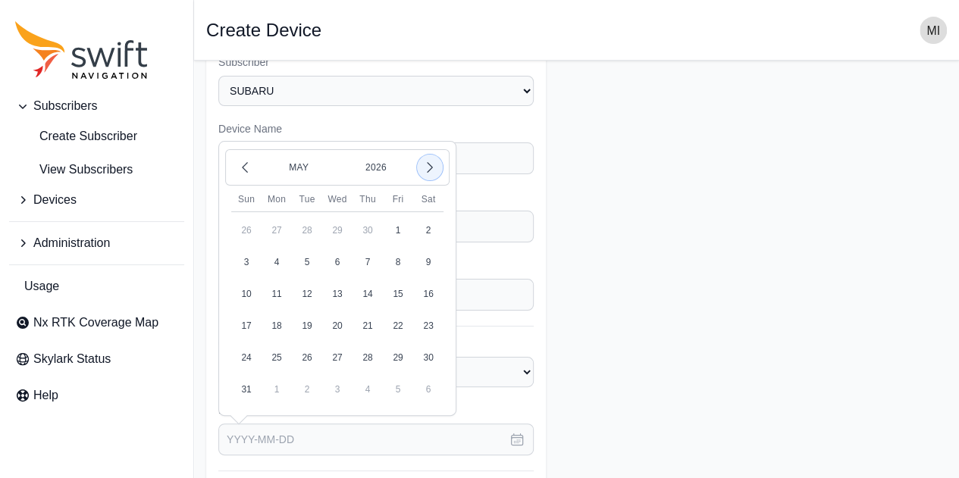
click at [429, 167] on icon "button" at bounding box center [429, 168] width 5 height 10
click at [304, 233] on button "1" at bounding box center [307, 230] width 30 height 30
type input "[DATE]"
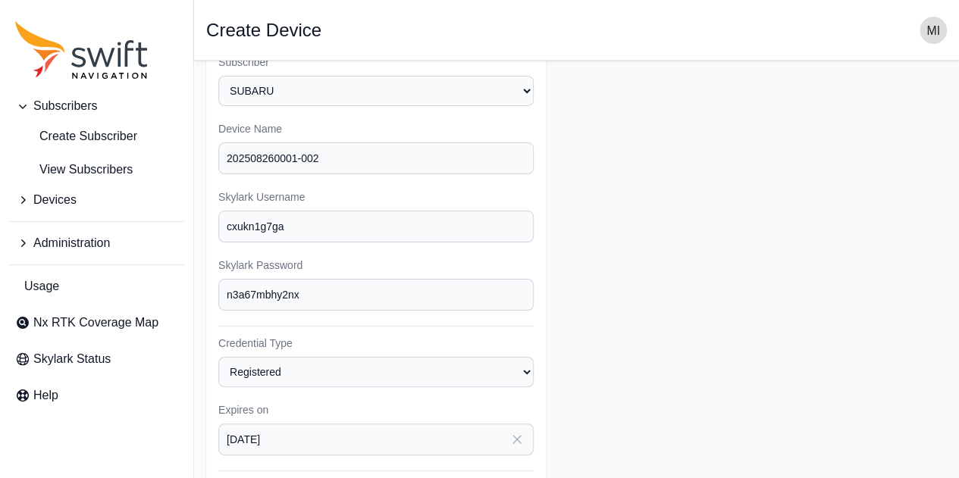
click at [688, 369] on form "Subscriber Select a Subscriber ACSL Active Retech Customer Evaluation KDDI non-…" at bounding box center [576, 424] width 740 height 765
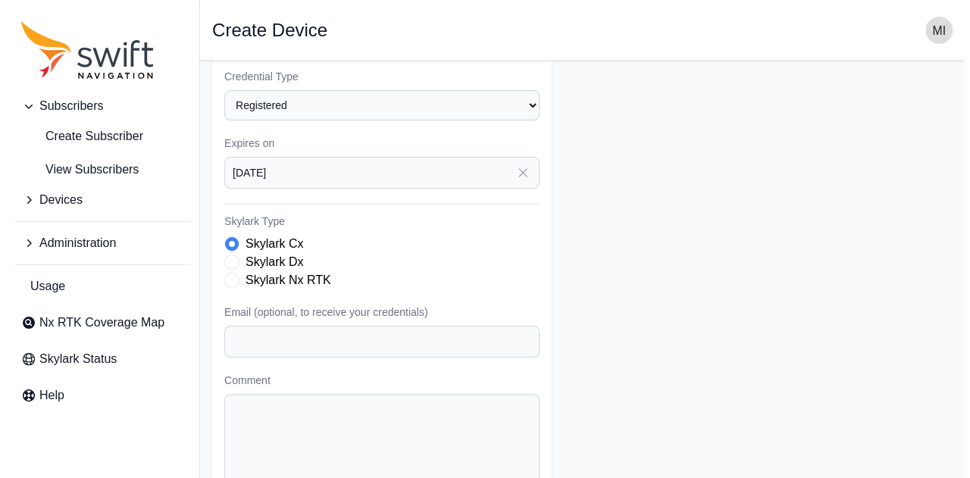
scroll to position [372, 0]
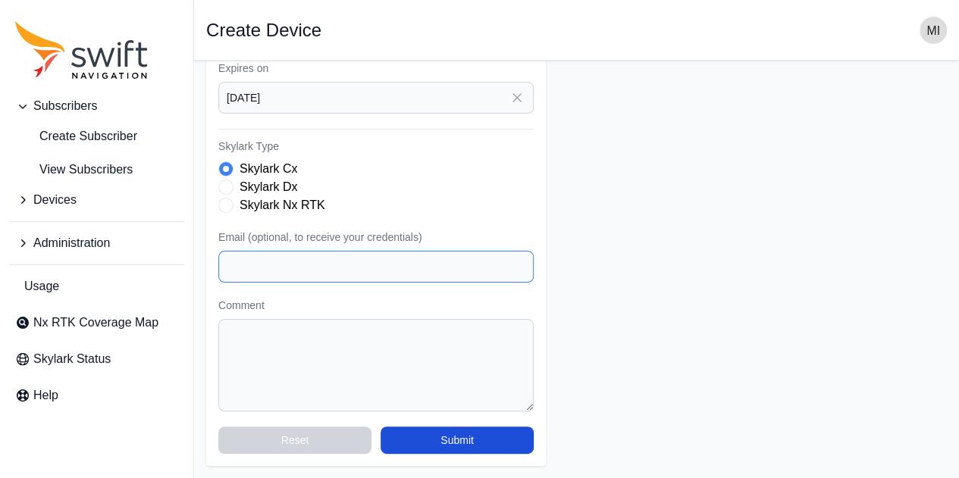
click at [443, 271] on input "Email (optional, to receive your credentials)" at bounding box center [375, 267] width 315 height 32
type input "[EMAIL_ADDRESS][DOMAIN_NAME]"
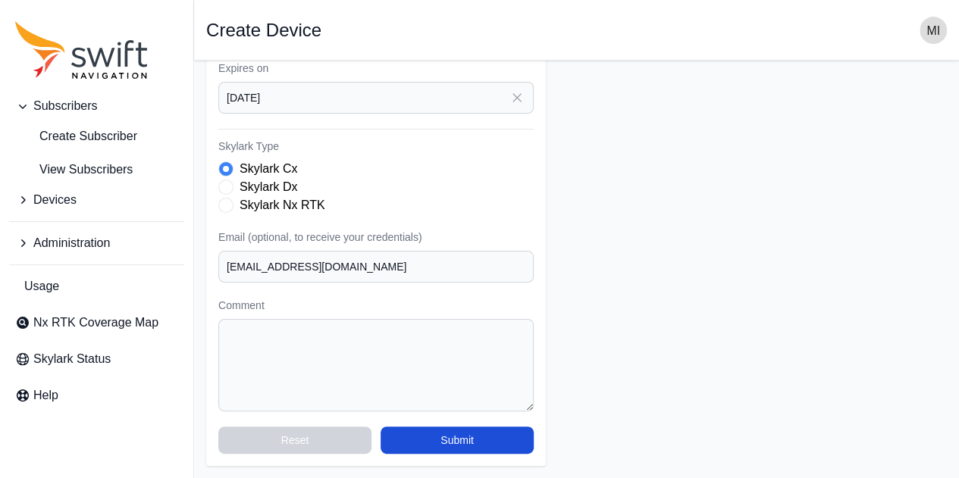
click at [611, 272] on form "Subscriber Select a Subscriber ACSL Active Retech Customer Evaluation KDDI non-…" at bounding box center [576, 83] width 740 height 765
click at [304, 339] on textarea "Comment" at bounding box center [375, 365] width 315 height 92
paste textarea "Contract Type: pay as you go Start date of use: [DATE]"
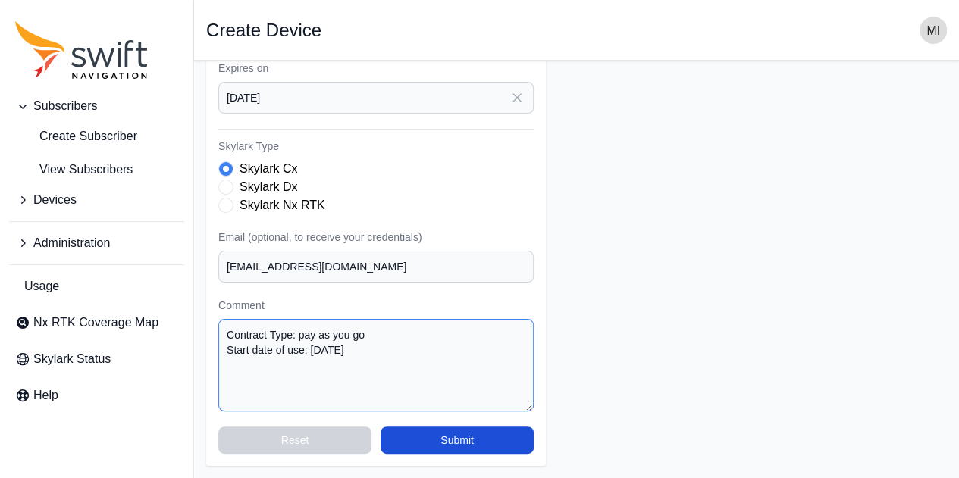
type textarea "Contract Type: pay as you go Start date of use: [DATE]"
click at [588, 352] on form "Subscriber Select a Subscriber ACSL Active Retech Customer Evaluation KDDI non-…" at bounding box center [576, 83] width 740 height 765
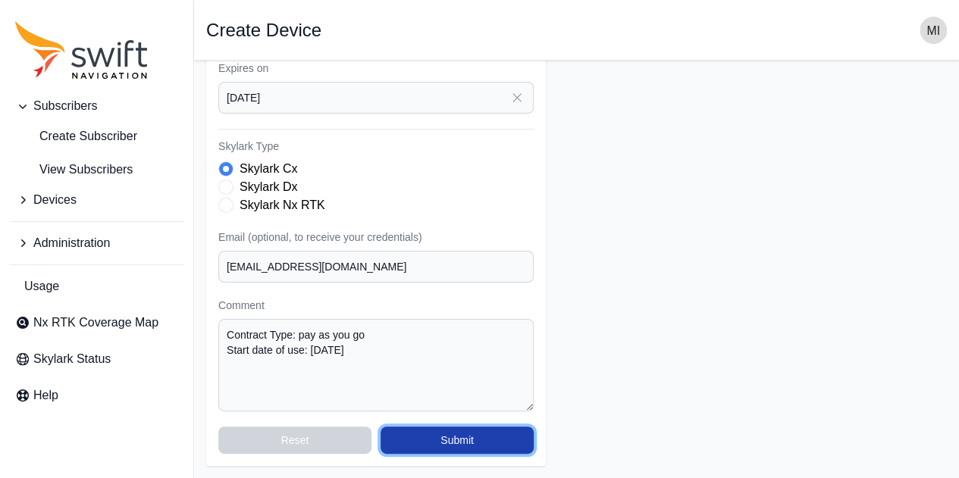
click at [511, 434] on button "Submit" at bounding box center [456, 440] width 153 height 27
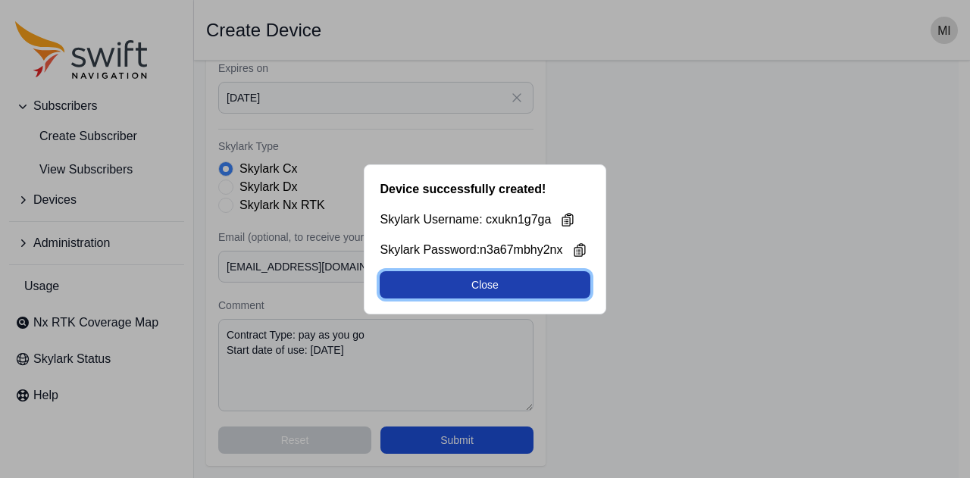
click at [558, 283] on button "Close" at bounding box center [485, 284] width 210 height 27
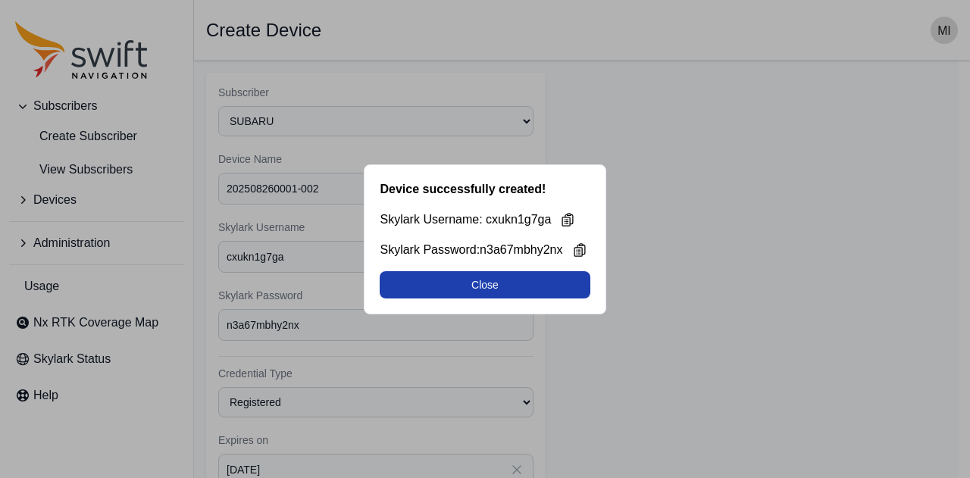
select select "88de7cc2-bb1a-4752-a0e2-c3de54cae152"
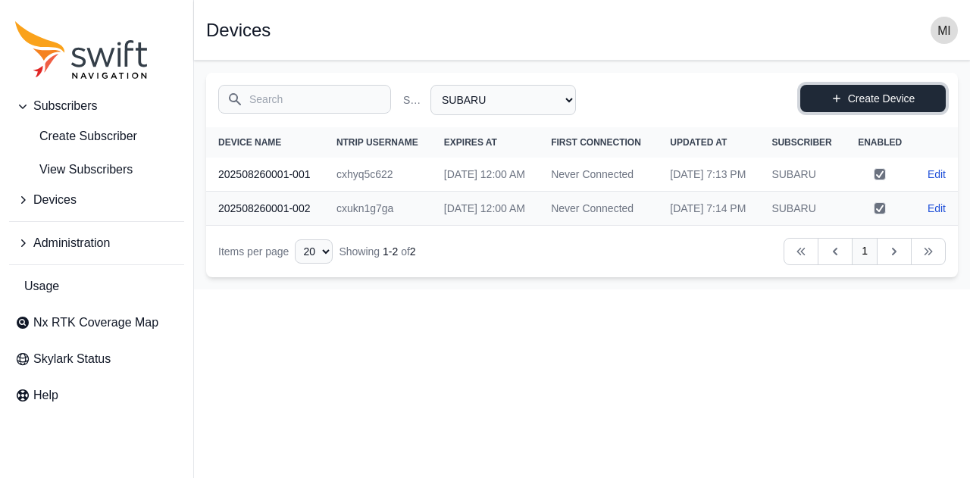
click at [877, 104] on link "Create Device" at bounding box center [873, 98] width 146 height 27
select select "88de7cc2-bb1a-4752-a0e2-c3de54cae152"
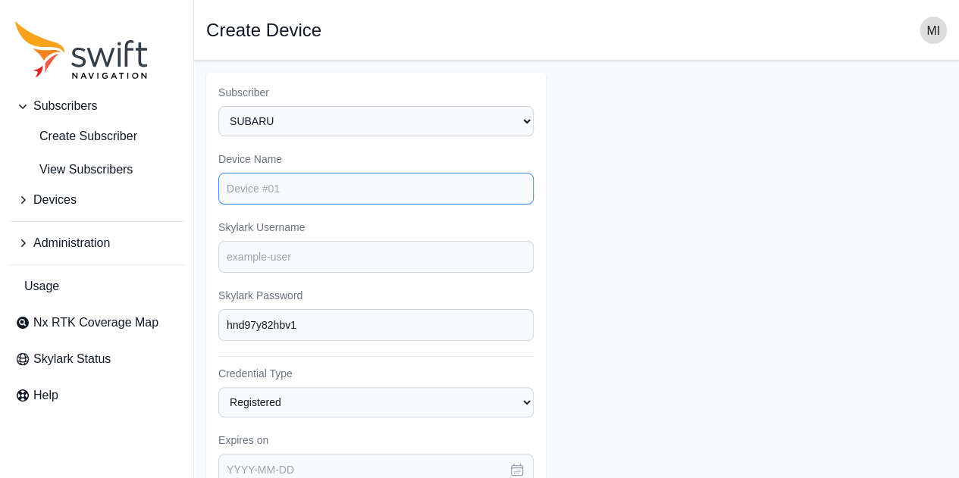
click at [330, 192] on input "Device Name" at bounding box center [375, 189] width 315 height 32
paste input "202508260001-003"
type input "202508260001-003"
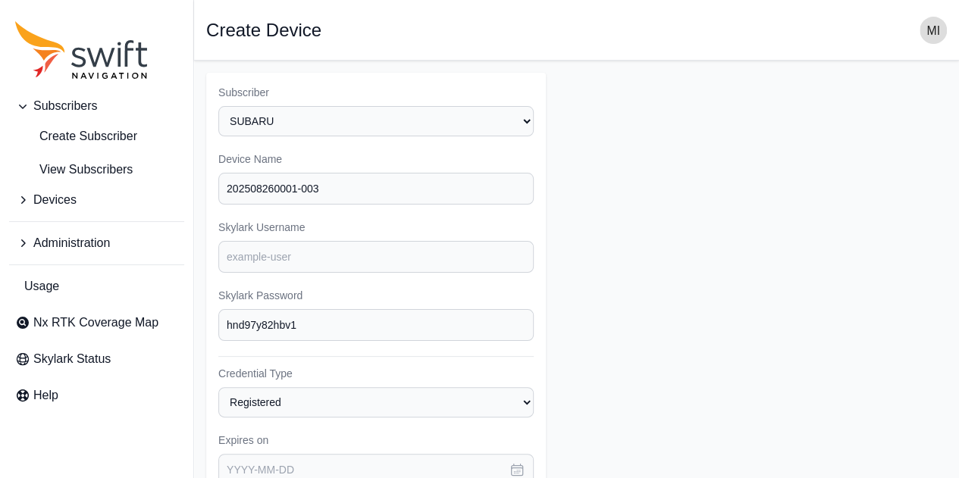
click at [652, 228] on form "Subscriber Select a Subscriber ACSL Active Retech Customer Evaluation KDDI non-…" at bounding box center [576, 455] width 740 height 765
click at [370, 261] on input "Skylark Username" at bounding box center [375, 257] width 315 height 32
paste input "cxvp7qdu9t"
type input "cxvp7qdu9t"
click at [662, 246] on form "Subscriber Select a Subscriber ACSL Active Retech Customer Evaluation KDDI non-…" at bounding box center [576, 455] width 740 height 765
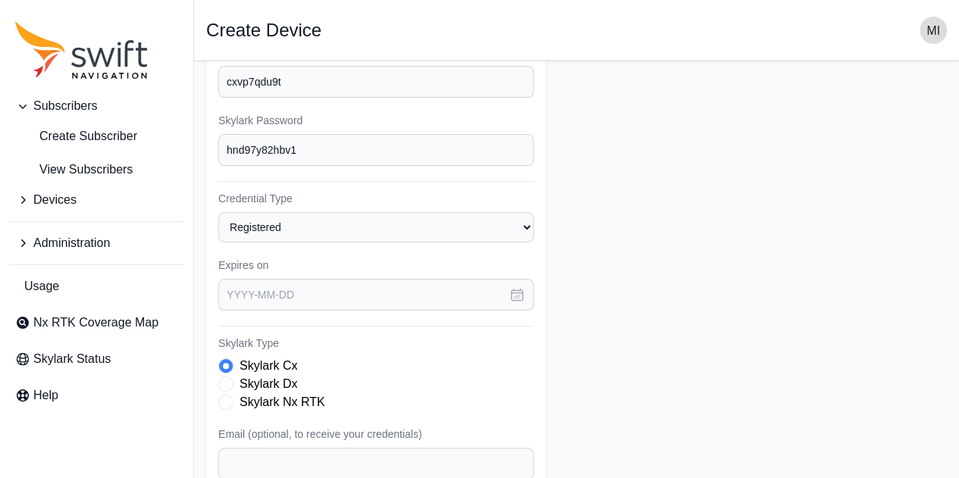
scroll to position [179, 0]
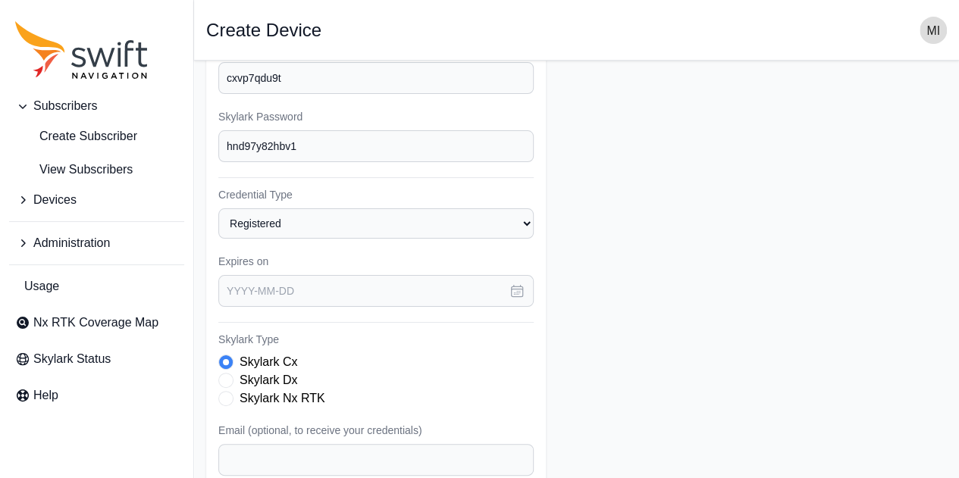
click at [524, 298] on button "button" at bounding box center [516, 291] width 33 height 32
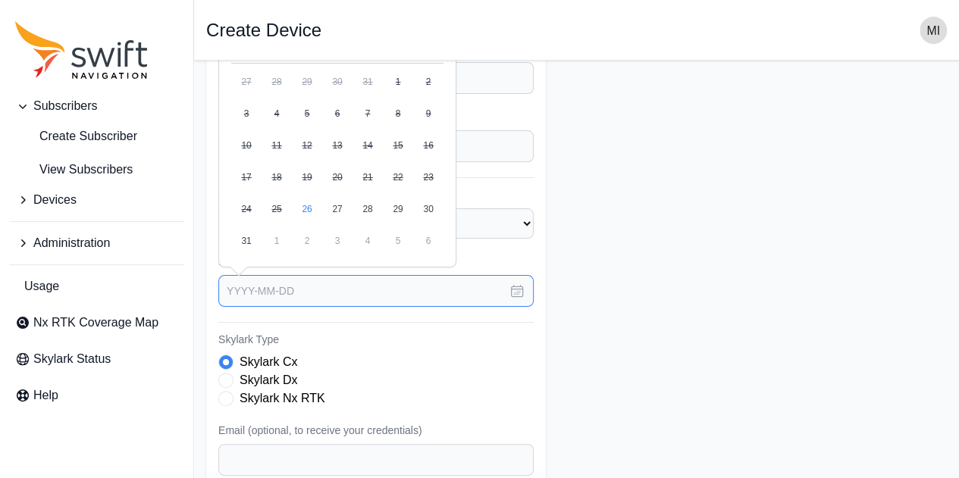
scroll to position [105, 0]
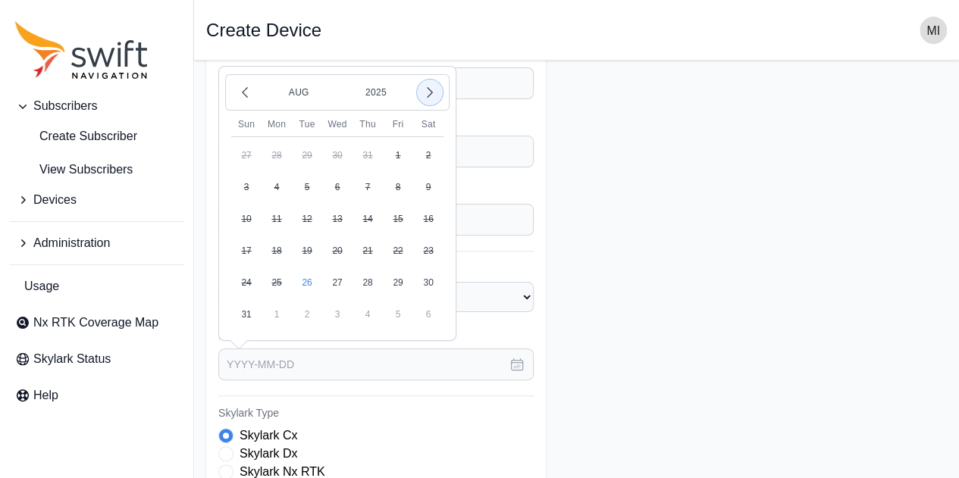
click at [430, 99] on icon "button" at bounding box center [429, 92] width 15 height 15
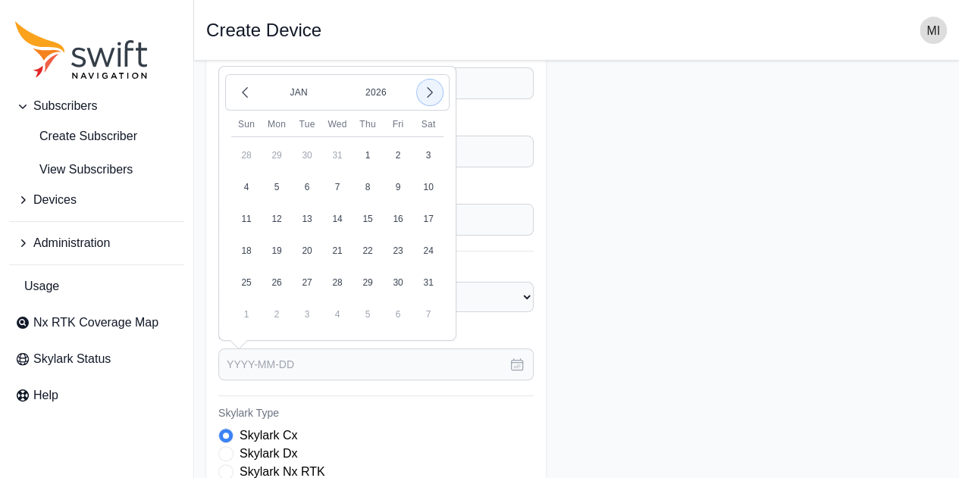
click at [430, 99] on icon "button" at bounding box center [429, 92] width 15 height 15
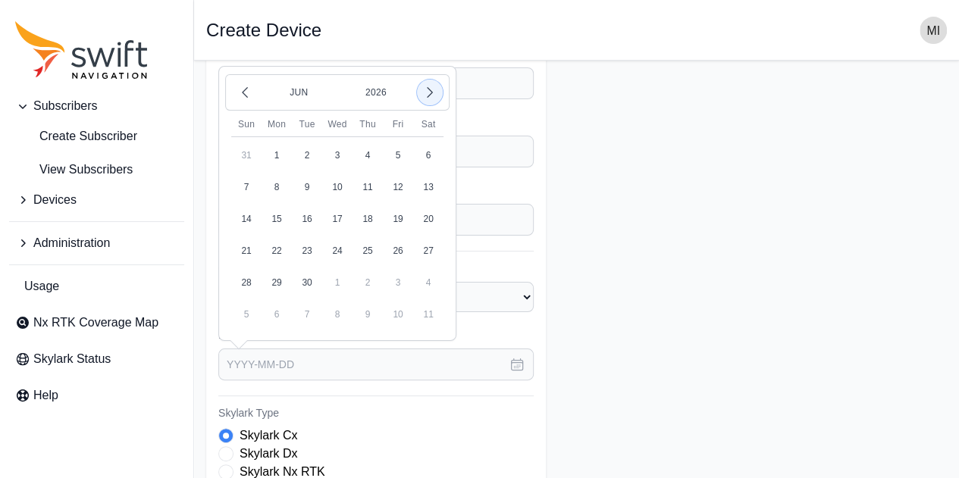
click at [430, 99] on icon "button" at bounding box center [429, 92] width 15 height 15
click at [309, 156] on button "1" at bounding box center [307, 155] width 30 height 30
type input "[DATE]"
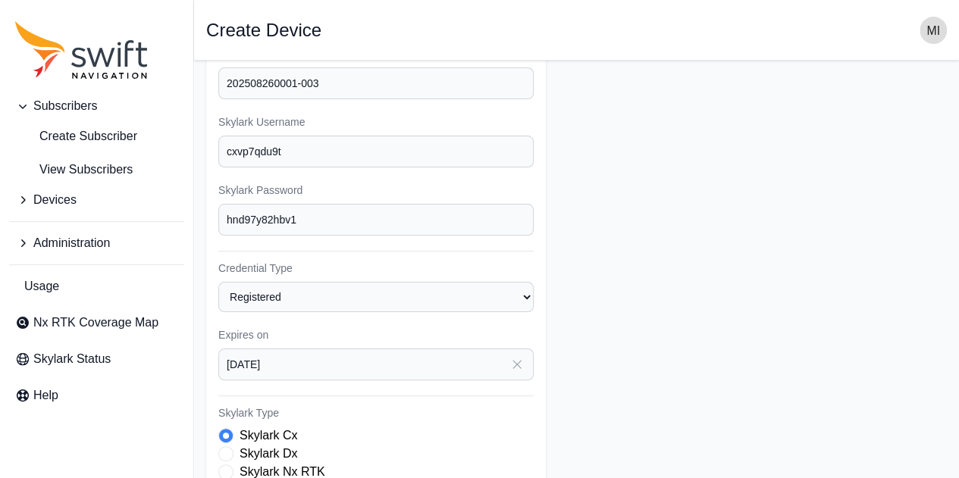
click at [612, 251] on form "Subscriber Select a Subscriber ACSL Active Retech Customer Evaluation KDDI non-…" at bounding box center [576, 349] width 740 height 765
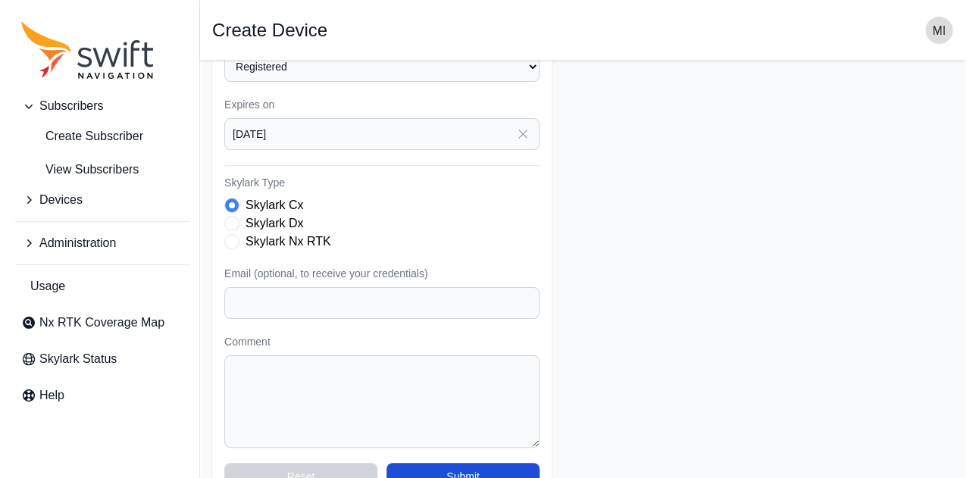
scroll to position [372, 0]
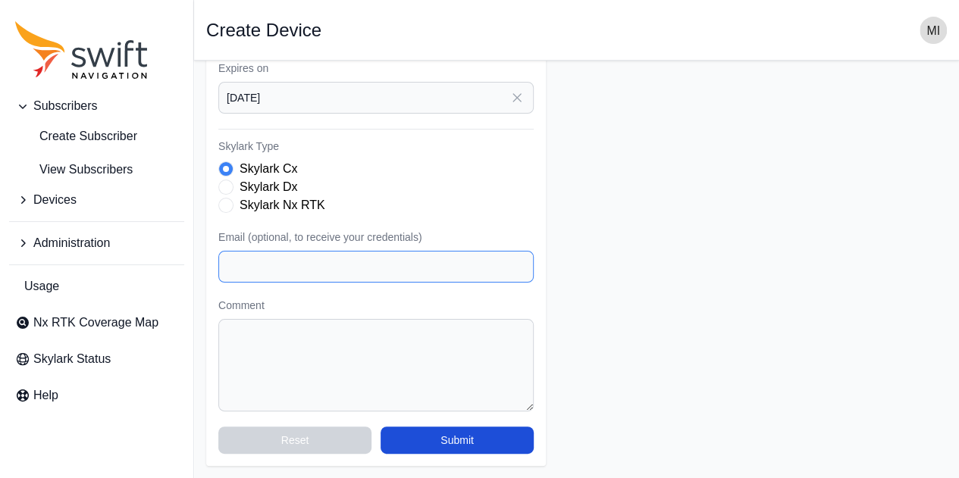
click at [474, 261] on input "Email (optional, to receive your credentials)" at bounding box center [375, 267] width 315 height 32
type input "[EMAIL_ADDRESS][DOMAIN_NAME]"
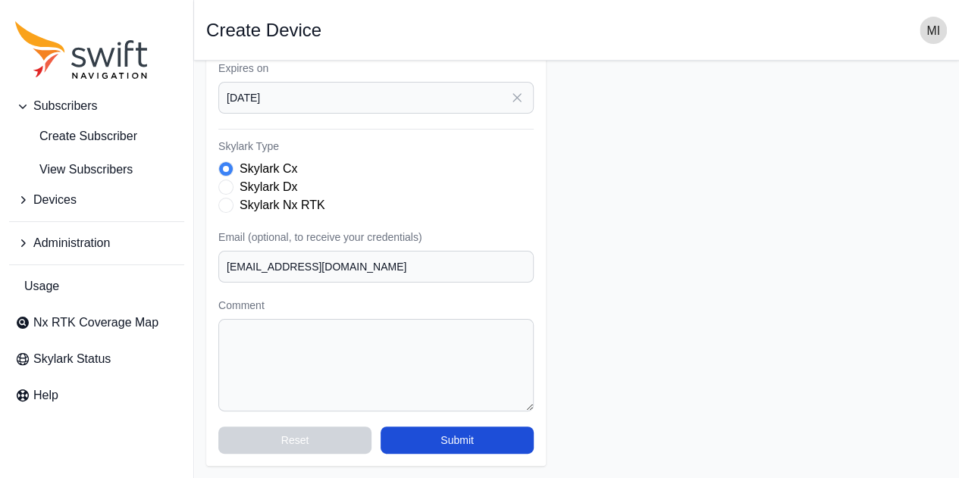
click at [658, 323] on form "Subscriber Select a Subscriber ACSL Active Retech Customer Evaluation KDDI non-…" at bounding box center [576, 83] width 740 height 765
click at [406, 334] on textarea "Comment" at bounding box center [375, 365] width 315 height 92
paste textarea "Contract Type: pay as you go Start date of use: [DATE]"
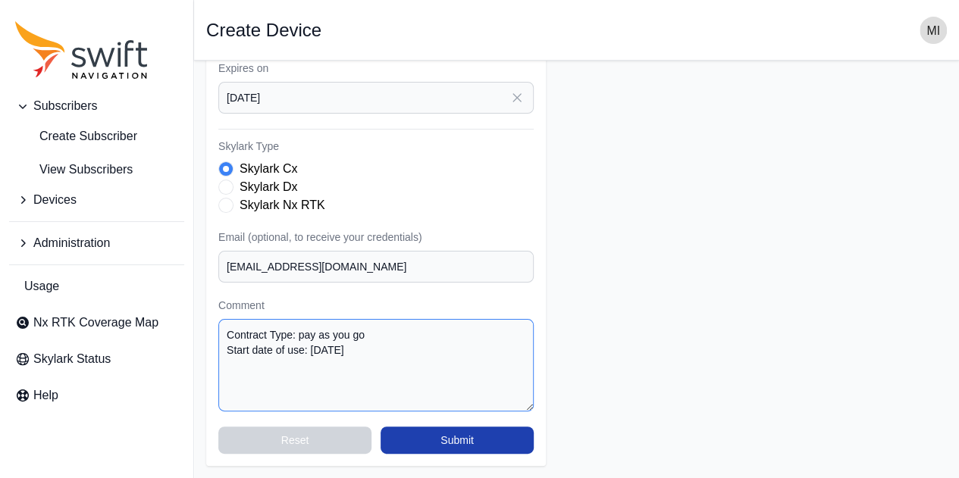
type textarea "Contract Type: pay as you go Start date of use: [DATE]"
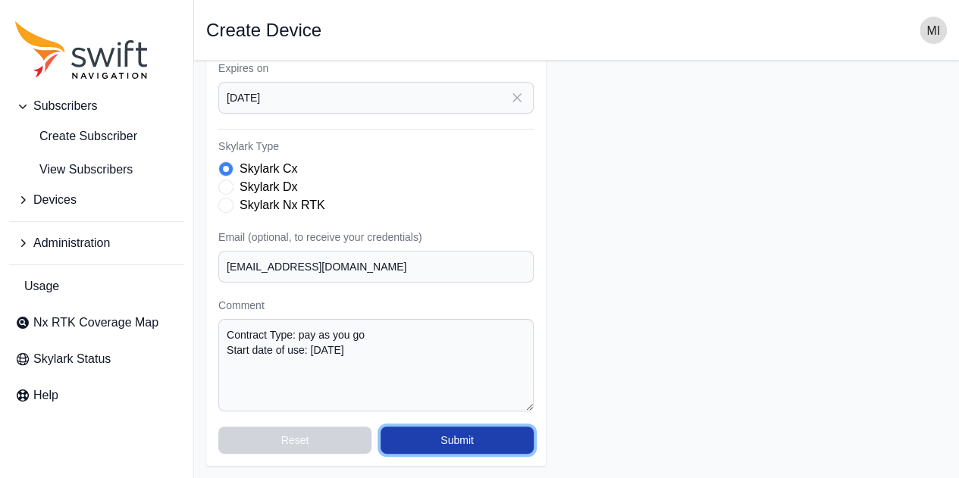
click at [507, 445] on button "Submit" at bounding box center [456, 440] width 153 height 27
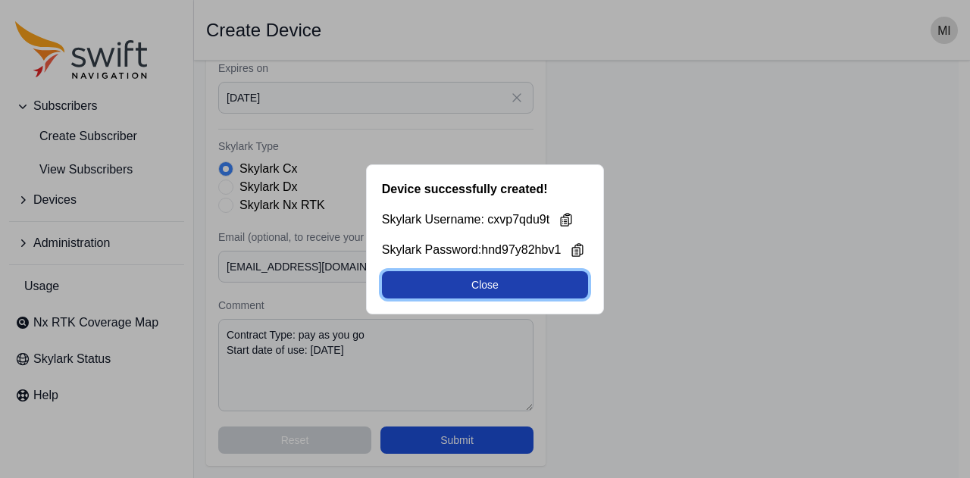
click at [564, 283] on button "Close" at bounding box center [485, 284] width 207 height 27
select select "88de7cc2-bb1a-4752-a0e2-c3de54cae152"
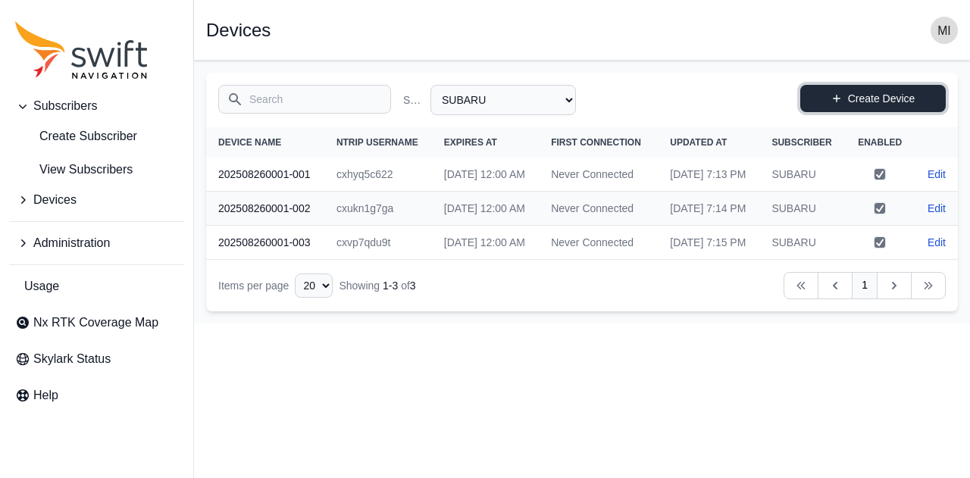
click at [913, 99] on link "Create Device" at bounding box center [873, 98] width 146 height 27
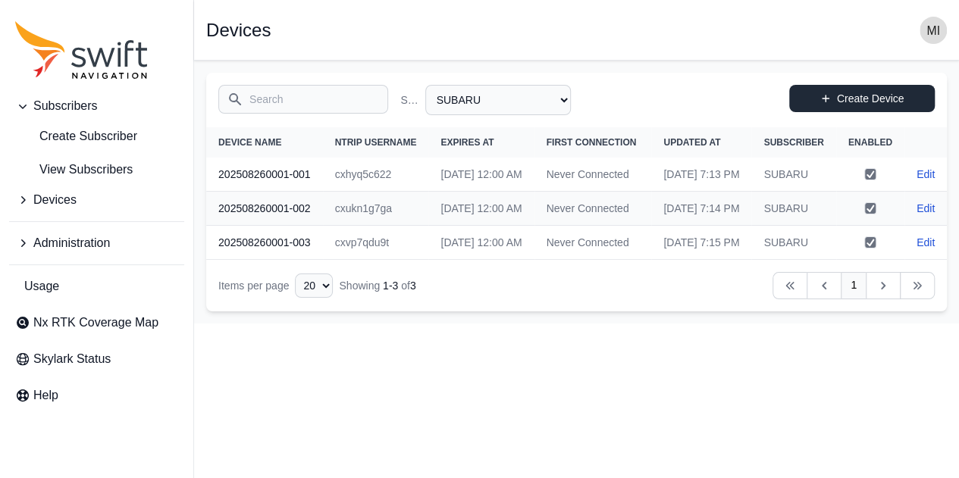
select select "88de7cc2-bb1a-4752-a0e2-c3de54cae152"
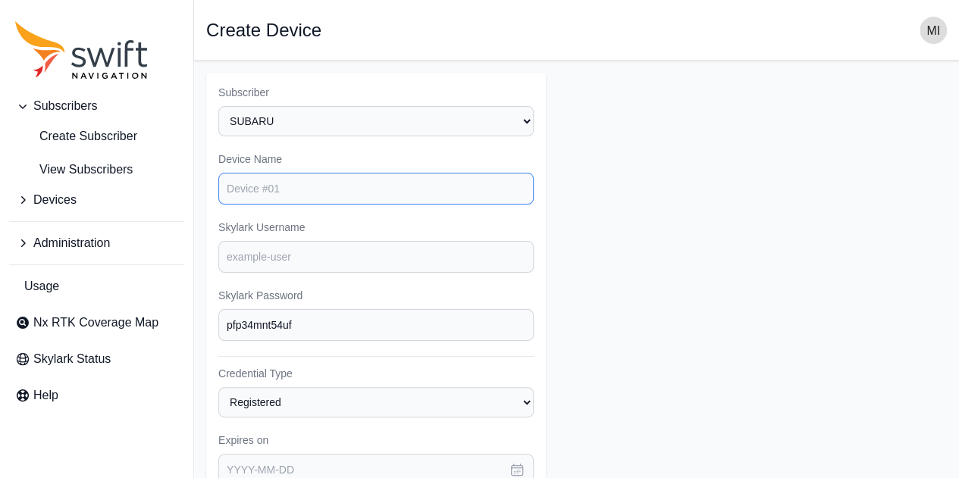
click at [294, 201] on input "Device Name" at bounding box center [375, 189] width 315 height 32
paste input "202508260001-004"
type input "202508260001-004"
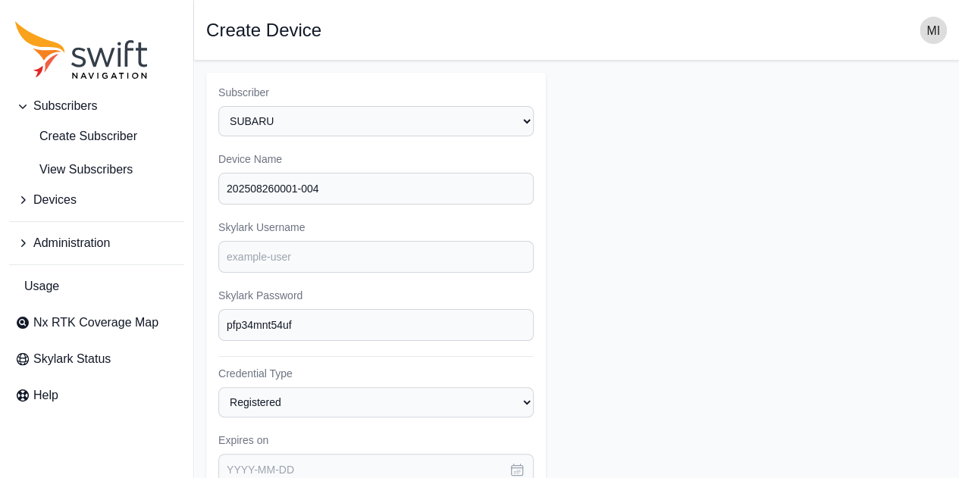
click at [599, 258] on form "Subscriber Select a Subscriber ACSL Active Retech Customer Evaluation KDDI non-…" at bounding box center [576, 455] width 740 height 765
click at [285, 275] on div "Subscriber Select a Subscriber ACSL Active Retech Customer Evaluation KDDI non-…" at bounding box center [376, 455] width 340 height 765
click at [305, 266] on input "Skylark Username" at bounding box center [375, 257] width 315 height 32
paste input "cxs6k52sv3"
type input "cxs6k52sv3"
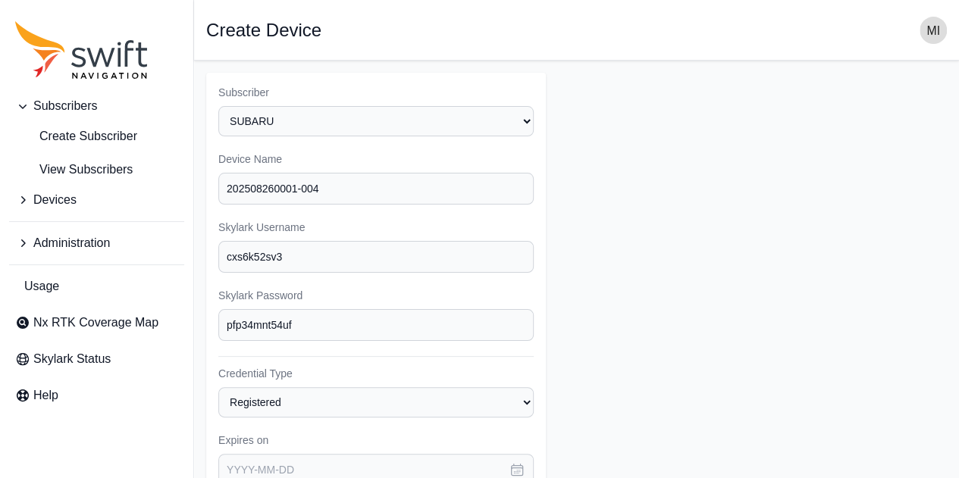
click at [622, 278] on form "Subscriber Select a Subscriber ACSL Active Retech Customer Evaluation KDDI non-…" at bounding box center [576, 455] width 740 height 765
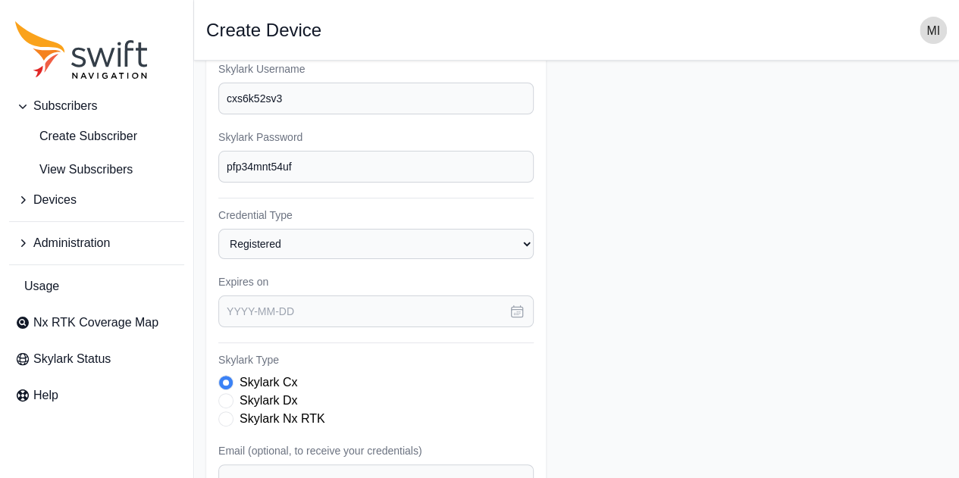
scroll to position [159, 0]
click at [697, 290] on form "Subscriber Select a Subscriber ACSL Active Retech Customer Evaluation KDDI non-…" at bounding box center [576, 296] width 740 height 765
click at [521, 304] on button "button" at bounding box center [516, 311] width 33 height 32
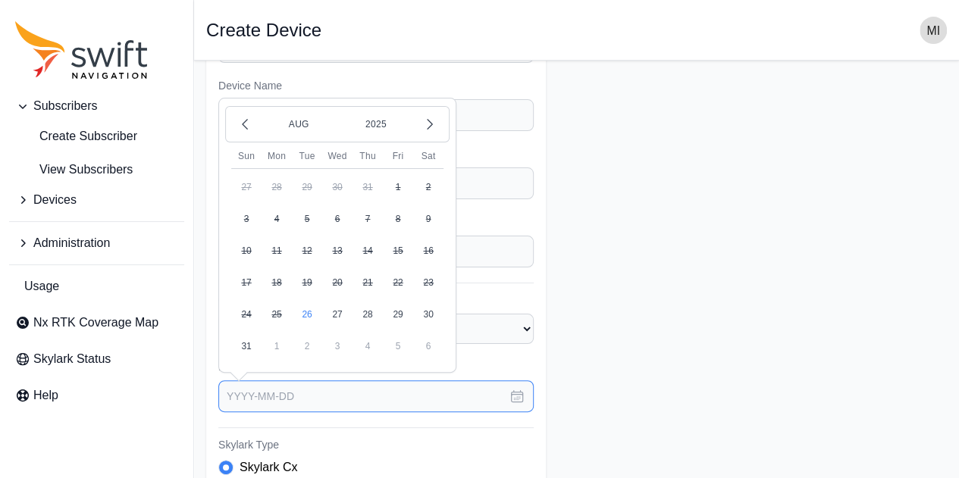
scroll to position [73, 0]
click at [422, 127] on icon "button" at bounding box center [429, 124] width 15 height 15
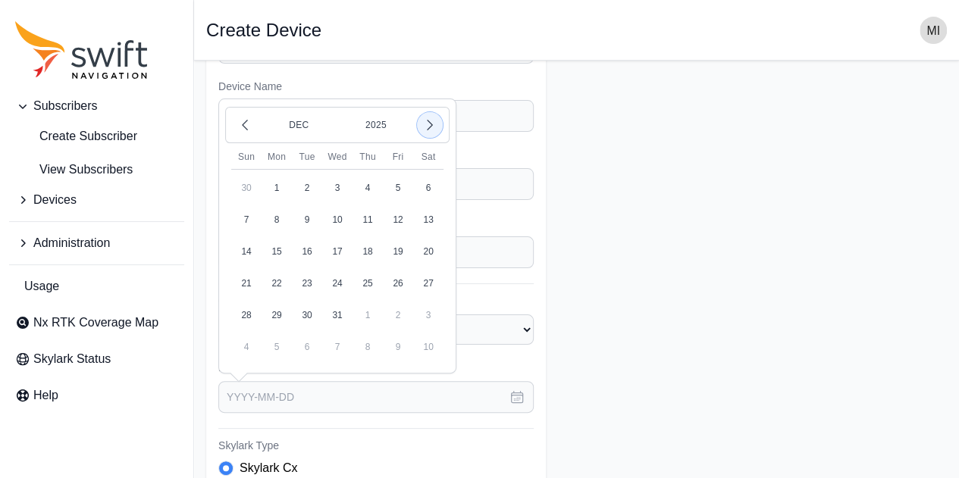
click at [422, 127] on icon "button" at bounding box center [429, 124] width 15 height 15
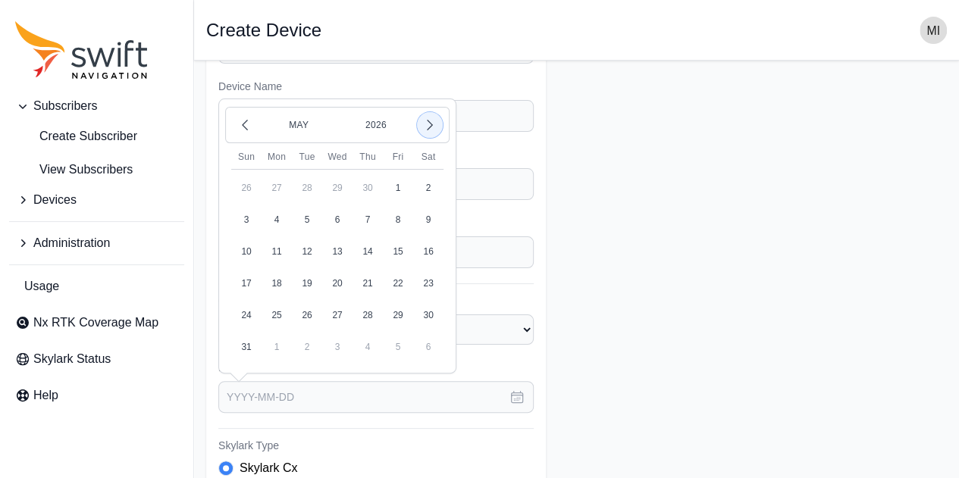
click at [422, 127] on icon "button" at bounding box center [429, 124] width 15 height 15
click at [305, 184] on button "1" at bounding box center [307, 188] width 30 height 30
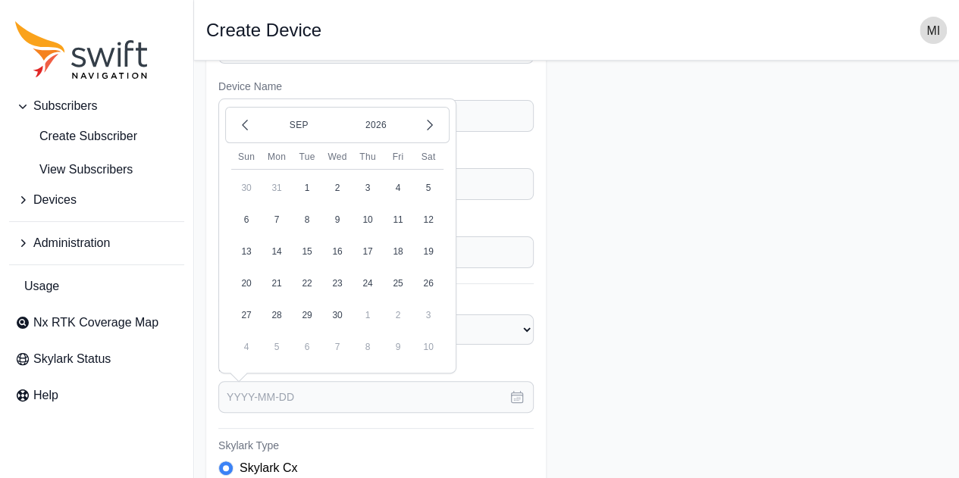
type input "[DATE]"
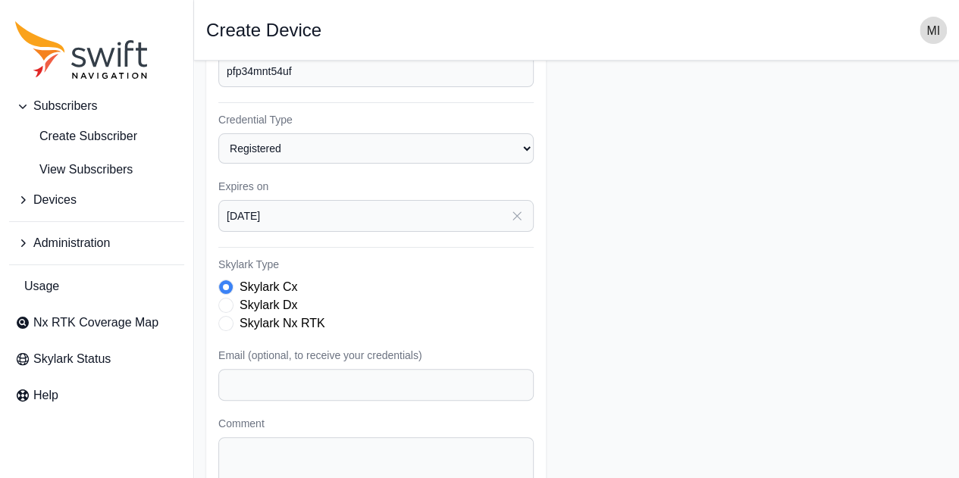
scroll to position [346, 0]
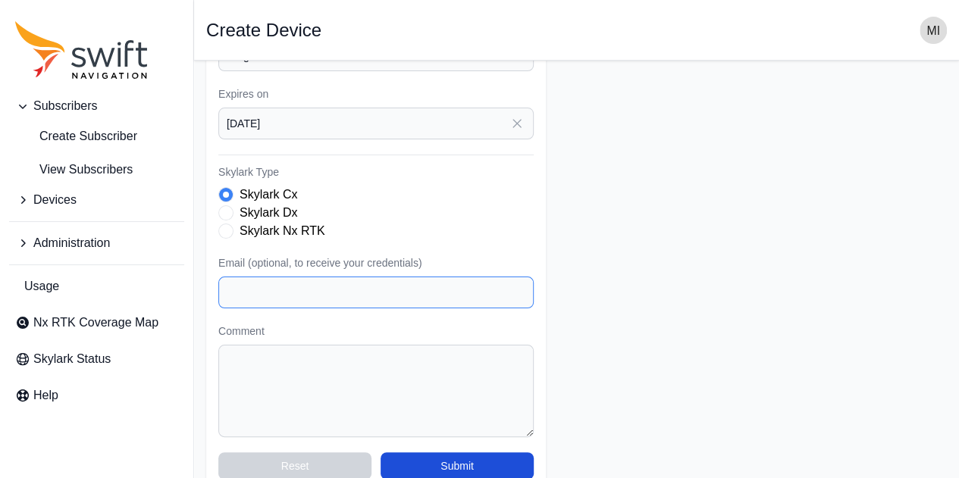
click at [443, 296] on input "Email (optional, to receive your credentials)" at bounding box center [375, 293] width 315 height 32
type input "[EMAIL_ADDRESS][DOMAIN_NAME]"
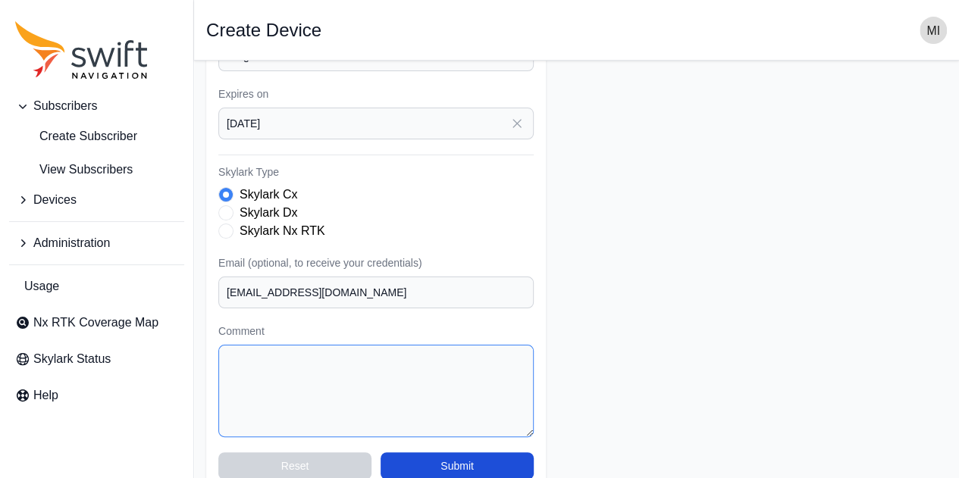
click at [351, 371] on textarea "Comment" at bounding box center [375, 391] width 315 height 92
paste textarea "Contract Type: pay as you go Start date of use: [DATE]"
type textarea "Contract Type: pay as you go Start date of use: [DATE]"
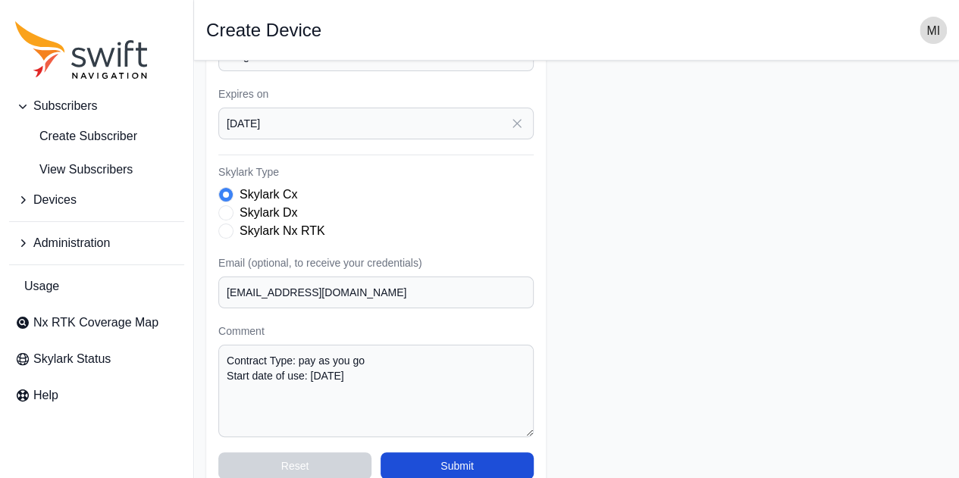
click at [629, 409] on form "Subscriber Select a Subscriber ACSL Active Retech Customer Evaluation KDDI non-…" at bounding box center [576, 108] width 740 height 765
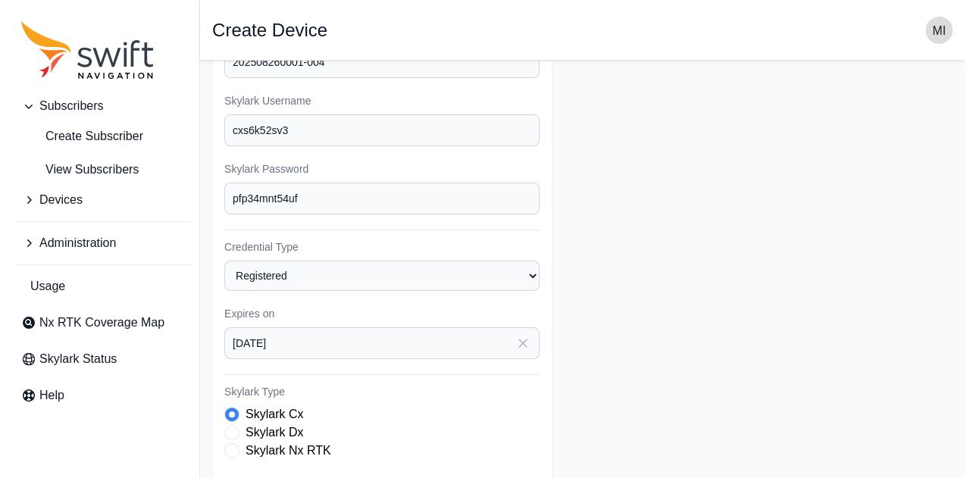
scroll to position [372, 0]
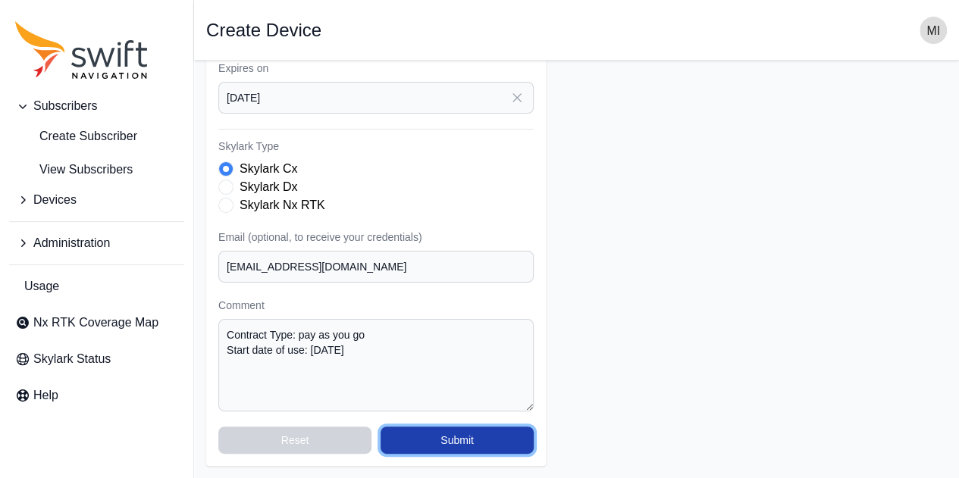
click at [482, 436] on button "Submit" at bounding box center [456, 440] width 153 height 27
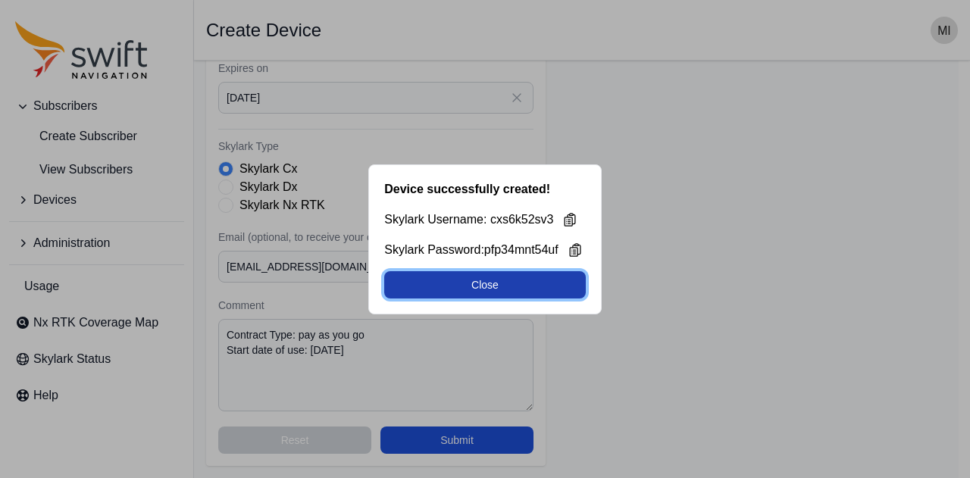
click at [576, 284] on button "Close" at bounding box center [484, 284] width 201 height 27
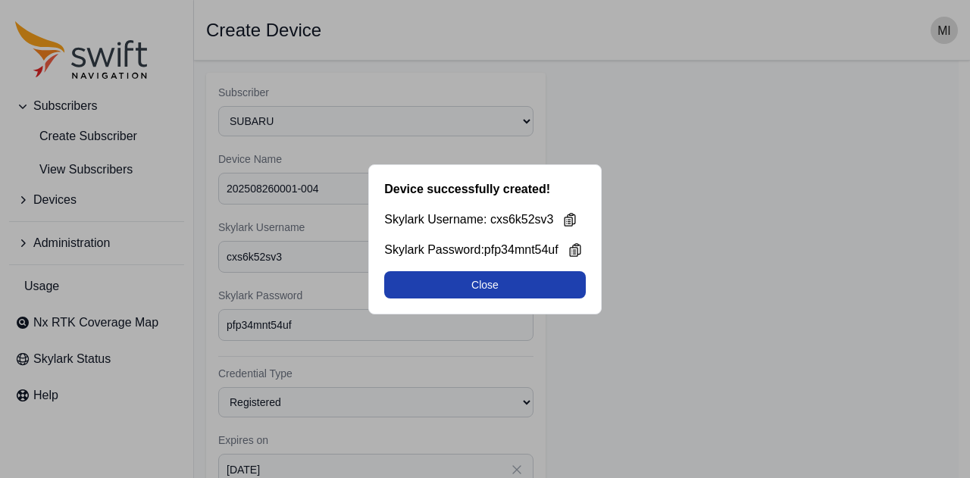
select select "88de7cc2-bb1a-4752-a0e2-c3de54cae152"
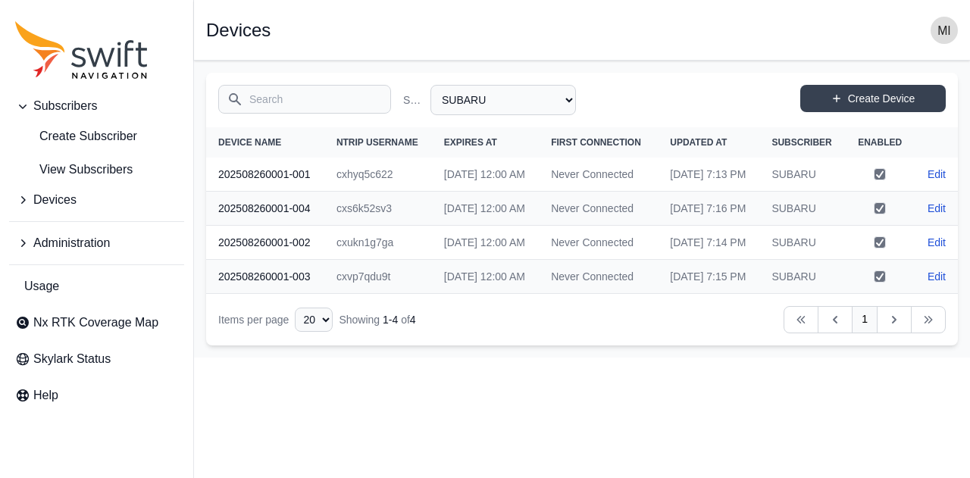
click at [315, 226] on th "202508260001-004" at bounding box center [265, 209] width 118 height 34
click at [125, 132] on span "Create Subscriber" at bounding box center [76, 136] width 122 height 18
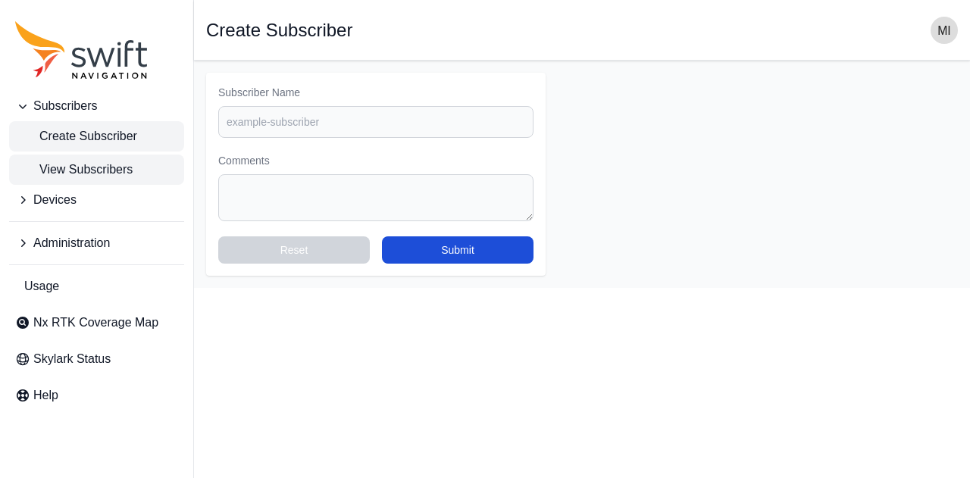
click at [110, 160] on link "View Subscribers" at bounding box center [96, 170] width 175 height 30
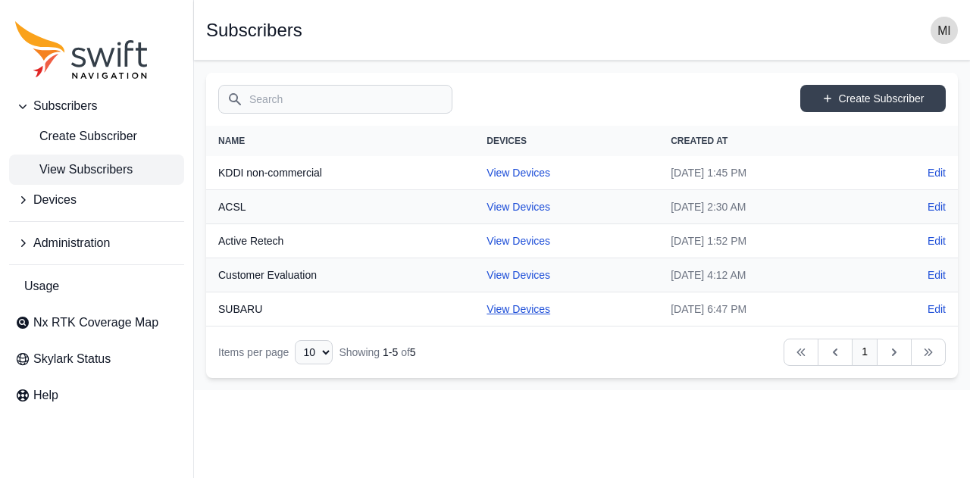
click at [497, 308] on link "View Devices" at bounding box center [519, 309] width 64 height 12
select select "88de7cc2-bb1a-4752-a0e2-c3de54cae152"
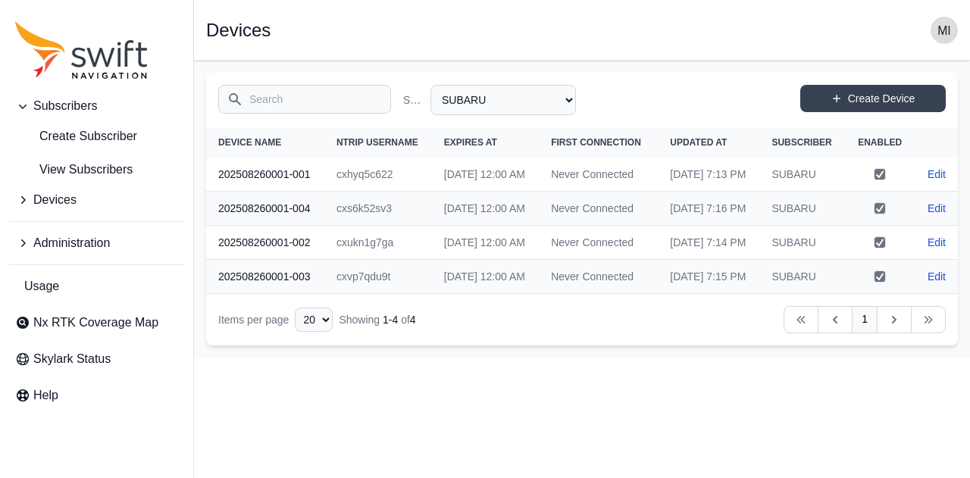
click at [359, 158] on th "NTRIP Username" at bounding box center [378, 142] width 108 height 30
drag, startPoint x: 406, startPoint y: 95, endPoint x: 454, endPoint y: 99, distance: 48.0
click at [408, 95] on label "Subscriber Name" at bounding box center [413, 99] width 21 height 15
click at [430, 95] on select "All Subscribers ACSL Active Retech Customer Evaluation KDDI non-commercial SUBA…" at bounding box center [503, 100] width 146 height 30
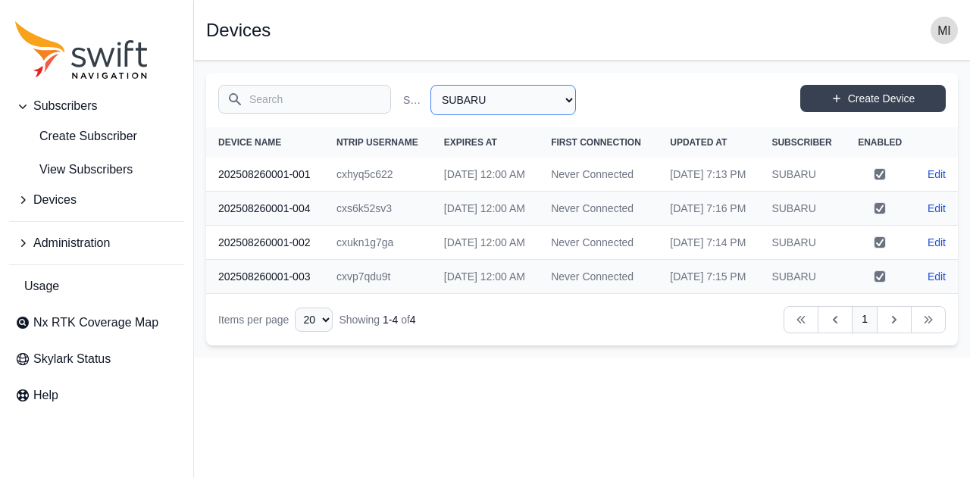
click at [499, 102] on select "All Subscribers ACSL Active Retech Customer Evaluation KDDI non-commercial SUBA…" at bounding box center [503, 100] width 146 height 30
click at [627, 99] on div "Search Subscriber Name All Subscribers ACSL Active Retech Customer Evaluation K…" at bounding box center [582, 100] width 752 height 55
